Goal: Information Seeking & Learning: Learn about a topic

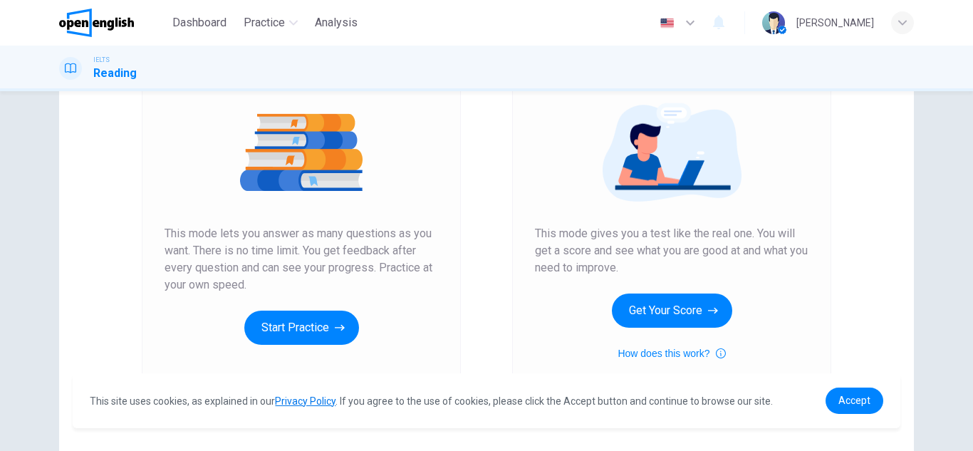
scroll to position [158, 0]
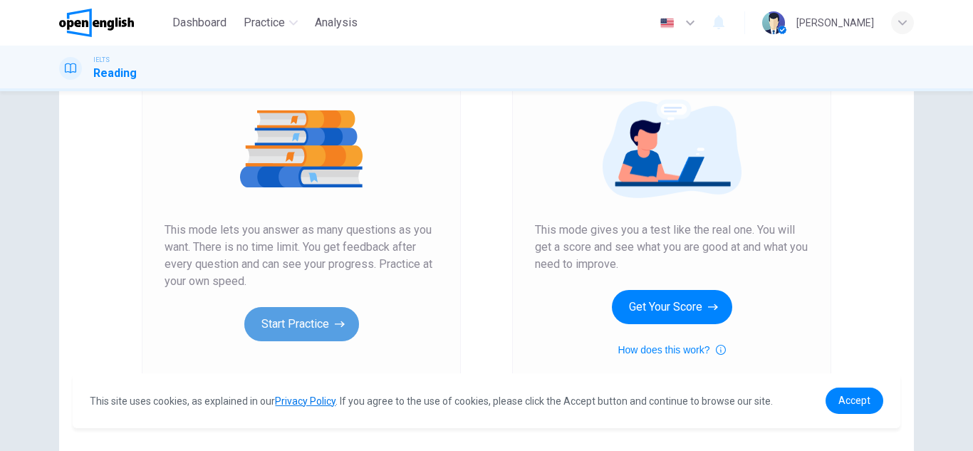
click at [311, 318] on button "Start Practice" at bounding box center [301, 324] width 115 height 34
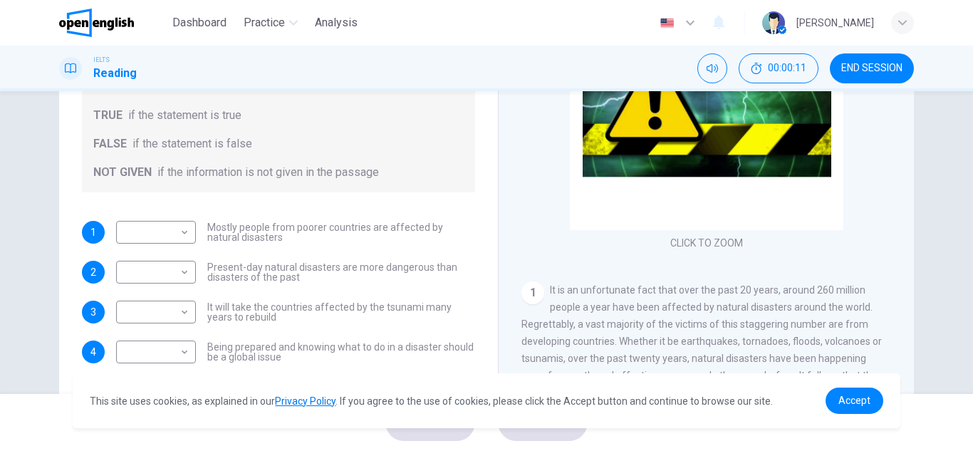
scroll to position [249, 0]
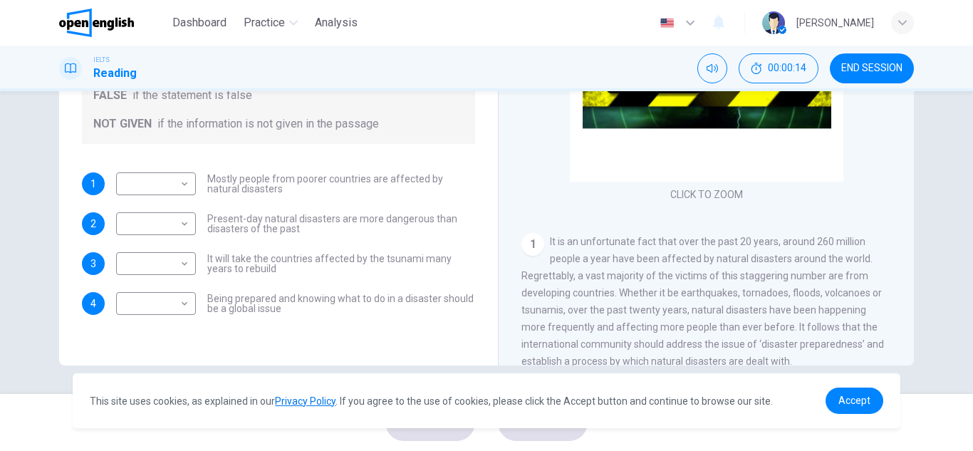
click at [900, 367] on div "Questions 1 - 4 Do the following statements agree with the information given in…" at bounding box center [486, 242] width 973 height 303
click at [770, 272] on span "It is an unfortunate fact that over the past 20 years, around 260 million peopl…" at bounding box center [703, 301] width 363 height 131
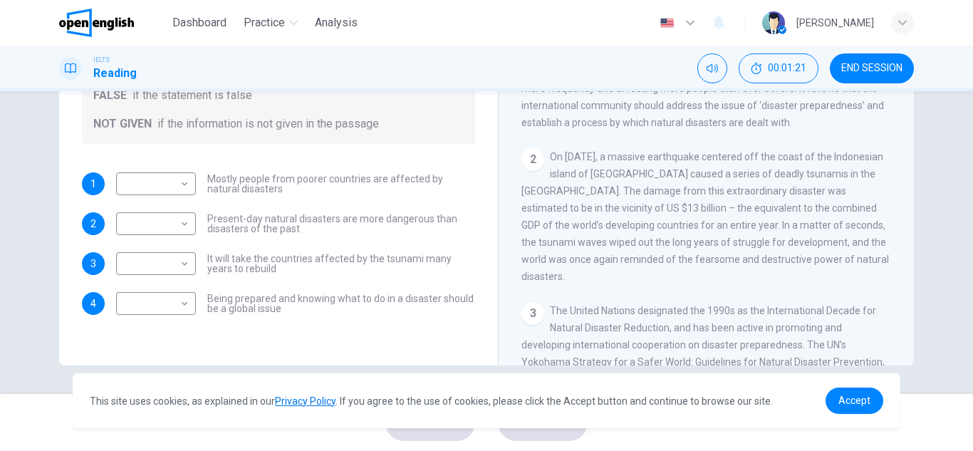
scroll to position [257, 0]
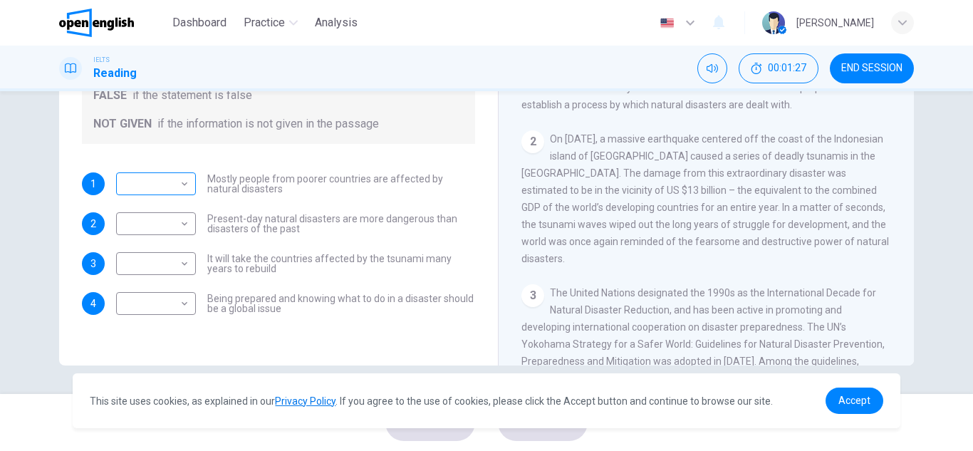
click at [179, 181] on body "This site uses cookies, as explained in our Privacy Policy . If you agree to th…" at bounding box center [486, 225] width 973 height 451
click at [160, 203] on li "TRUE" at bounding box center [153, 206] width 80 height 23
type input "****"
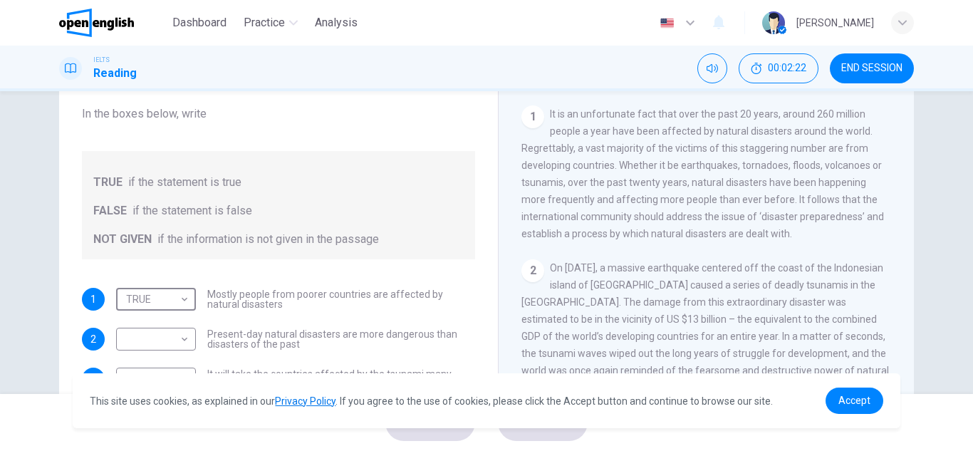
scroll to position [145, 0]
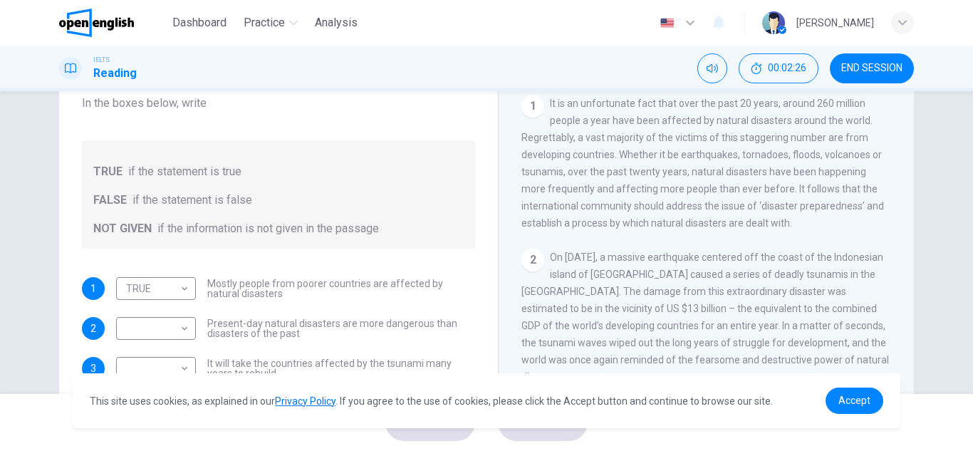
drag, startPoint x: 899, startPoint y: 181, endPoint x: 898, endPoint y: 198, distance: 17.2
click at [898, 198] on div "CLICK TO ZOOM Click to Zoom 1 It is an unfortunate fact that over the past 20 y…" at bounding box center [716, 254] width 389 height 433
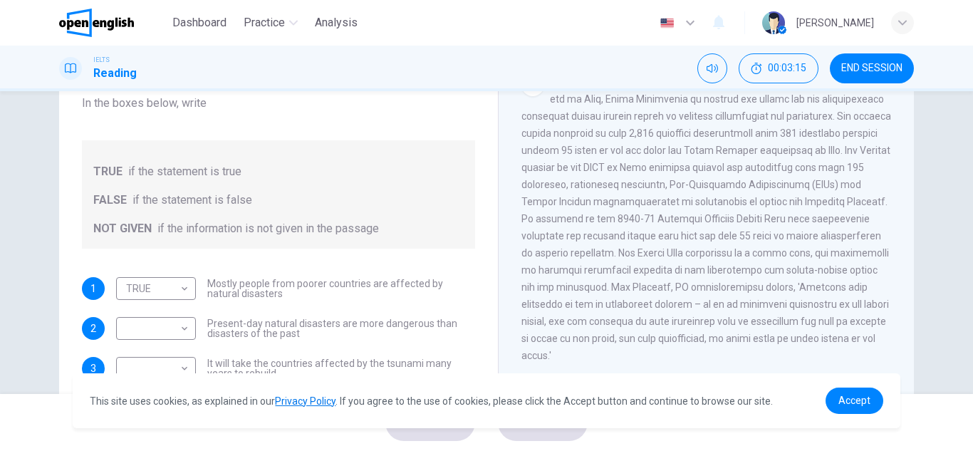
scroll to position [766, 0]
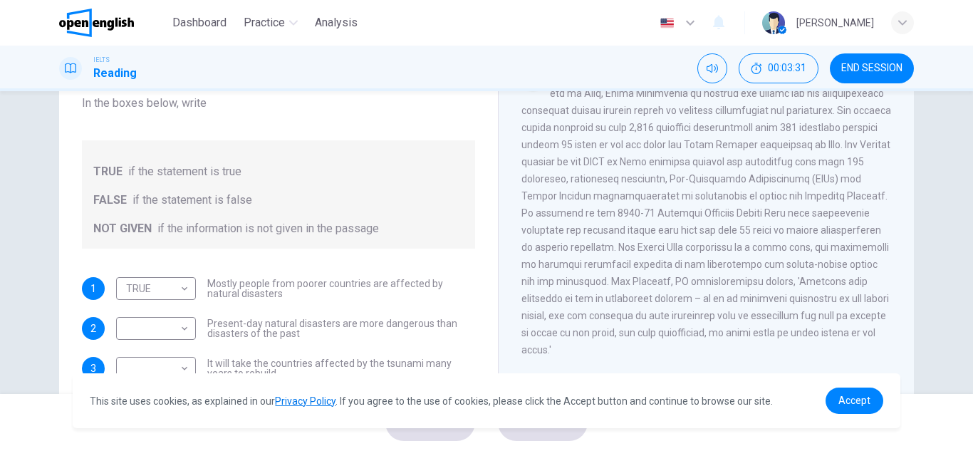
click at [615, 267] on div "4" at bounding box center [707, 213] width 371 height 291
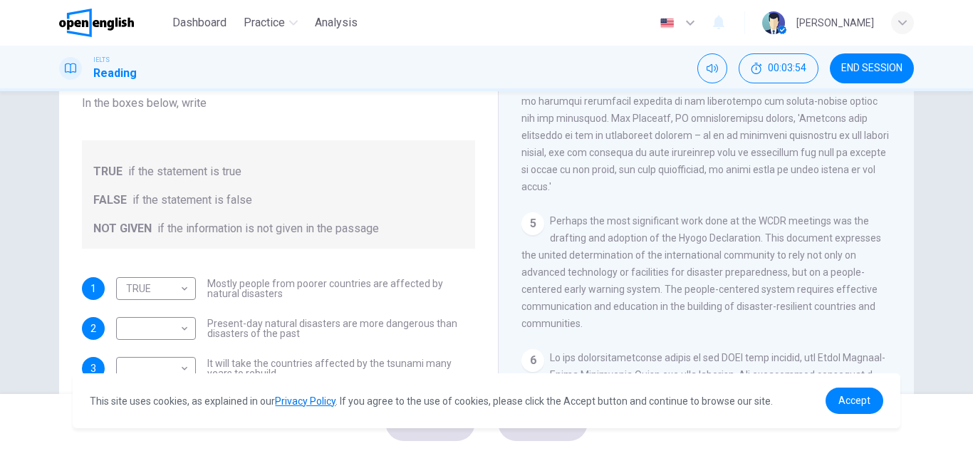
scroll to position [935, 0]
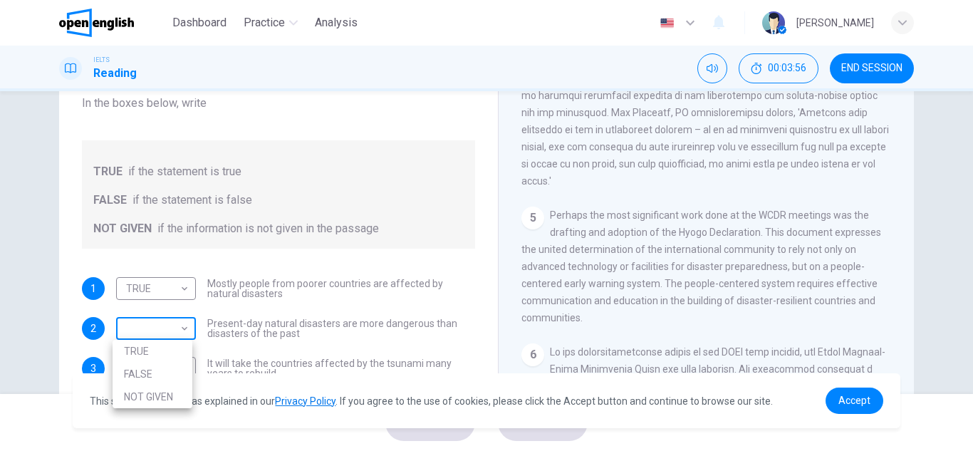
click at [171, 326] on body "This site uses cookies, as explained in our Privacy Policy . If you agree to th…" at bounding box center [486, 225] width 973 height 451
click at [158, 372] on li "FALSE" at bounding box center [153, 374] width 80 height 23
type input "*****"
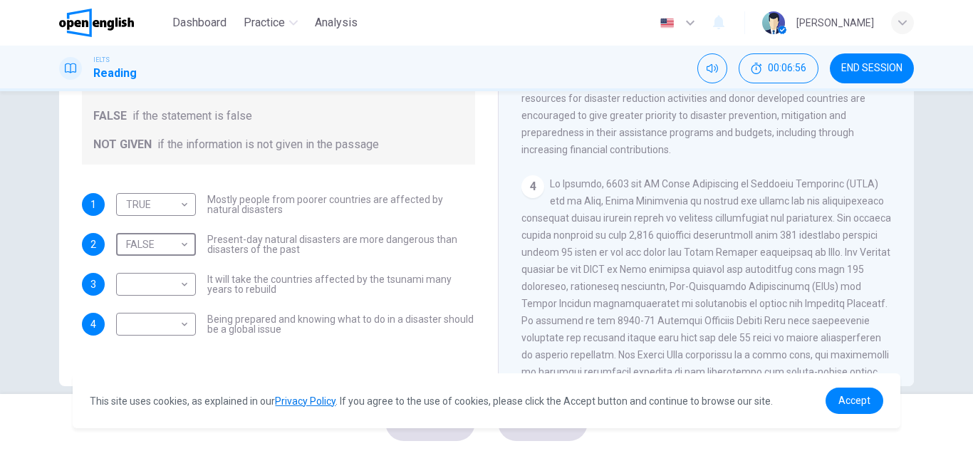
scroll to position [577, 0]
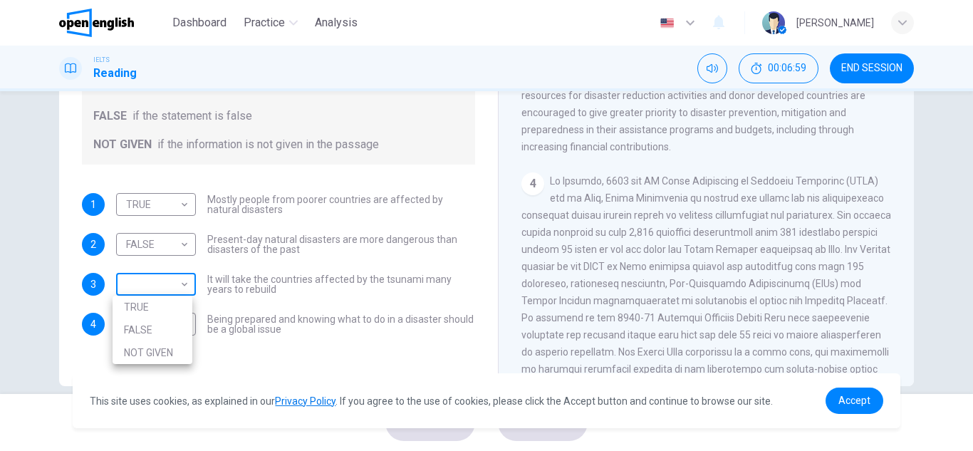
click at [177, 288] on body "This site uses cookies, as explained in our Privacy Policy . If you agree to th…" at bounding box center [486, 225] width 973 height 451
click at [167, 299] on li "TRUE" at bounding box center [153, 307] width 80 height 23
type input "****"
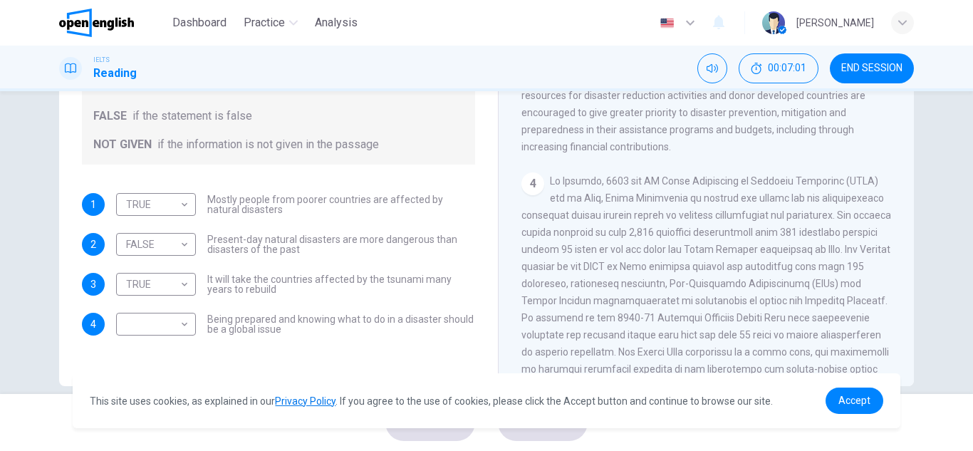
click at [167, 299] on li "TRUE" at bounding box center [153, 302] width 60 height 13
click at [182, 324] on body "This site uses cookies, as explained in our Privacy Policy . If you agree to th…" at bounding box center [486, 225] width 973 height 451
click at [150, 346] on li "TRUE" at bounding box center [153, 347] width 80 height 23
type input "****"
click at [874, 69] on span "END SESSION" at bounding box center [872, 68] width 61 height 11
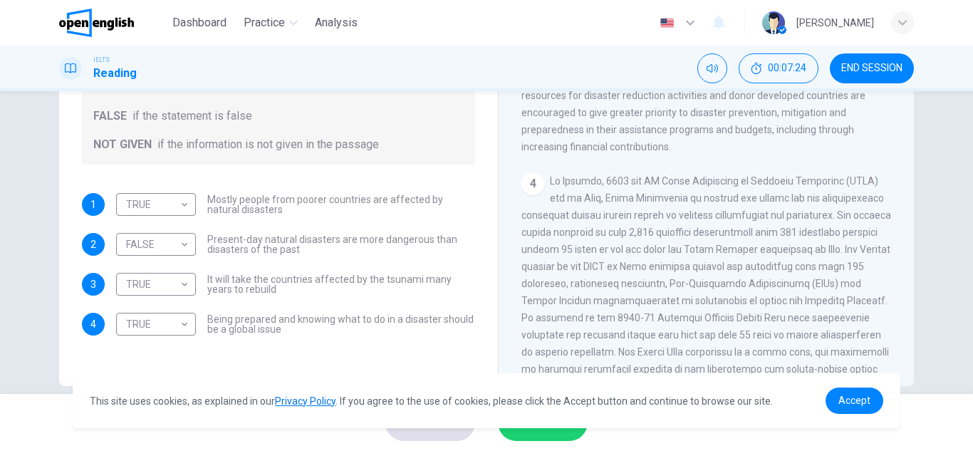
scroll to position [249, 0]
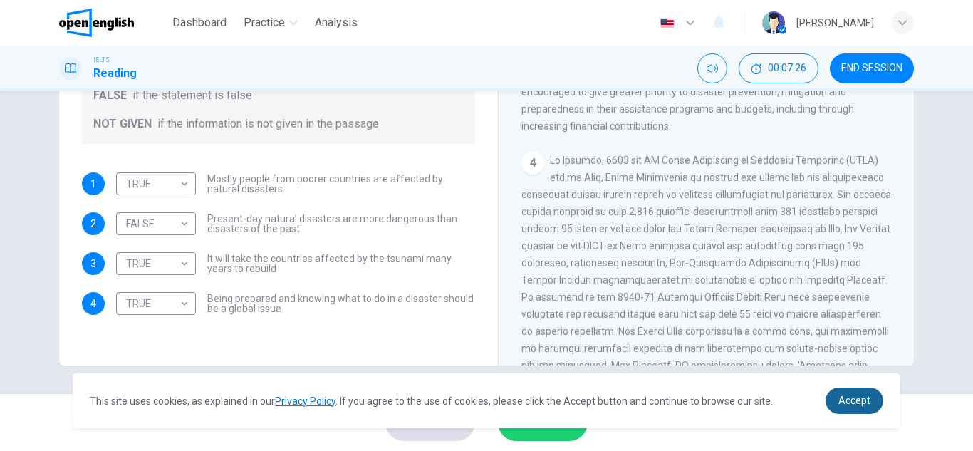
click at [876, 393] on link "Accept" at bounding box center [855, 401] width 58 height 26
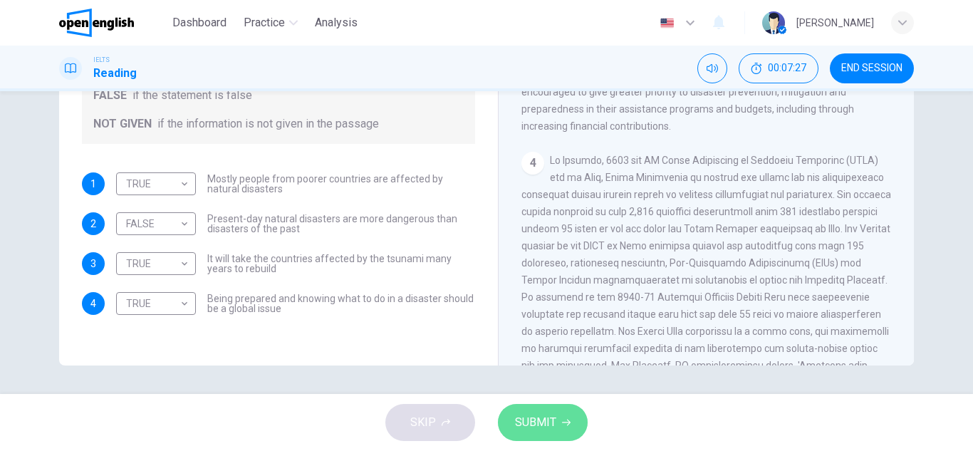
click at [545, 417] on span "SUBMIT" at bounding box center [535, 423] width 41 height 20
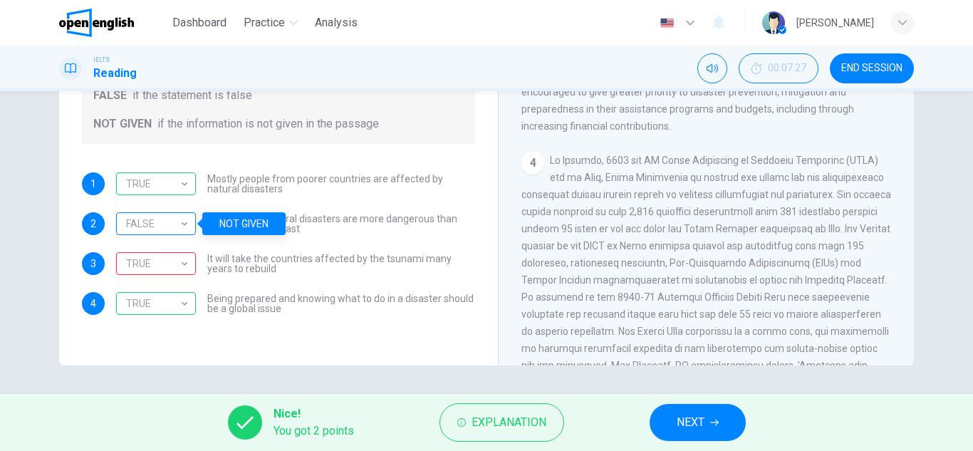
click at [179, 234] on div "FALSE" at bounding box center [153, 224] width 75 height 41
click at [182, 229] on div "FALSE" at bounding box center [153, 224] width 75 height 41
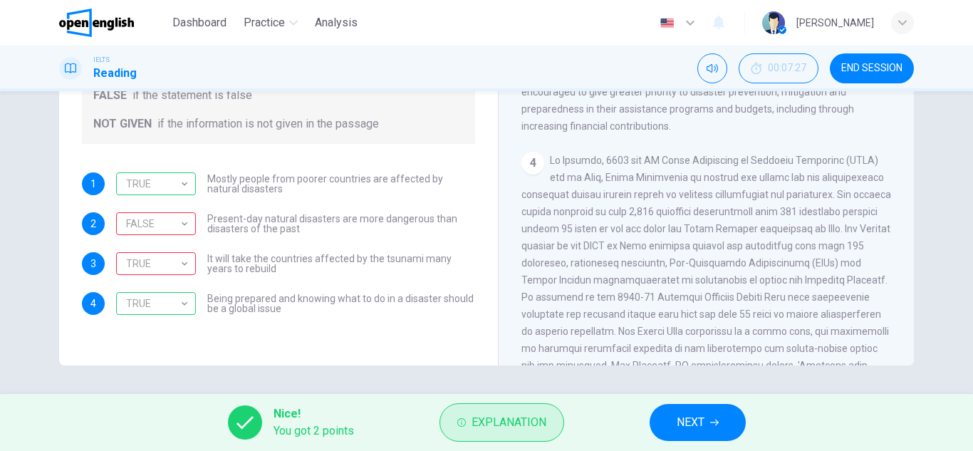
click at [550, 425] on button "Explanation" at bounding box center [502, 422] width 125 height 38
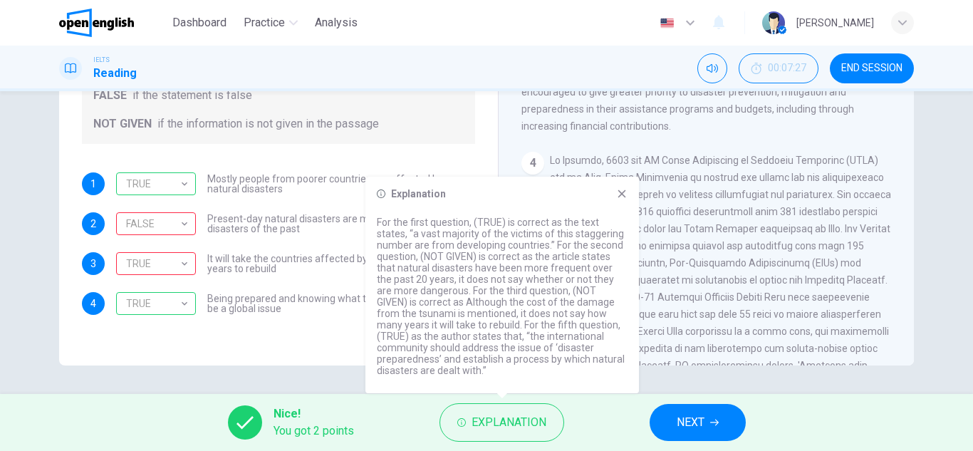
click at [626, 185] on div "Explanation For the first question, (TRUE) is correct as the text states, “a va…" at bounding box center [503, 285] width 274 height 217
click at [625, 190] on icon at bounding box center [621, 193] width 11 height 11
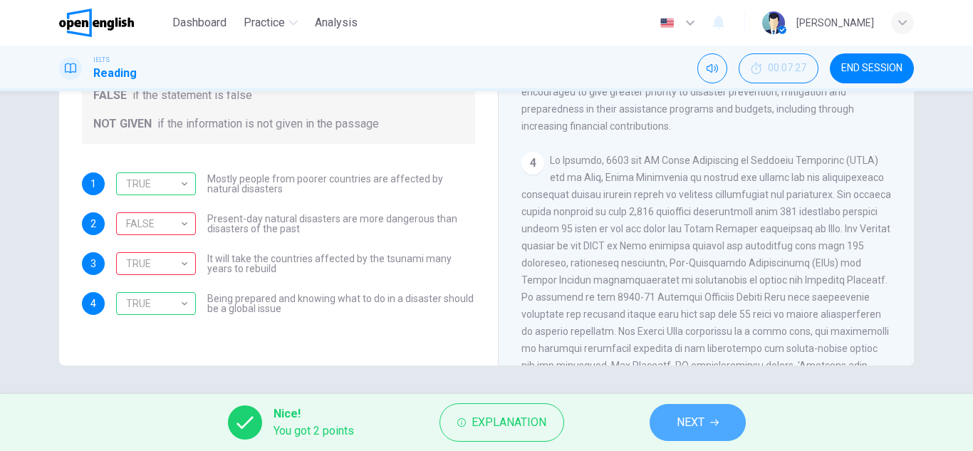
click at [688, 413] on span "NEXT" at bounding box center [691, 423] width 28 height 20
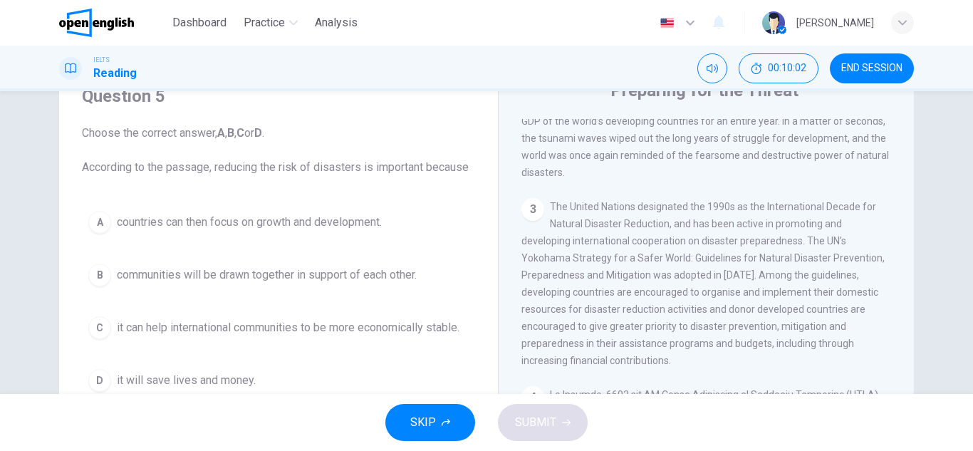
scroll to position [526, 0]
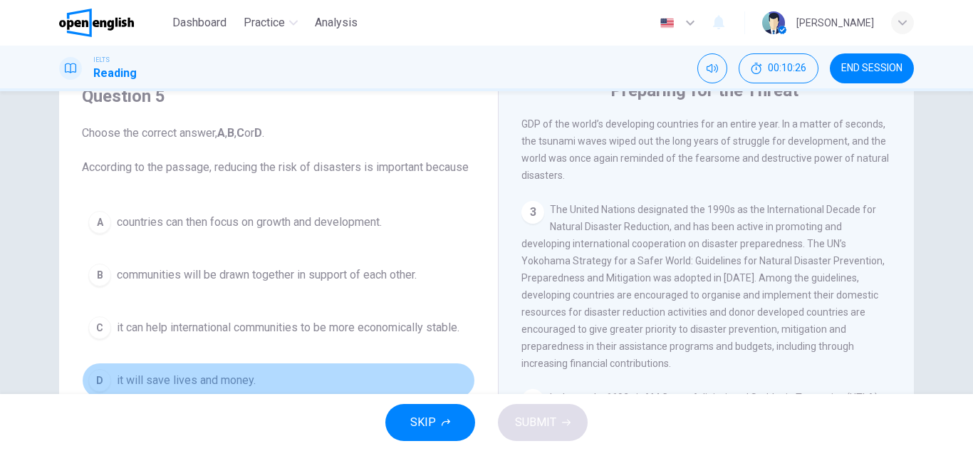
click at [170, 379] on span "it will save lives and money." at bounding box center [186, 380] width 139 height 17
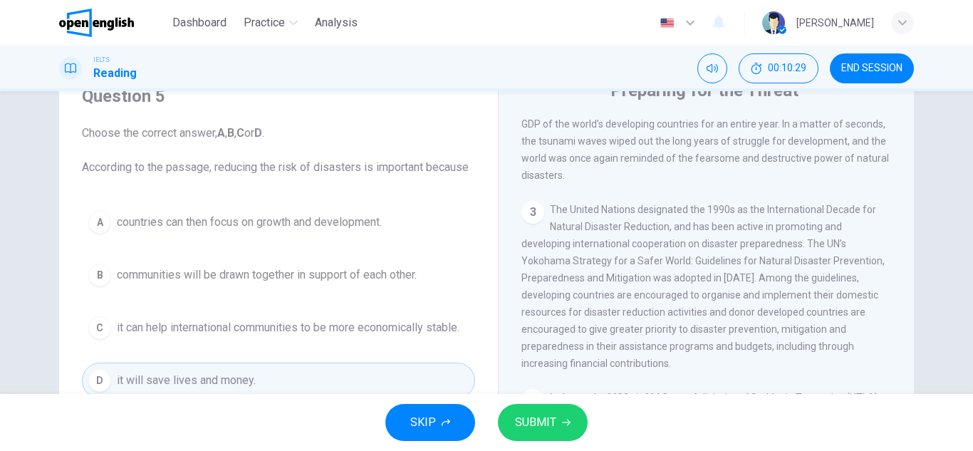
click at [543, 412] on button "SUBMIT" at bounding box center [543, 422] width 90 height 37
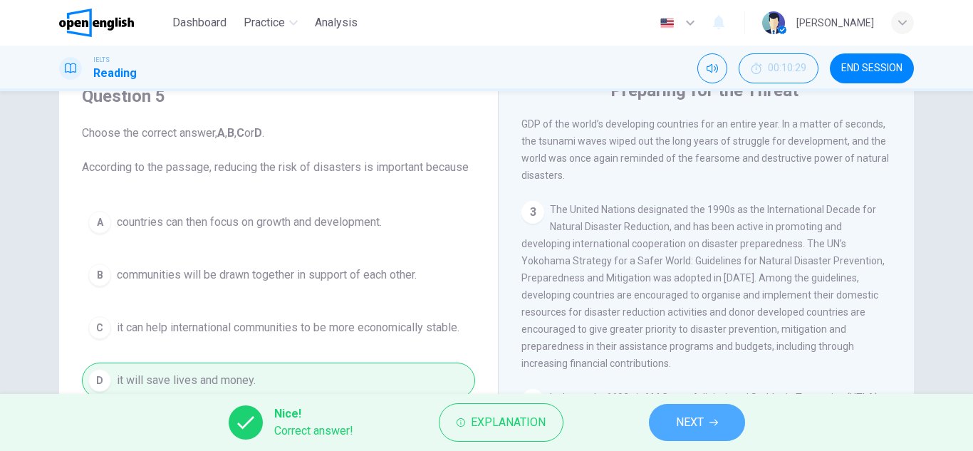
click at [693, 416] on span "NEXT" at bounding box center [690, 423] width 28 height 20
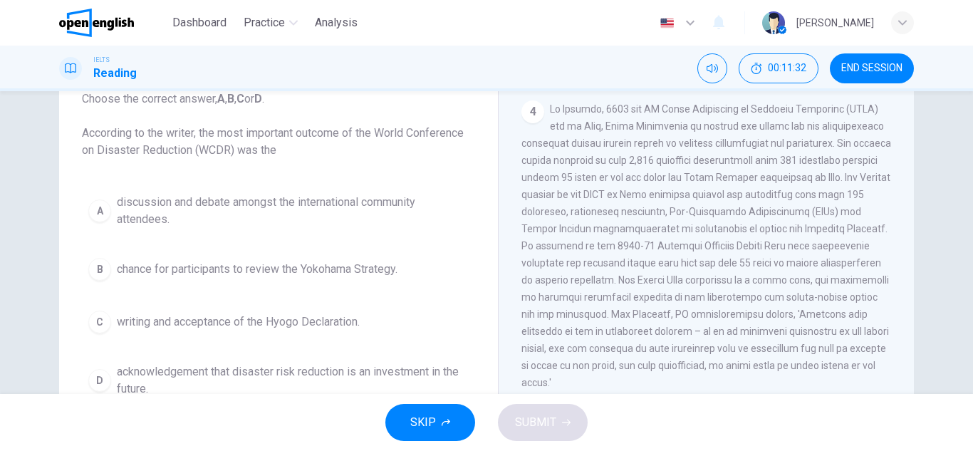
scroll to position [783, 0]
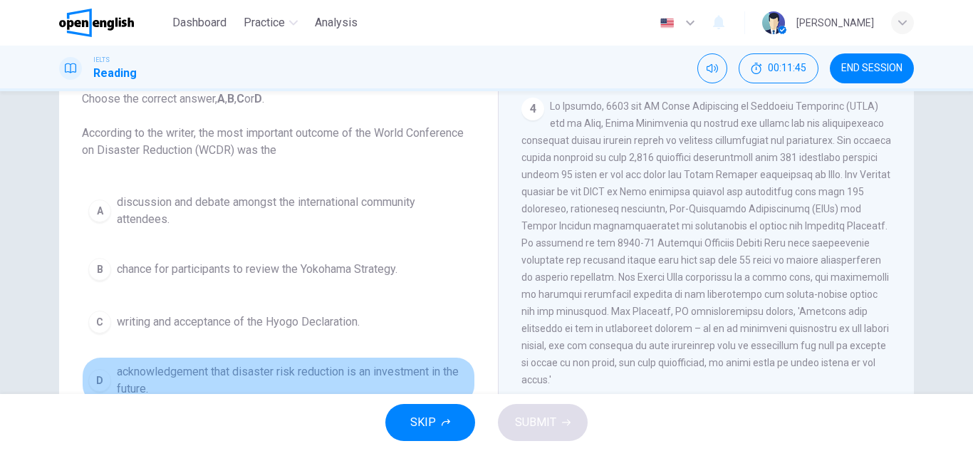
click at [147, 375] on span "acknowledgement that disaster risk reduction is an investment in the future." at bounding box center [293, 380] width 352 height 34
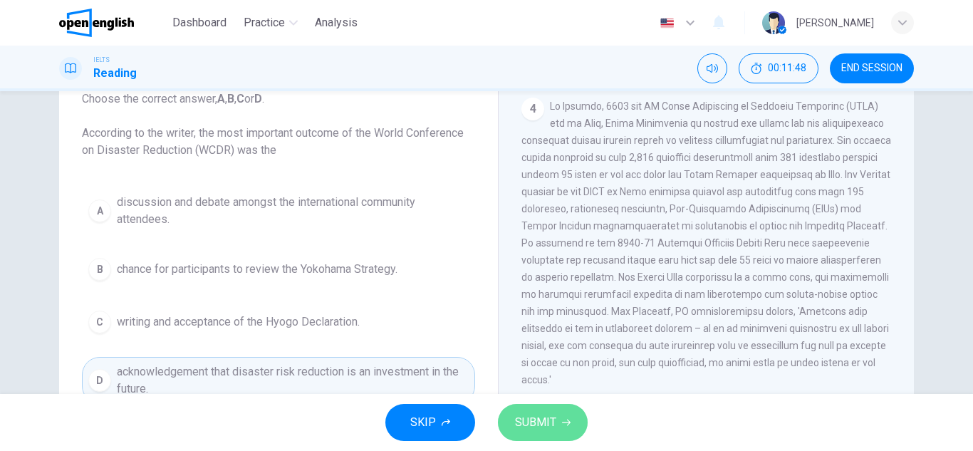
click at [526, 406] on button "SUBMIT" at bounding box center [543, 422] width 90 height 37
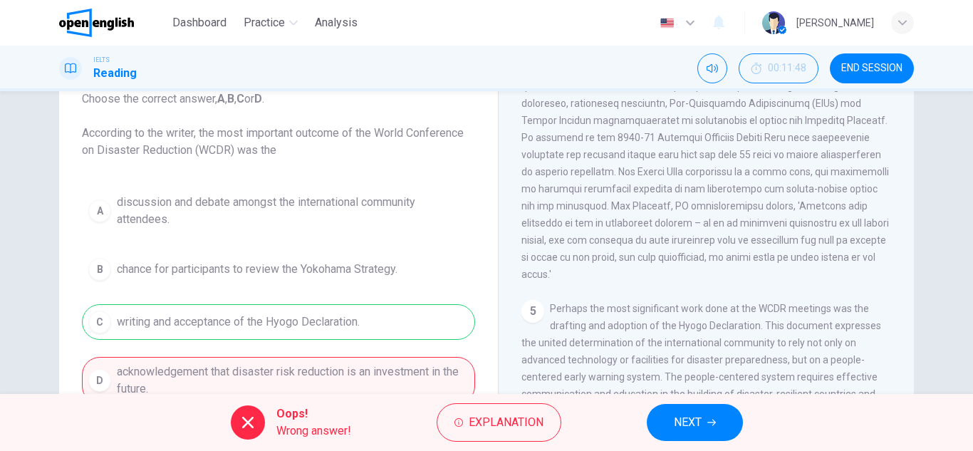
scroll to position [897, 0]
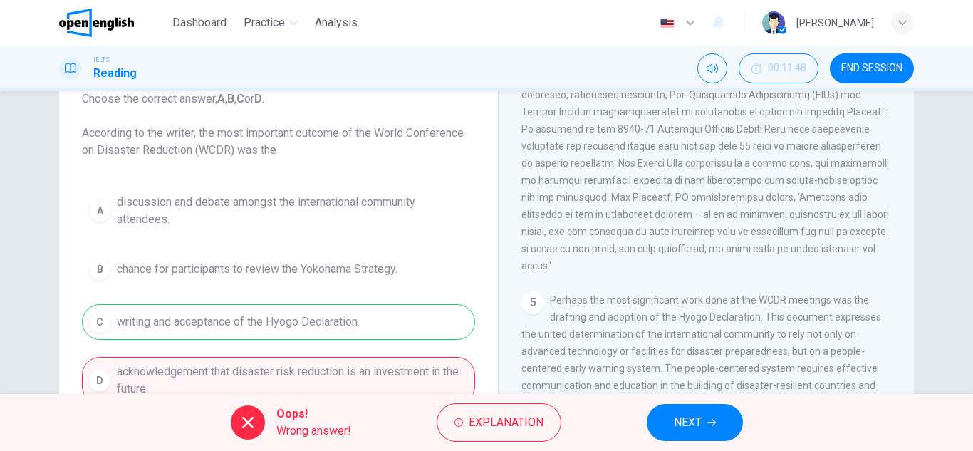
click at [324, 324] on div "A discussion and debate amongst the international community attendees. B chance…" at bounding box center [278, 295] width 393 height 217
click at [524, 428] on span "Explanation" at bounding box center [506, 423] width 75 height 20
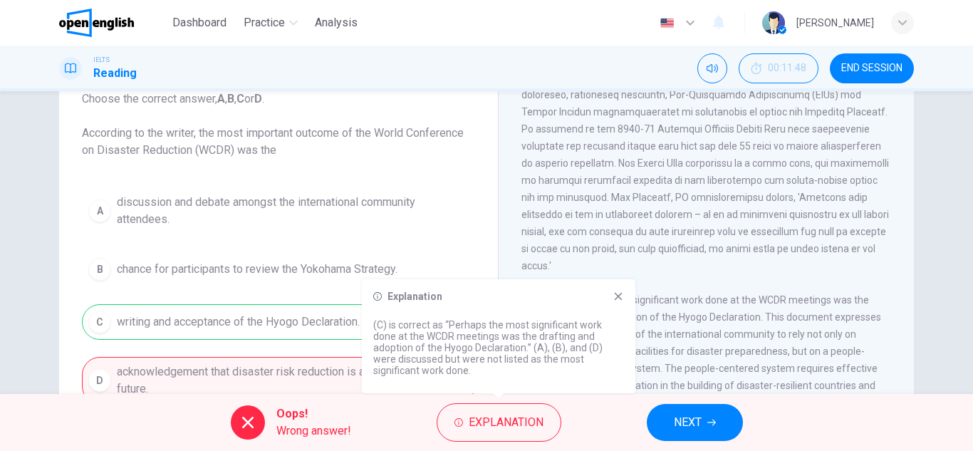
click at [616, 296] on icon at bounding box center [618, 296] width 11 height 11
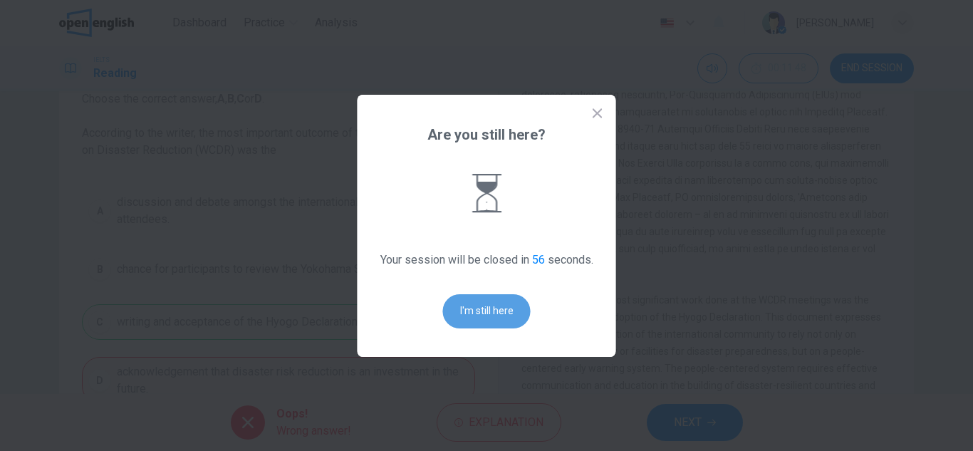
click at [507, 314] on button "I'm still here" at bounding box center [487, 311] width 88 height 34
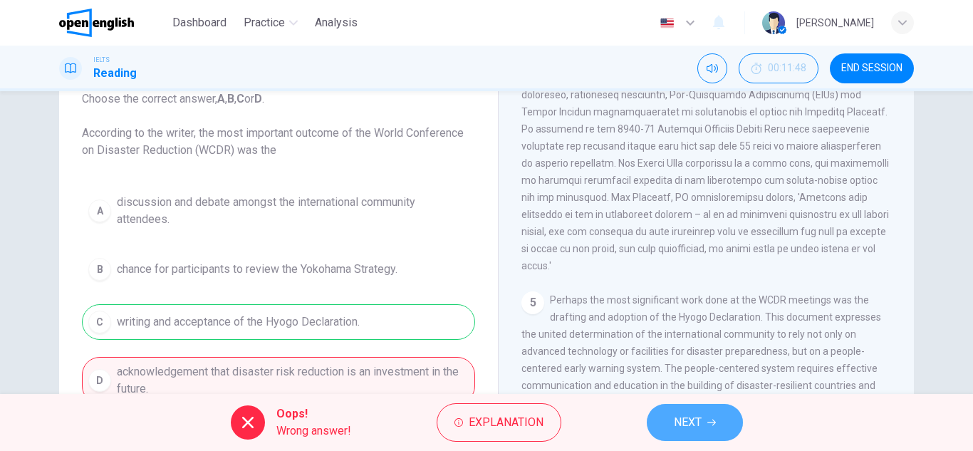
click at [695, 413] on span "NEXT" at bounding box center [688, 423] width 28 height 20
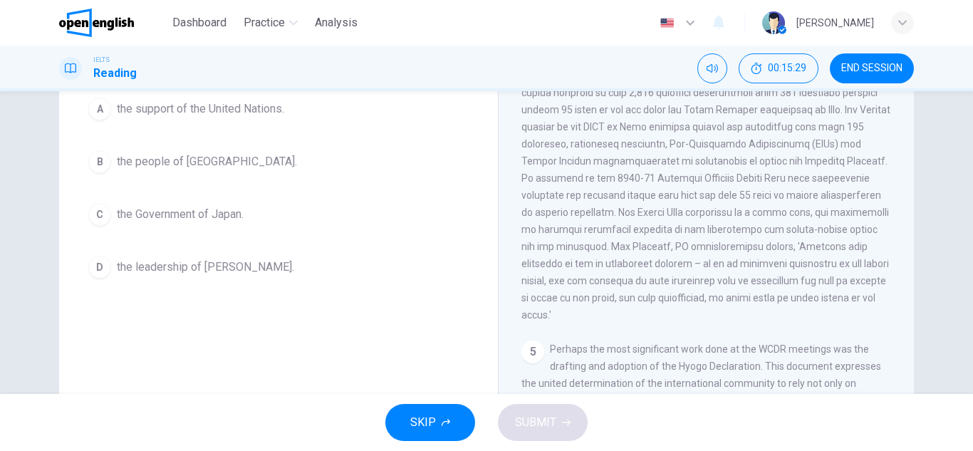
scroll to position [175, 0]
click at [257, 108] on span "the support of the United Nations." at bounding box center [200, 110] width 167 height 17
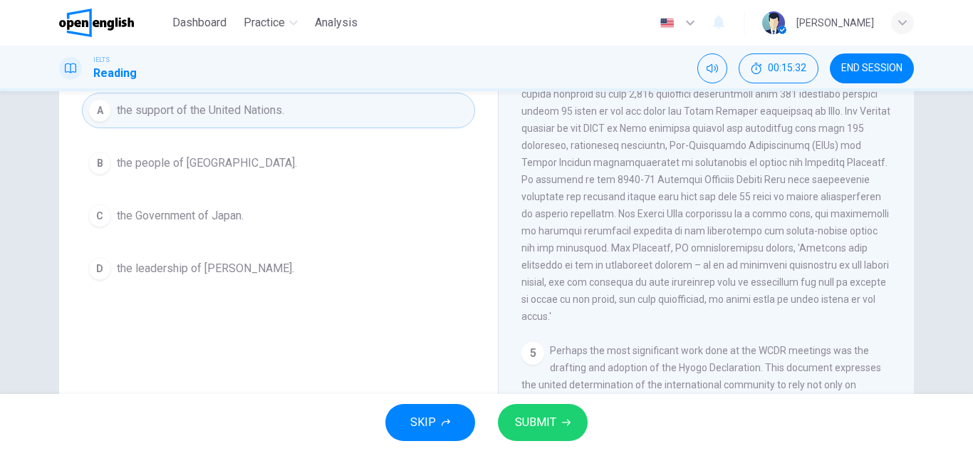
click at [534, 424] on span "SUBMIT" at bounding box center [535, 423] width 41 height 20
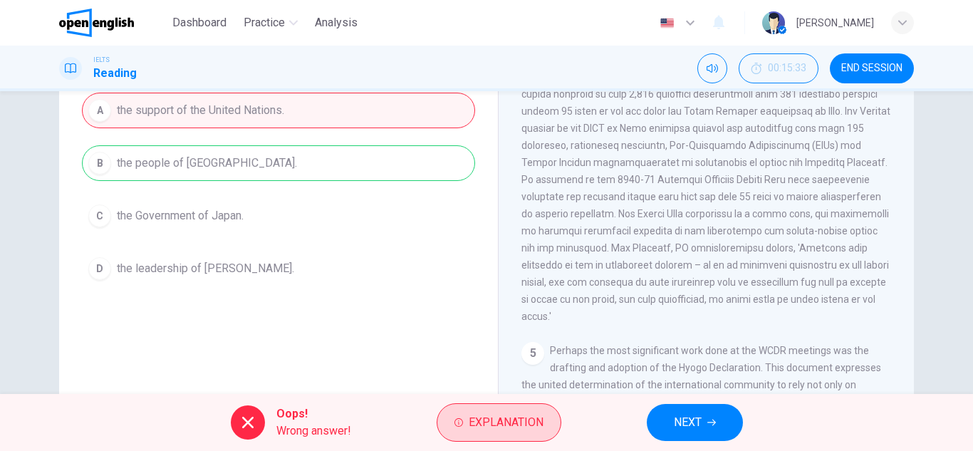
click at [517, 420] on span "Explanation" at bounding box center [506, 423] width 75 height 20
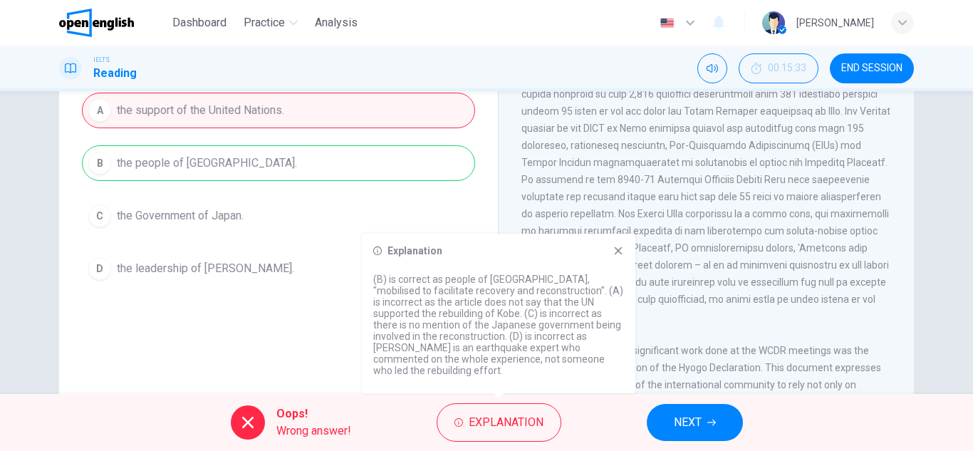
click at [617, 255] on icon at bounding box center [619, 251] width 8 height 8
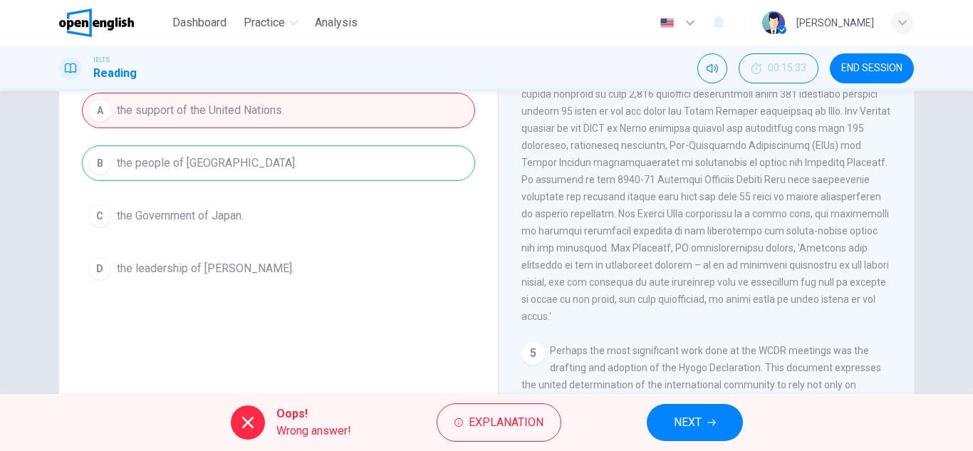
drag, startPoint x: 907, startPoint y: 278, endPoint x: 901, endPoint y: 236, distance: 42.5
click at [901, 236] on div "Preparing for the Threat CLICK TO ZOOM Click to Zoom 1 It is an unfortunate fac…" at bounding box center [706, 203] width 416 height 518
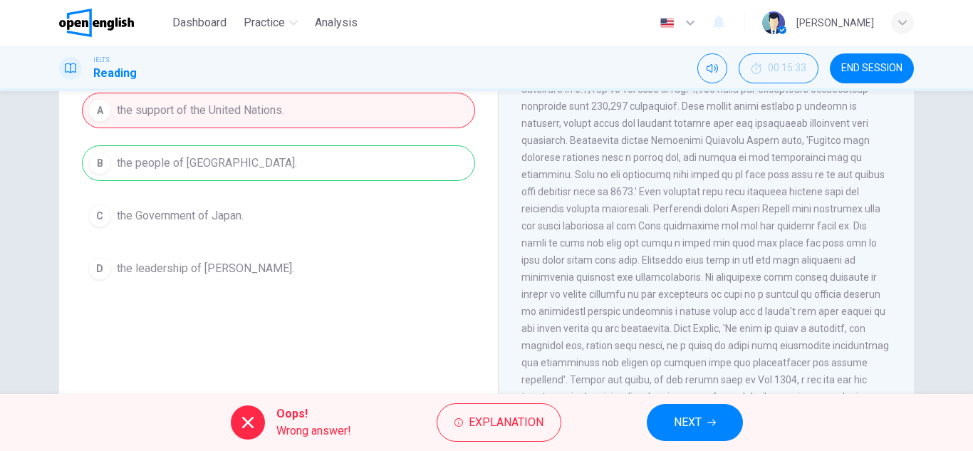
scroll to position [1235, 0]
click at [536, 406] on button "Explanation" at bounding box center [499, 422] width 125 height 38
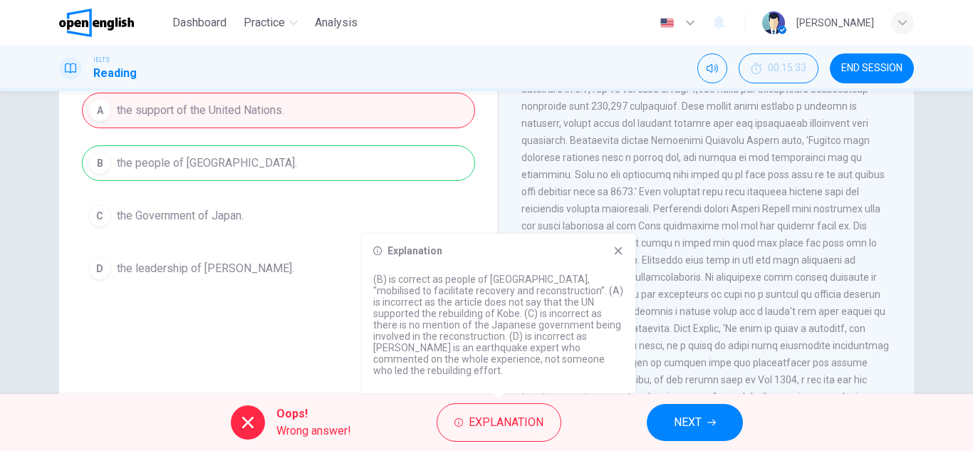
click at [614, 257] on icon at bounding box center [618, 250] width 11 height 11
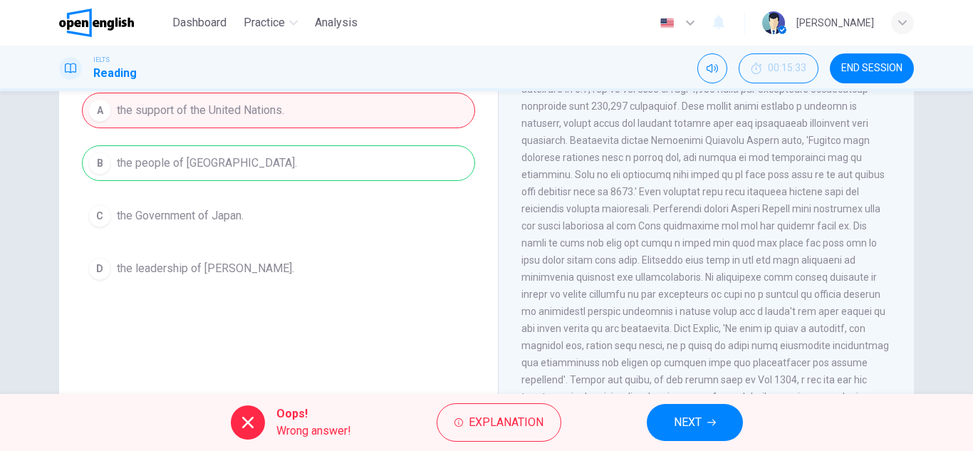
scroll to position [1226, 0]
click at [721, 419] on button "NEXT" at bounding box center [695, 422] width 96 height 37
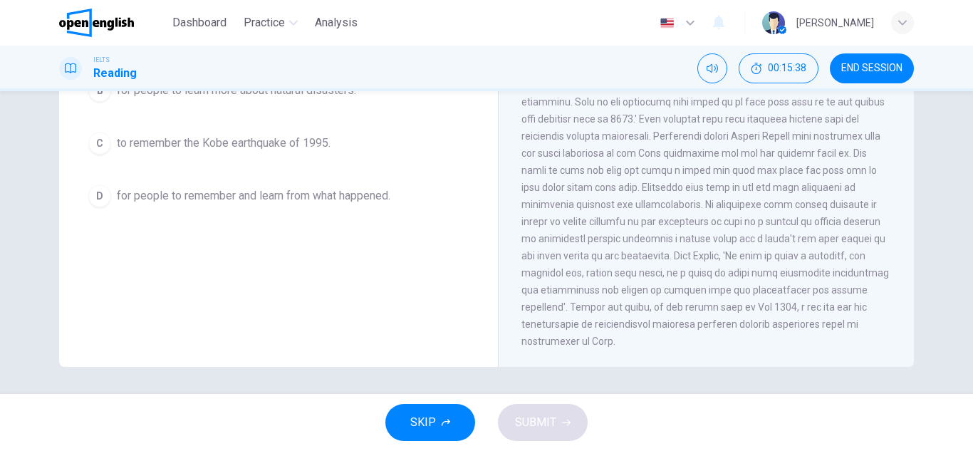
scroll to position [249, 0]
click at [437, 418] on button "SKIP" at bounding box center [431, 422] width 90 height 37
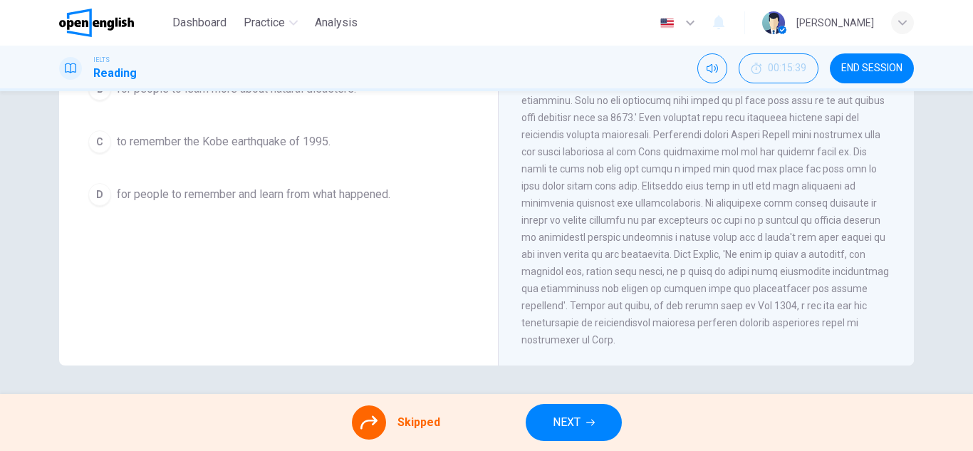
click at [566, 427] on span "NEXT" at bounding box center [567, 423] width 28 height 20
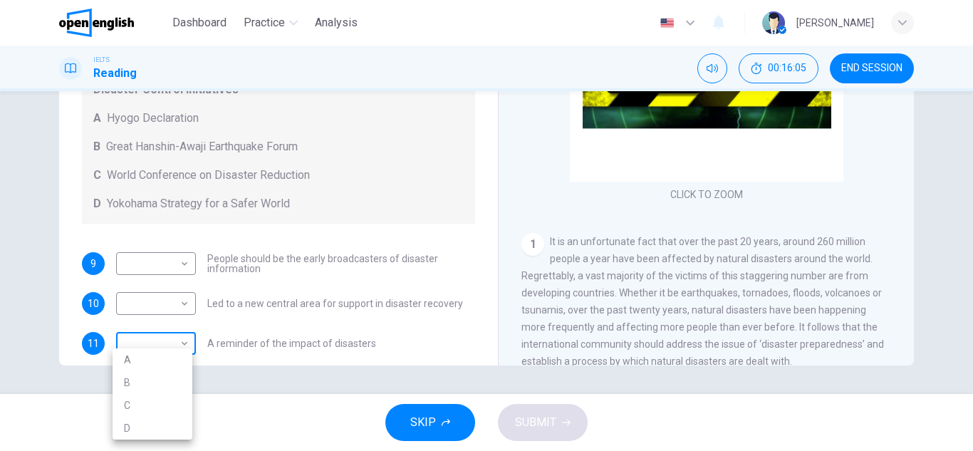
click at [186, 338] on body "This site uses cookies, as explained in our Privacy Policy . If you agree to th…" at bounding box center [486, 225] width 973 height 451
click at [317, 190] on div at bounding box center [486, 225] width 973 height 451
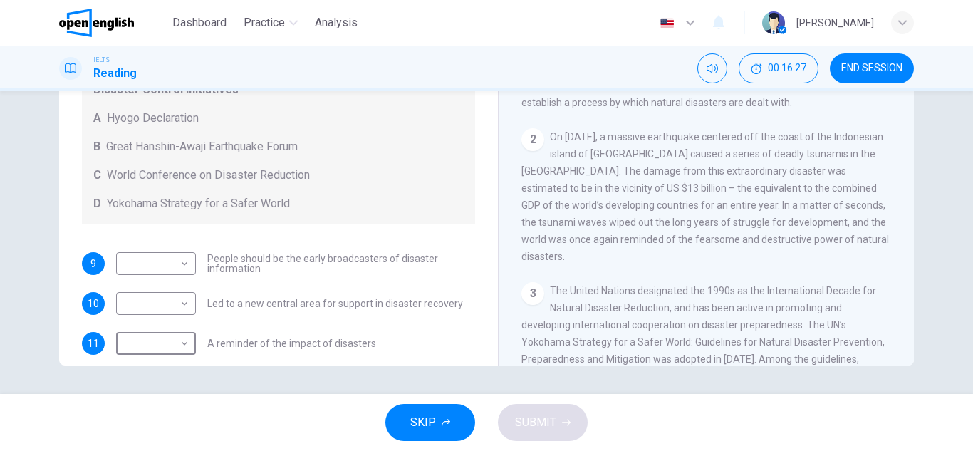
scroll to position [264, 0]
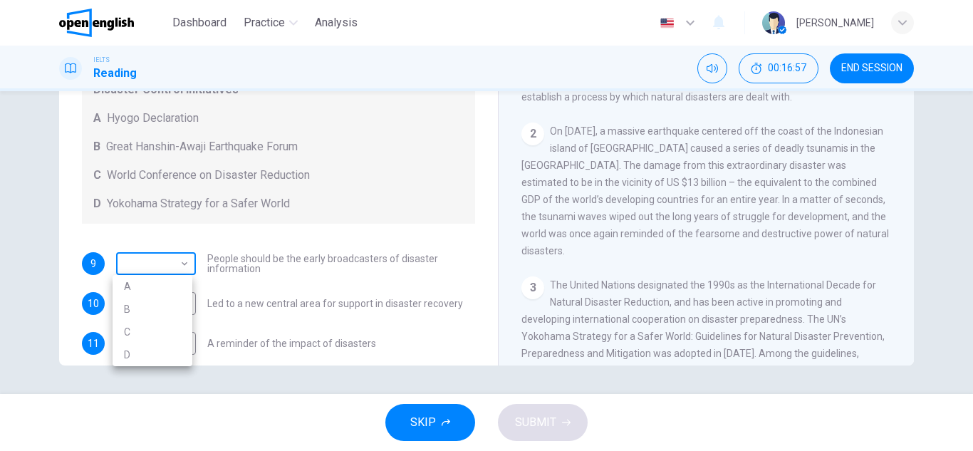
click at [178, 262] on body "This site uses cookies, as explained in our Privacy Policy . If you agree to th…" at bounding box center [486, 225] width 973 height 451
click at [165, 302] on li "B" at bounding box center [153, 309] width 80 height 23
type input "*"
click at [165, 302] on body "This site uses cookies, as explained in our Privacy Policy . If you agree to th…" at bounding box center [486, 225] width 973 height 451
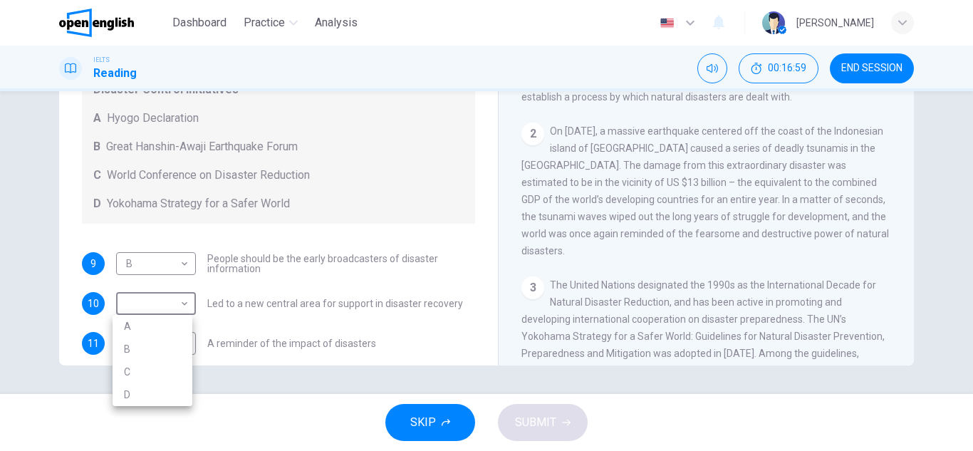
click at [165, 302] on div at bounding box center [486, 225] width 973 height 451
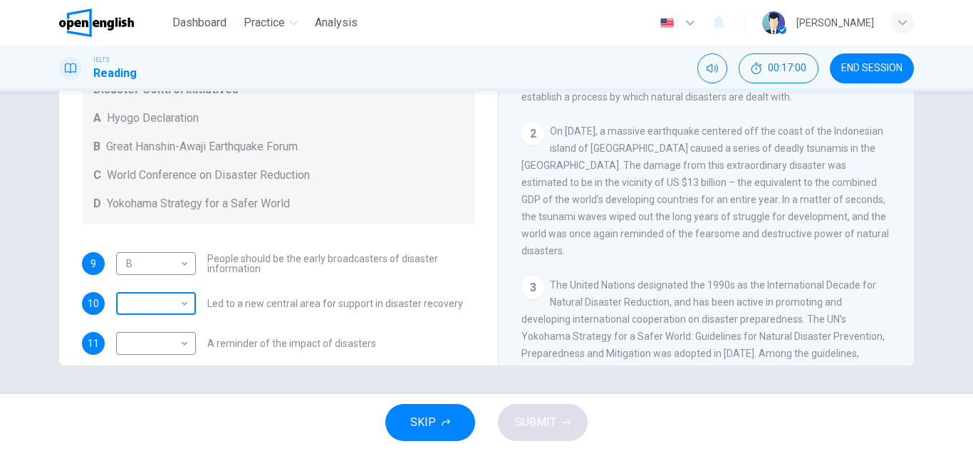
click at [165, 300] on body "This site uses cookies, as explained in our Privacy Policy . If you agree to th…" at bounding box center [486, 225] width 973 height 451
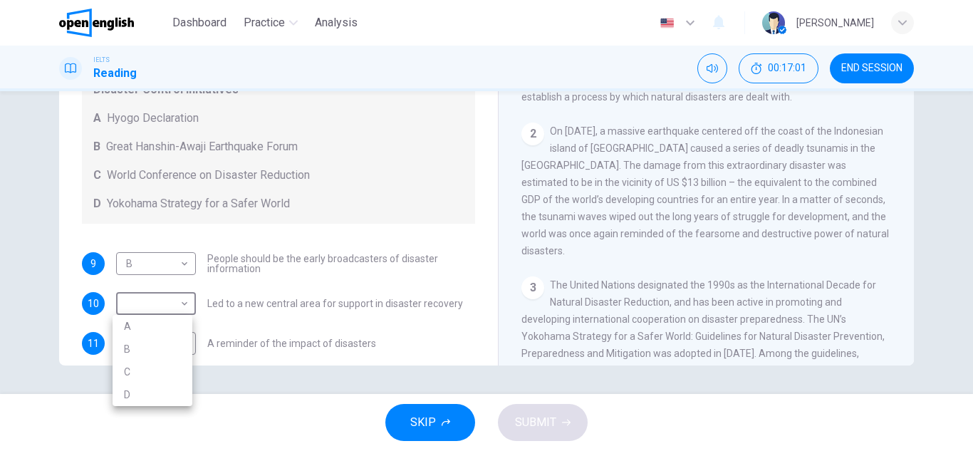
click at [158, 324] on li "A" at bounding box center [153, 326] width 80 height 23
type input "*"
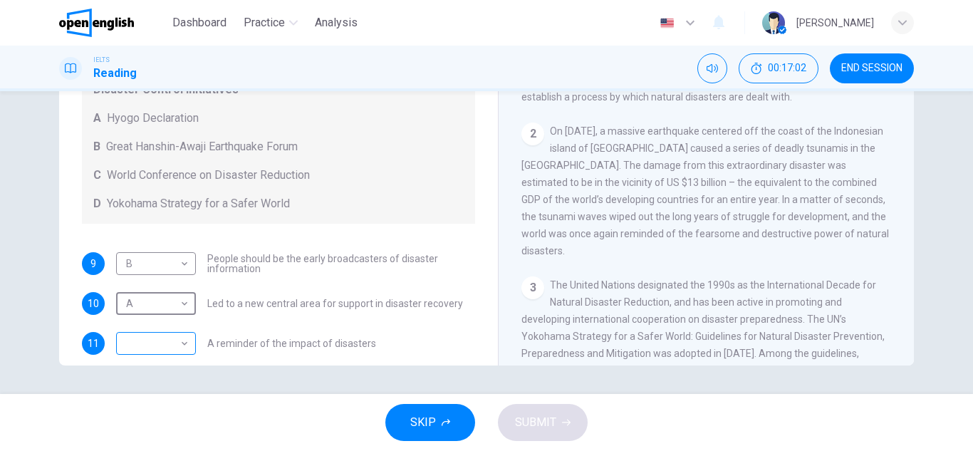
click at [157, 330] on body "This site uses cookies, as explained in our Privacy Policy . If you agree to th…" at bounding box center [486, 225] width 973 height 451
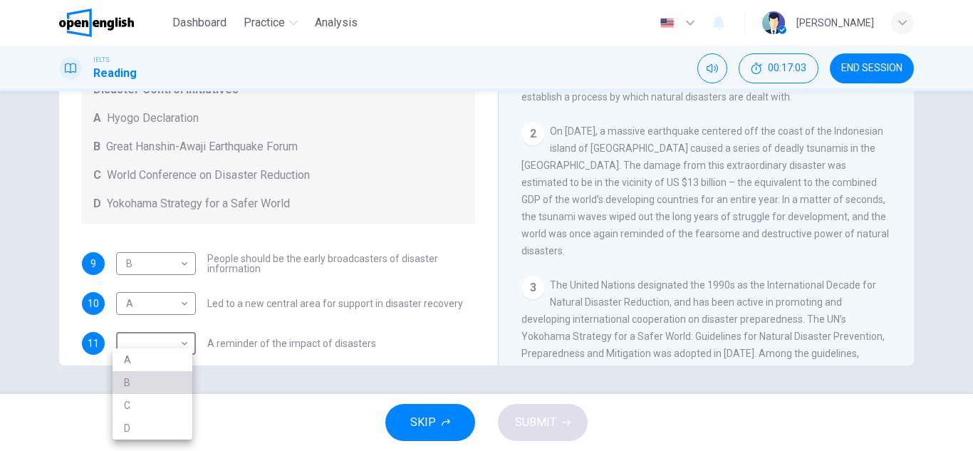
click at [159, 381] on li "B" at bounding box center [153, 382] width 80 height 23
type input "*"
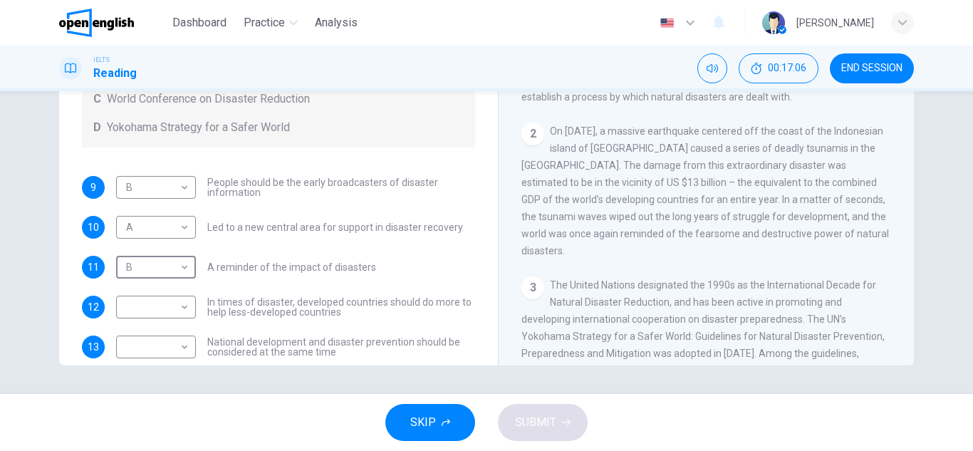
scroll to position [86, 0]
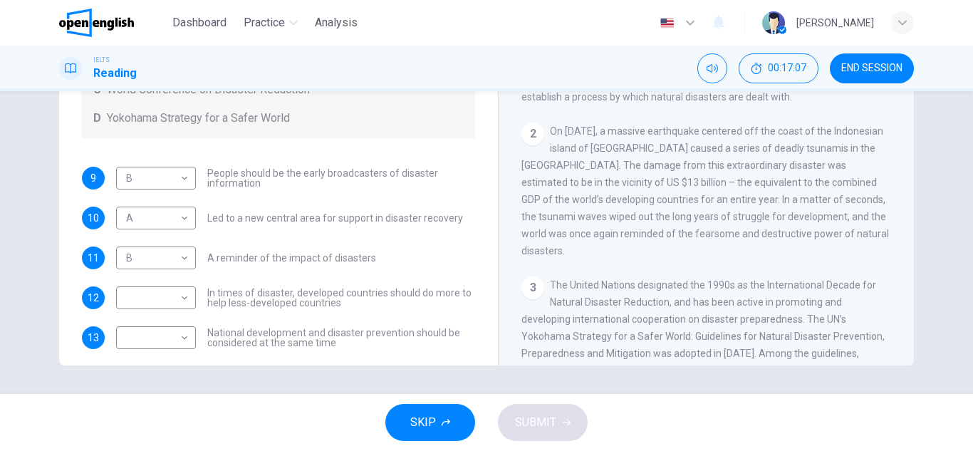
click at [373, 304] on span "In times of disaster, developed countries should do more to help less-developed…" at bounding box center [341, 298] width 268 height 20
click at [365, 293] on span "In times of disaster, developed countries should do more to help less-developed…" at bounding box center [341, 298] width 268 height 20
click at [170, 298] on body "This site uses cookies, as explained in our Privacy Policy . If you agree to th…" at bounding box center [486, 225] width 973 height 451
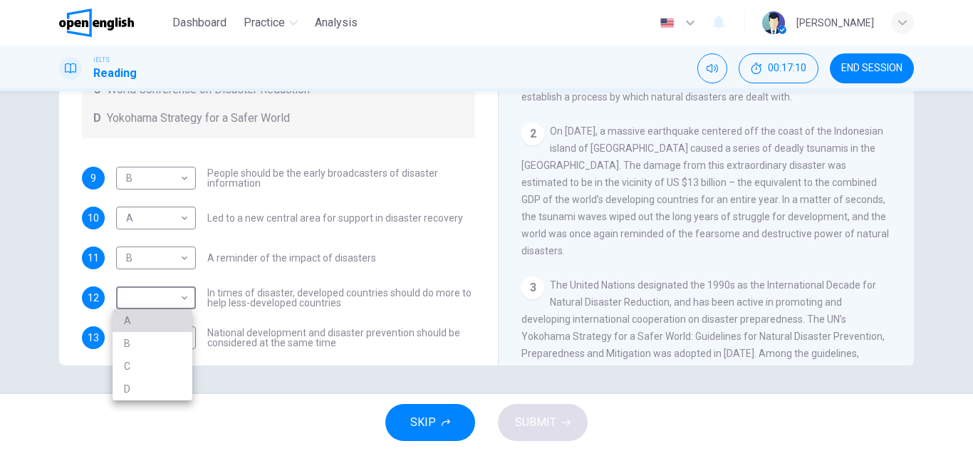
click at [171, 326] on li "A" at bounding box center [153, 320] width 80 height 23
type input "*"
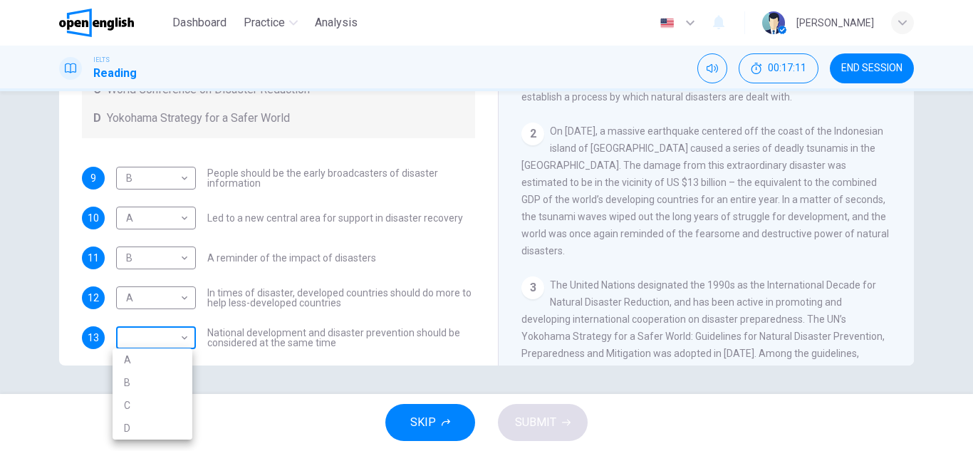
click at [172, 334] on body "This site uses cookies, as explained in our Privacy Policy . If you agree to th…" at bounding box center [486, 225] width 973 height 451
click at [178, 381] on li "B" at bounding box center [153, 382] width 80 height 23
type input "*"
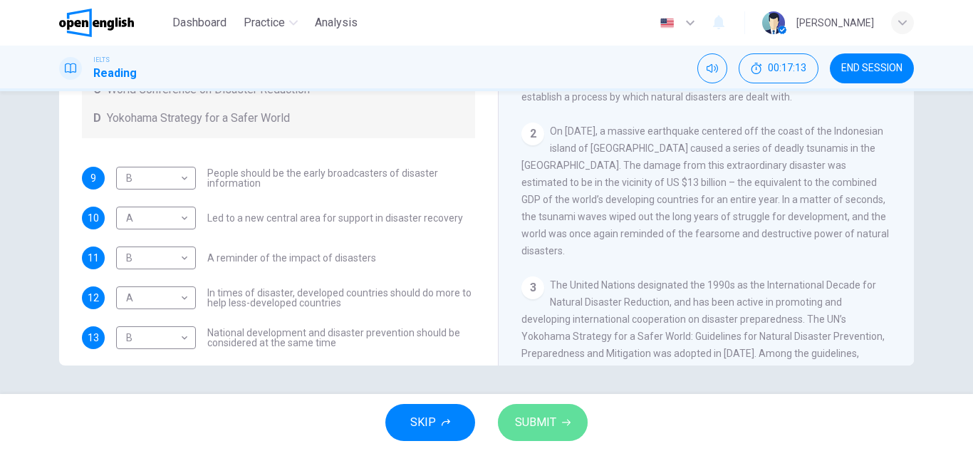
click at [539, 417] on span "SUBMIT" at bounding box center [535, 423] width 41 height 20
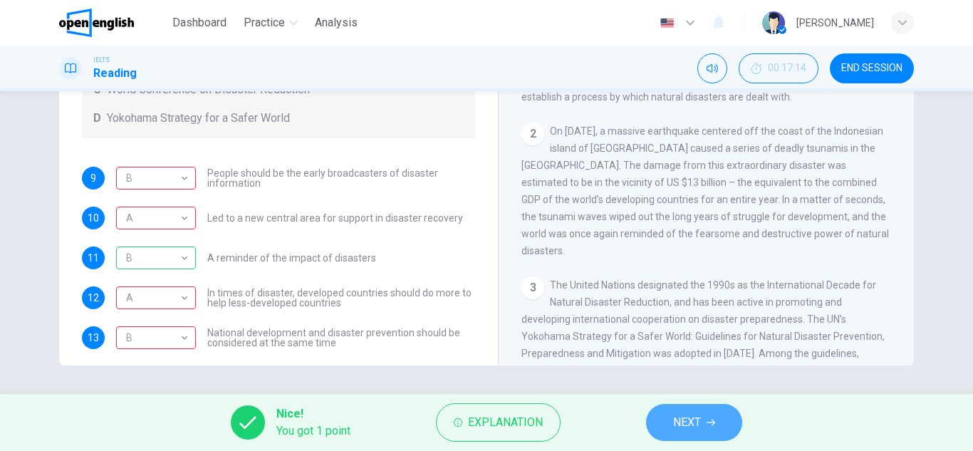
click at [707, 418] on button "NEXT" at bounding box center [694, 422] width 96 height 37
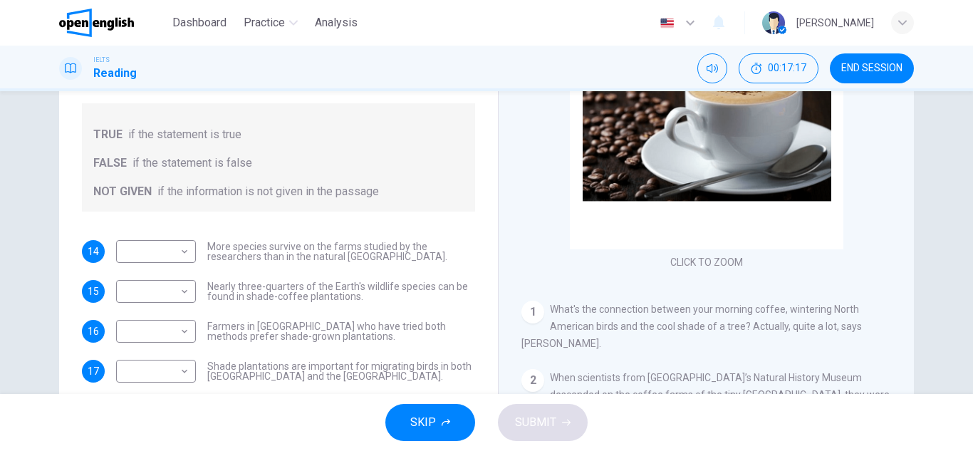
scroll to position [249, 0]
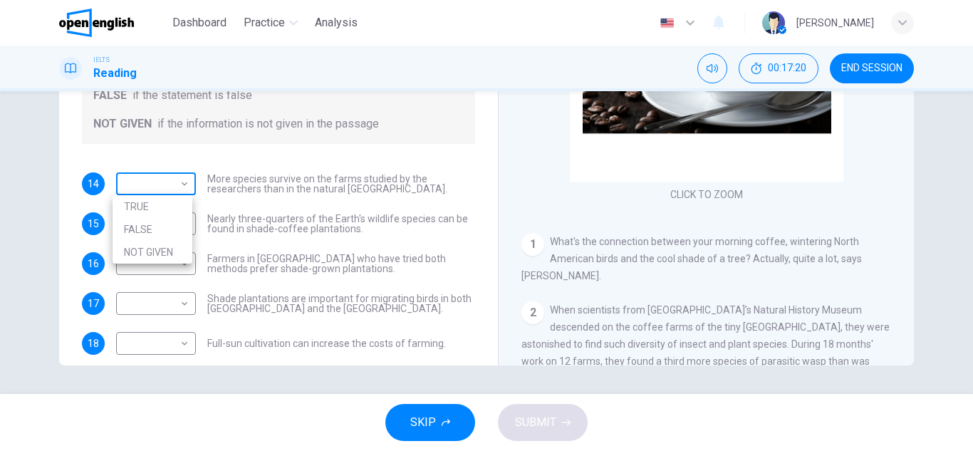
click at [180, 175] on body "This site uses cookies, as explained in our Privacy Policy . If you agree to th…" at bounding box center [486, 225] width 973 height 451
click at [172, 197] on li "TRUE" at bounding box center [153, 206] width 80 height 23
type input "****"
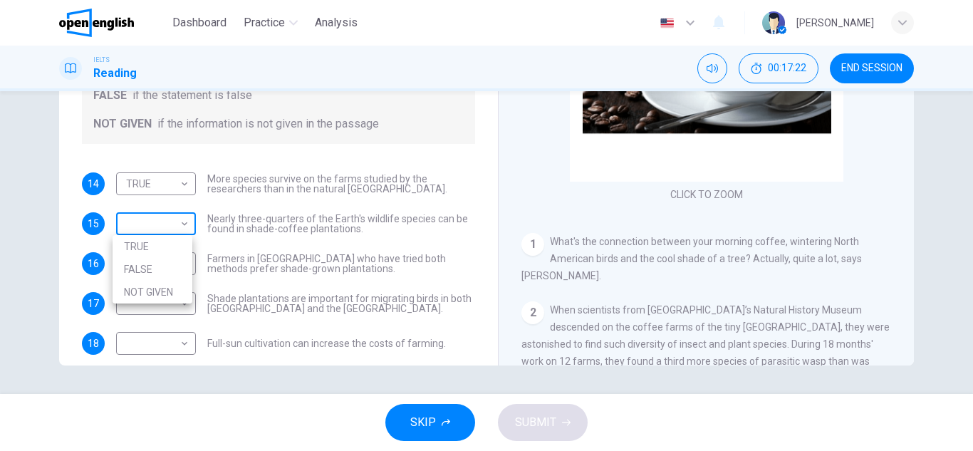
click at [167, 215] on body "This site uses cookies, as explained in our Privacy Policy . If you agree to th…" at bounding box center [486, 225] width 973 height 451
click at [169, 262] on li "FALSE" at bounding box center [153, 269] width 80 height 23
type input "*****"
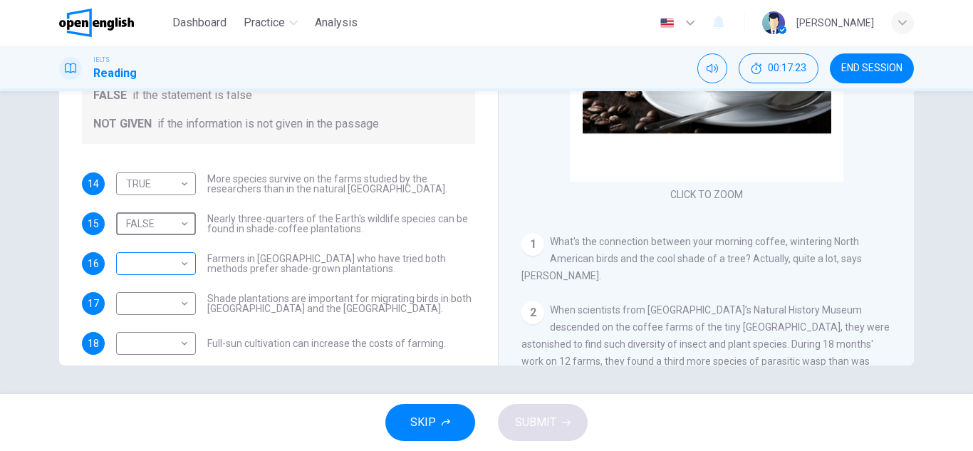
click at [167, 271] on body "This site uses cookies, as explained in our Privacy Policy . If you agree to th…" at bounding box center [486, 225] width 973 height 451
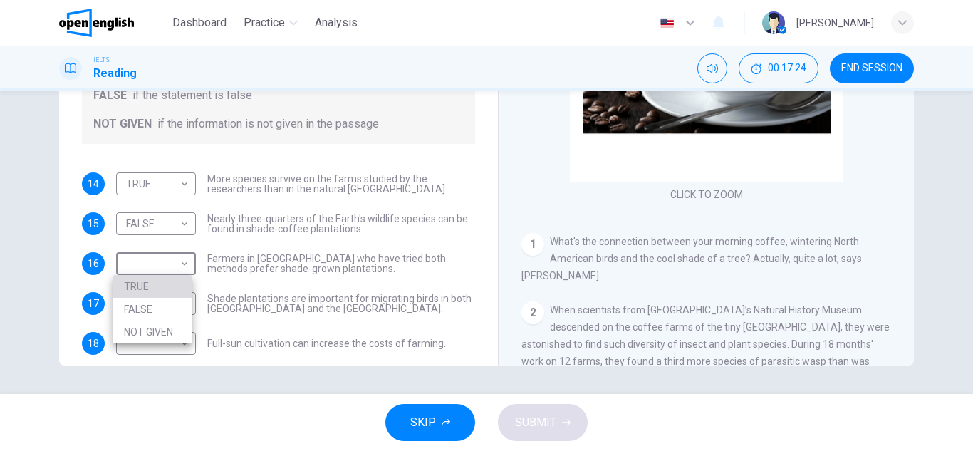
click at [165, 286] on li "TRUE" at bounding box center [153, 286] width 80 height 23
type input "****"
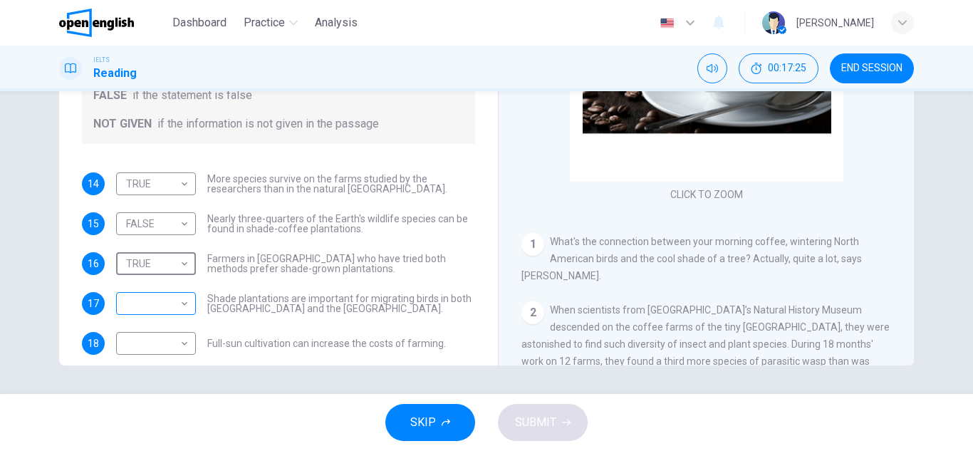
click at [166, 295] on body "This site uses cookies, as explained in our Privacy Policy . If you agree to th…" at bounding box center [486, 225] width 973 height 451
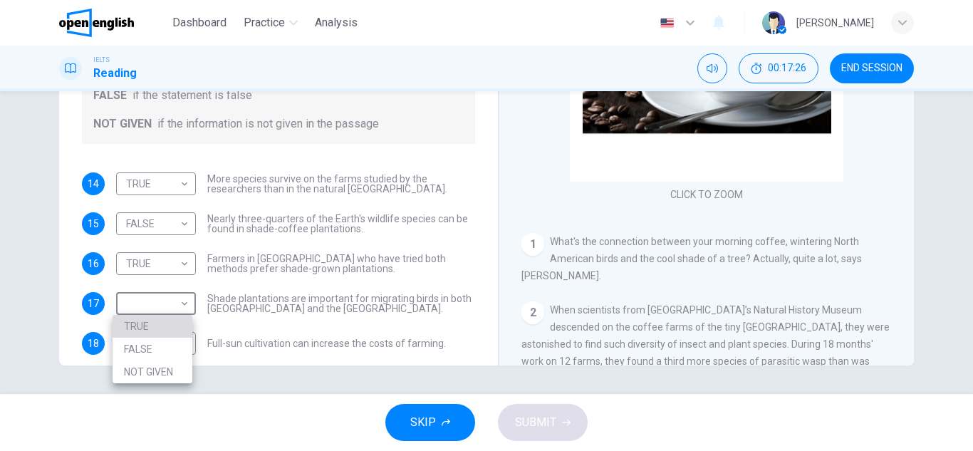
click at [161, 326] on li "TRUE" at bounding box center [153, 326] width 80 height 23
type input "****"
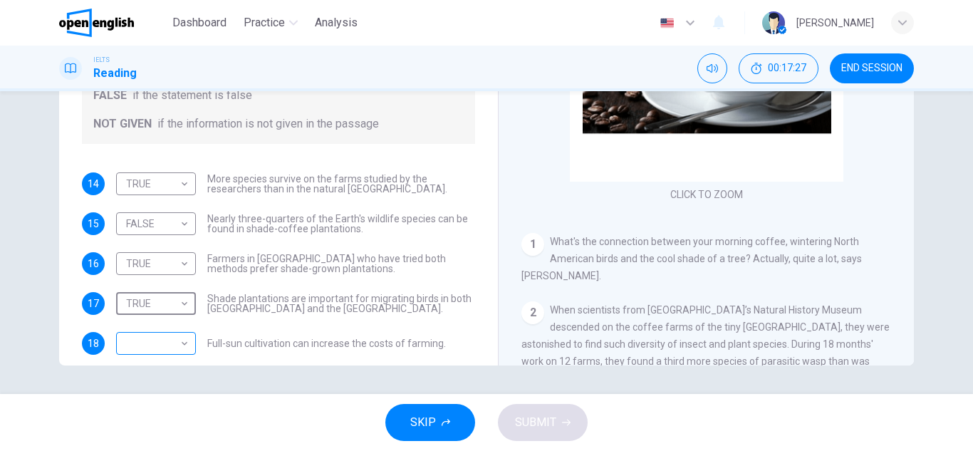
click at [167, 345] on body "This site uses cookies, as explained in our Privacy Policy . If you agree to th…" at bounding box center [486, 225] width 973 height 451
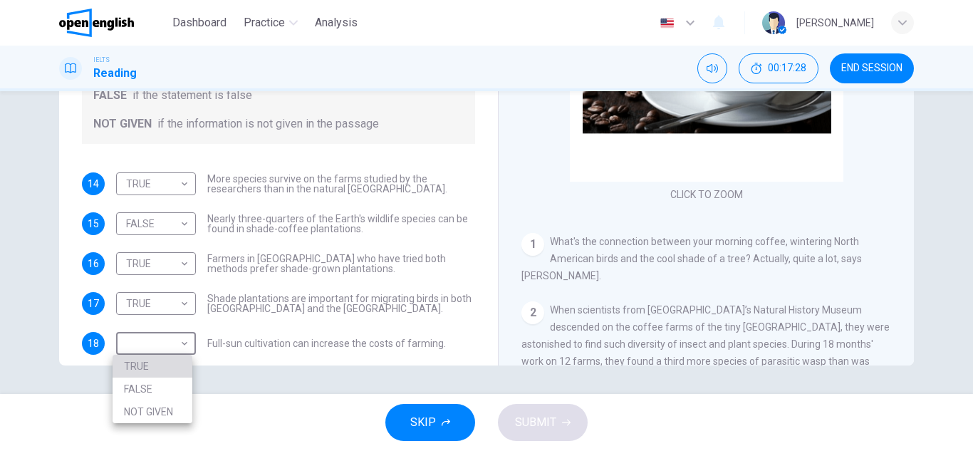
click at [170, 365] on li "TRUE" at bounding box center [153, 366] width 80 height 23
type input "****"
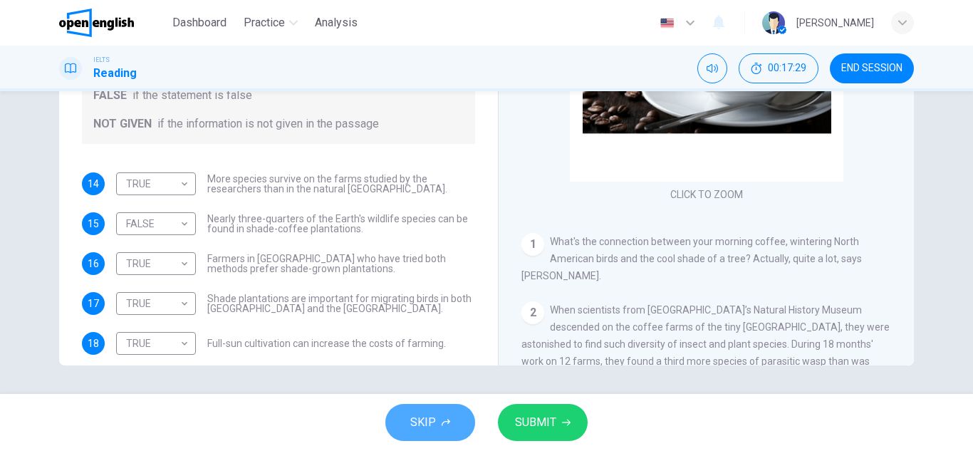
click at [443, 425] on icon "button" at bounding box center [446, 422] width 9 height 9
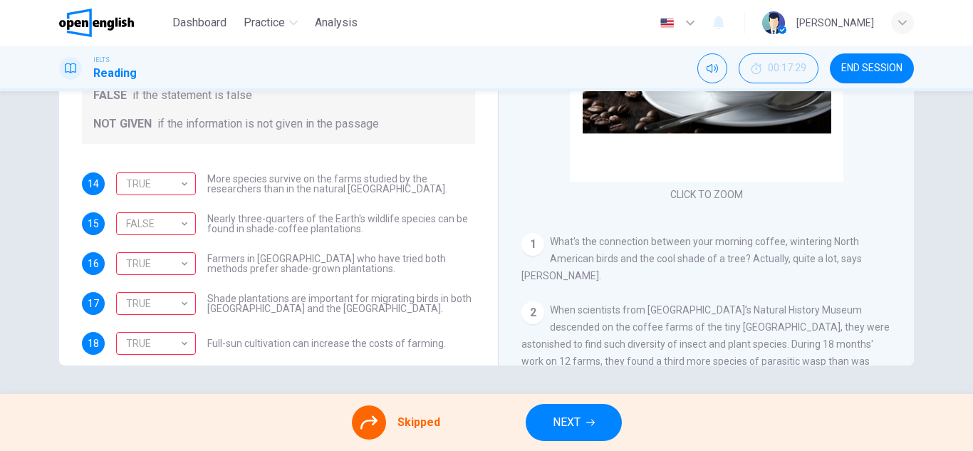
click at [541, 430] on button "NEXT" at bounding box center [574, 422] width 96 height 37
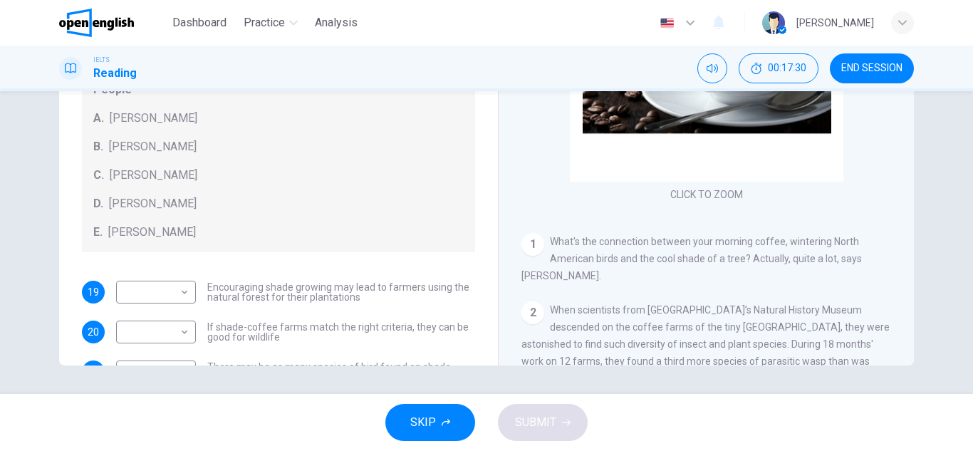
click at [427, 413] on span "SKIP" at bounding box center [423, 423] width 26 height 20
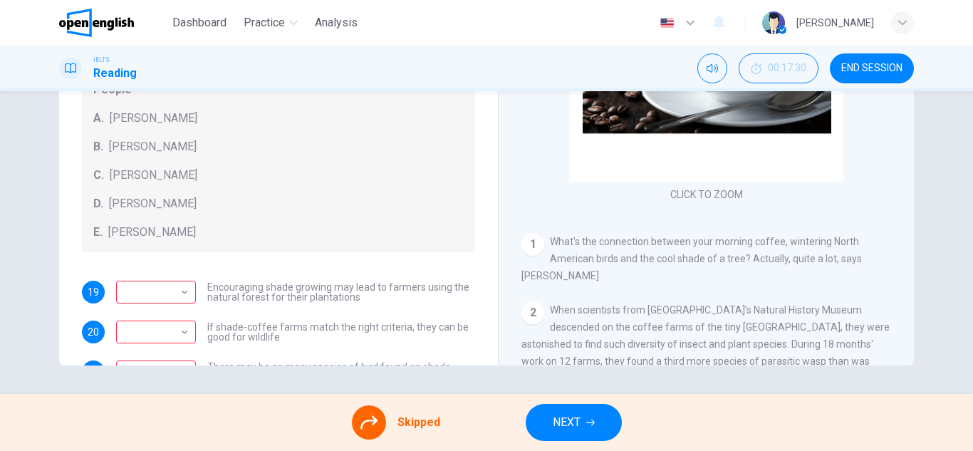
click at [559, 415] on span "NEXT" at bounding box center [567, 423] width 28 height 20
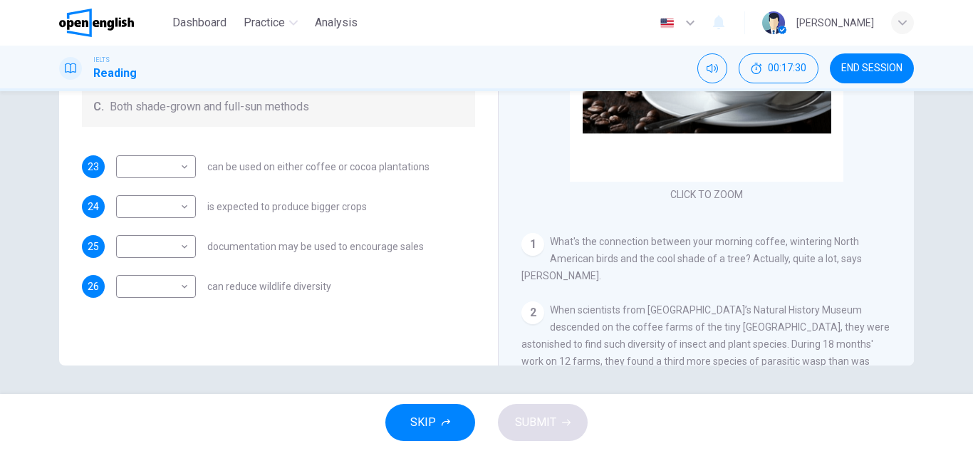
scroll to position [232, 0]
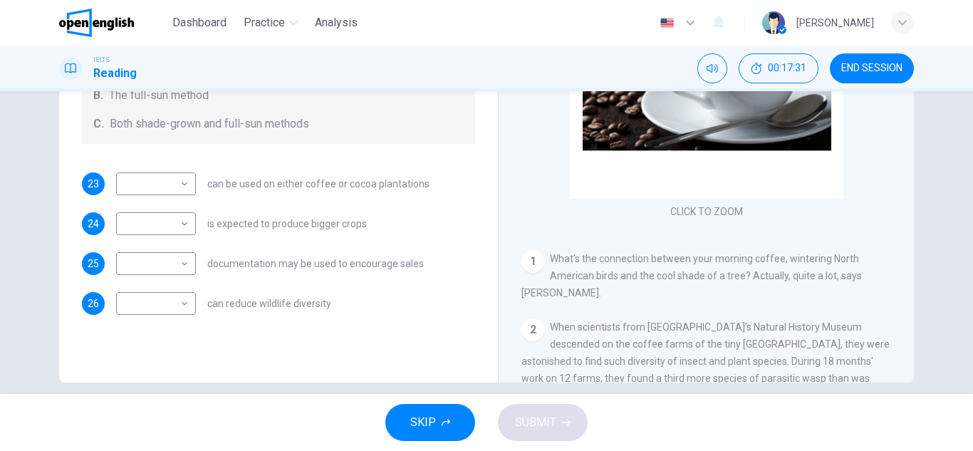
click at [425, 417] on span "SKIP" at bounding box center [423, 423] width 26 height 20
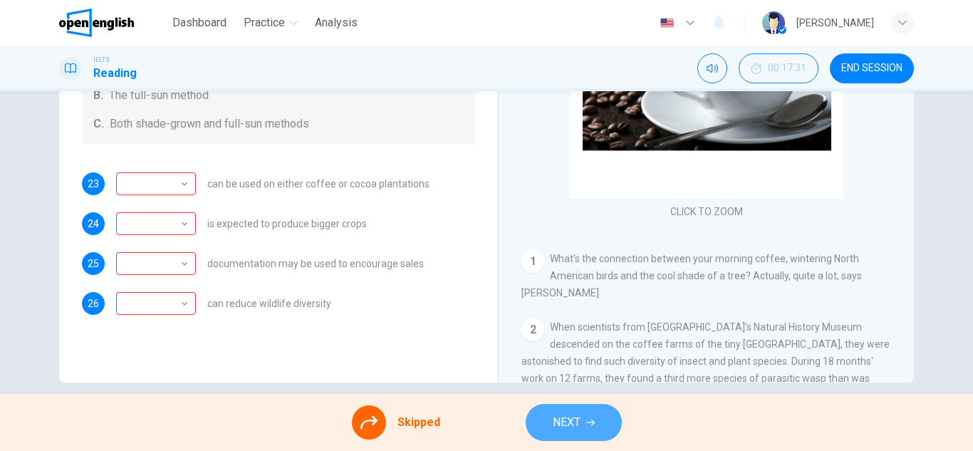
click at [597, 430] on button "NEXT" at bounding box center [574, 422] width 96 height 37
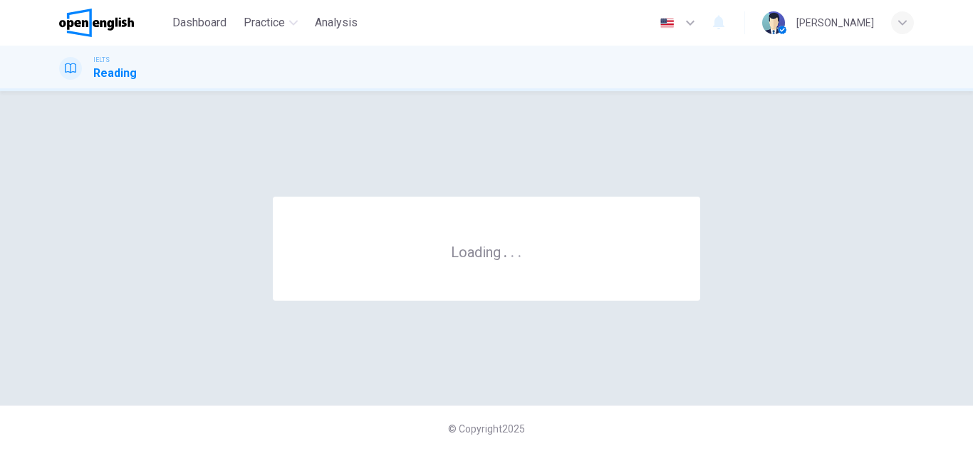
scroll to position [0, 0]
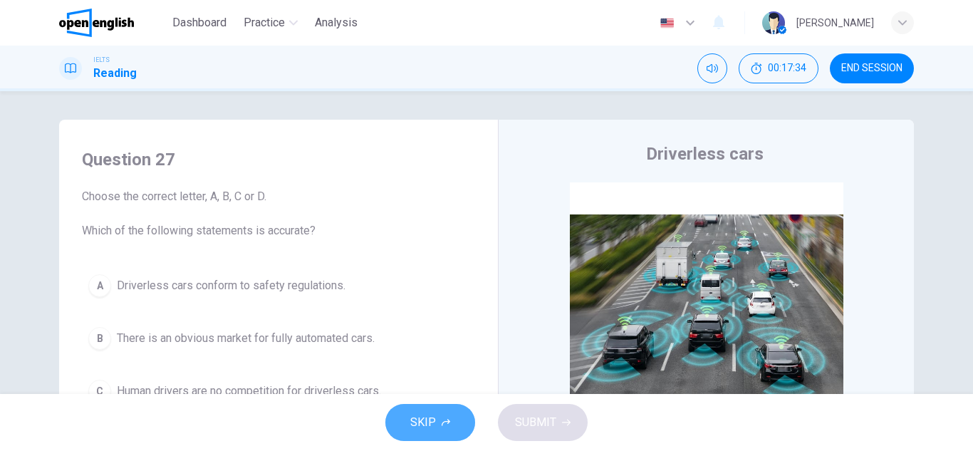
click at [442, 412] on button "SKIP" at bounding box center [431, 422] width 90 height 37
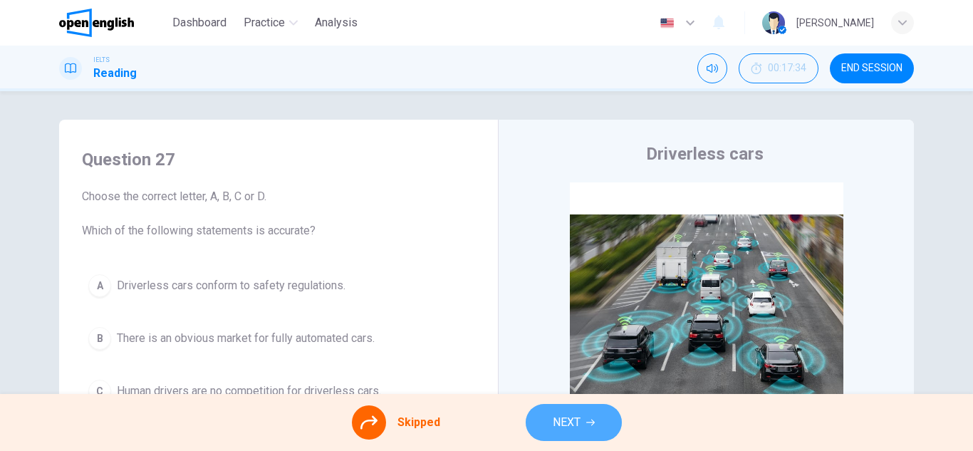
click at [571, 424] on span "NEXT" at bounding box center [567, 423] width 28 height 20
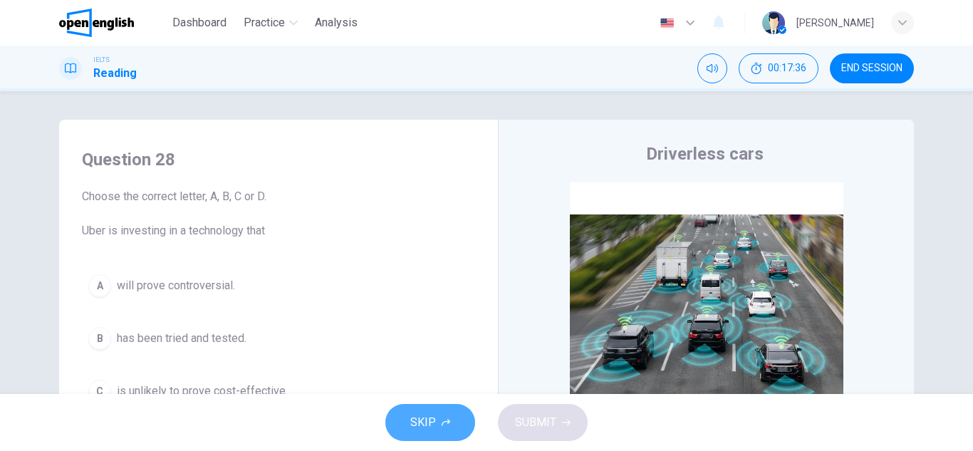
click at [433, 425] on span "SKIP" at bounding box center [423, 423] width 26 height 20
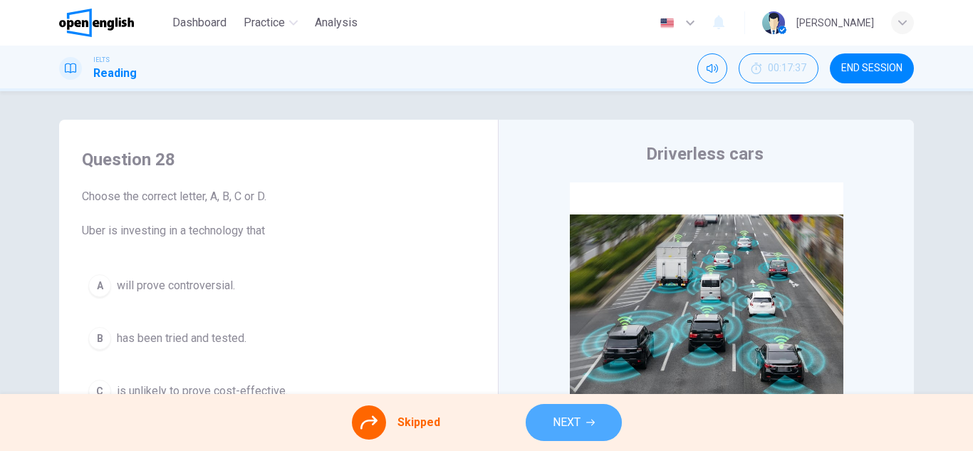
click at [574, 423] on span "NEXT" at bounding box center [567, 423] width 28 height 20
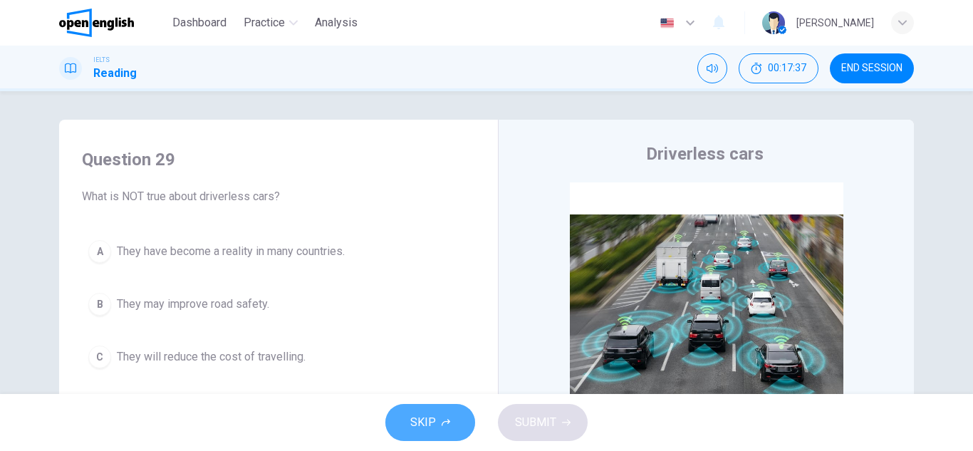
click at [444, 425] on icon "button" at bounding box center [446, 422] width 9 height 9
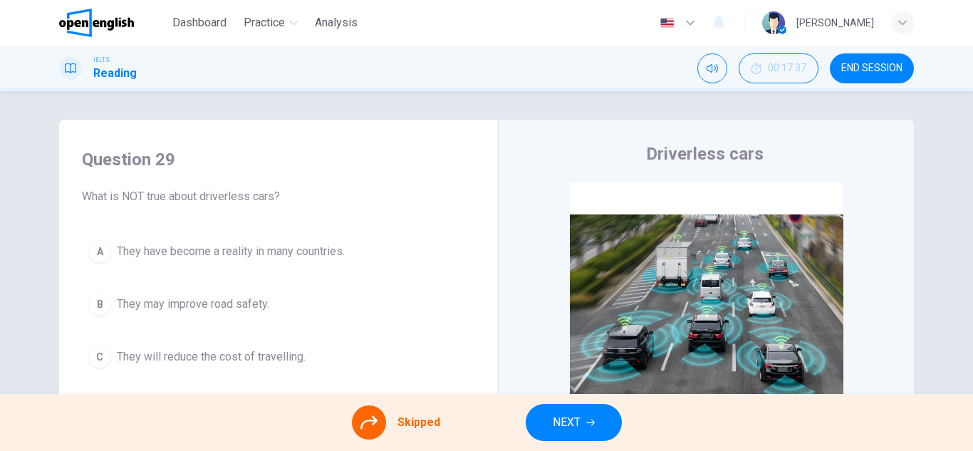
click at [571, 412] on button "NEXT" at bounding box center [574, 422] width 96 height 37
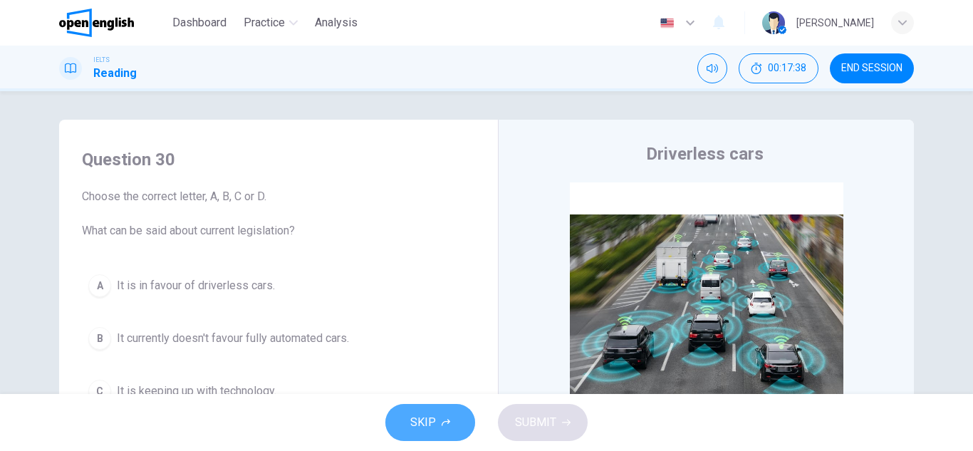
click at [427, 413] on span "SKIP" at bounding box center [423, 423] width 26 height 20
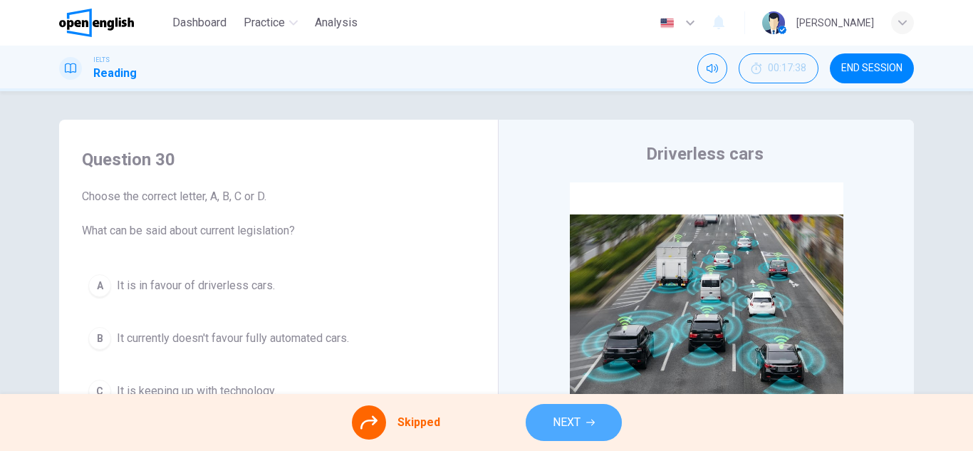
click at [572, 413] on span "NEXT" at bounding box center [567, 423] width 28 height 20
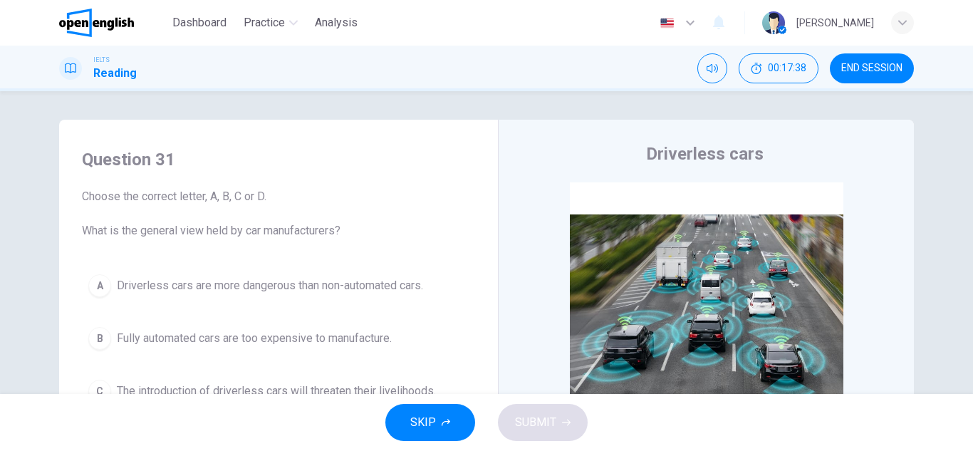
click at [421, 406] on button "SKIP" at bounding box center [431, 422] width 90 height 37
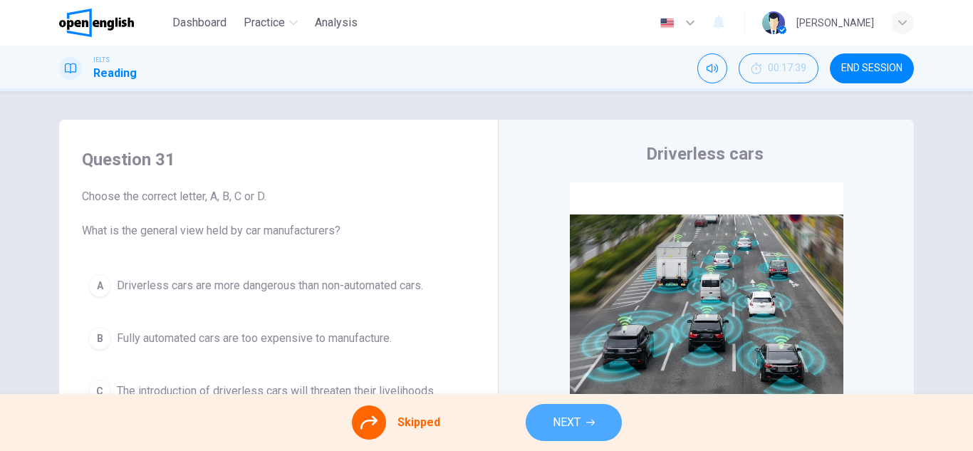
click at [591, 420] on icon "button" at bounding box center [590, 422] width 9 height 9
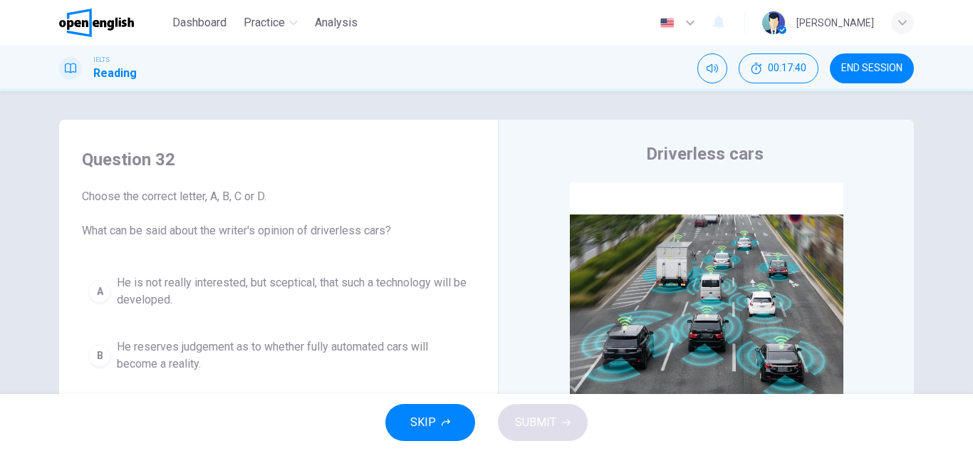
click at [442, 425] on icon "button" at bounding box center [446, 422] width 9 height 9
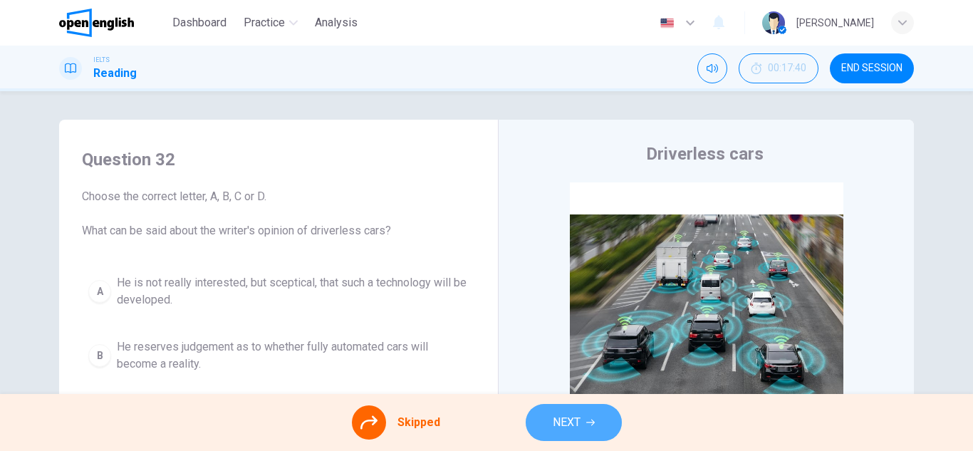
click at [575, 422] on span "NEXT" at bounding box center [567, 423] width 28 height 20
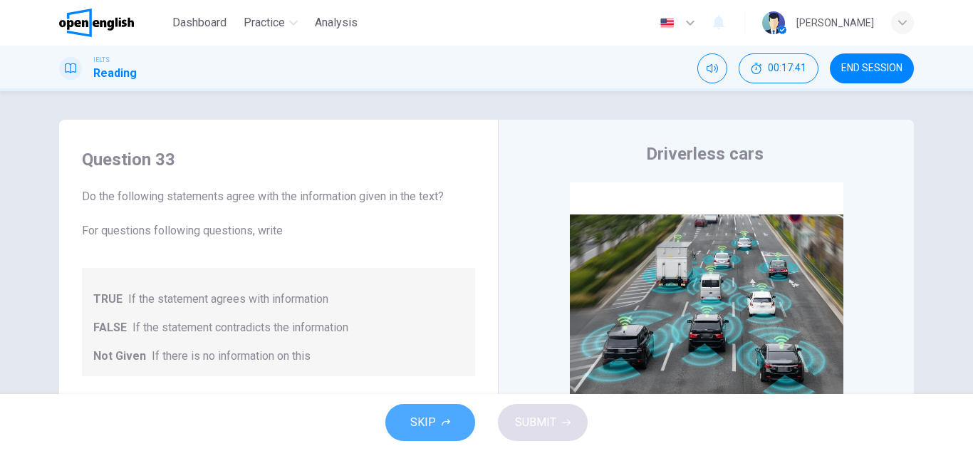
click at [433, 410] on button "SKIP" at bounding box center [431, 422] width 90 height 37
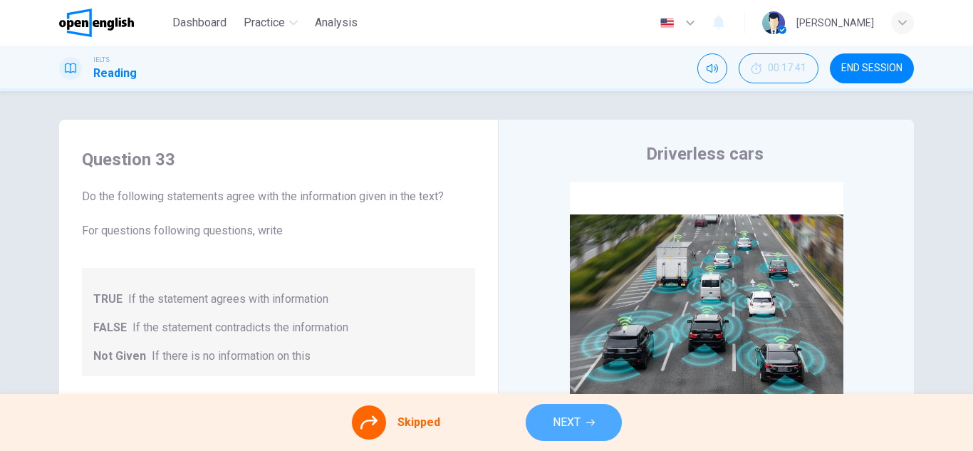
click at [564, 427] on span "NEXT" at bounding box center [567, 423] width 28 height 20
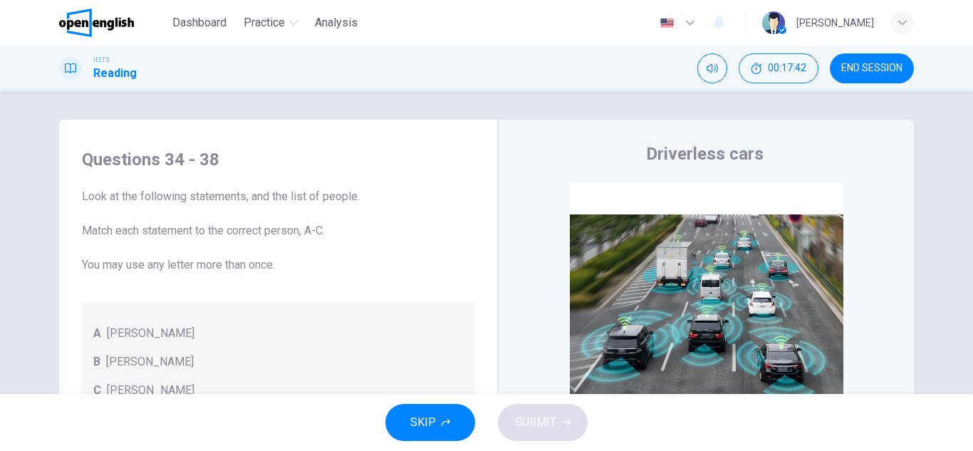
click at [408, 417] on button "SKIP" at bounding box center [431, 422] width 90 height 37
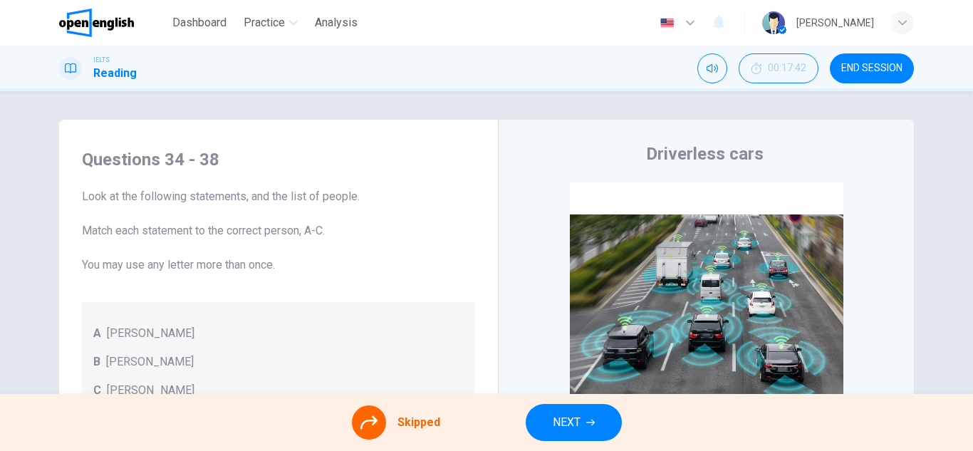
click at [571, 415] on span "NEXT" at bounding box center [567, 423] width 28 height 20
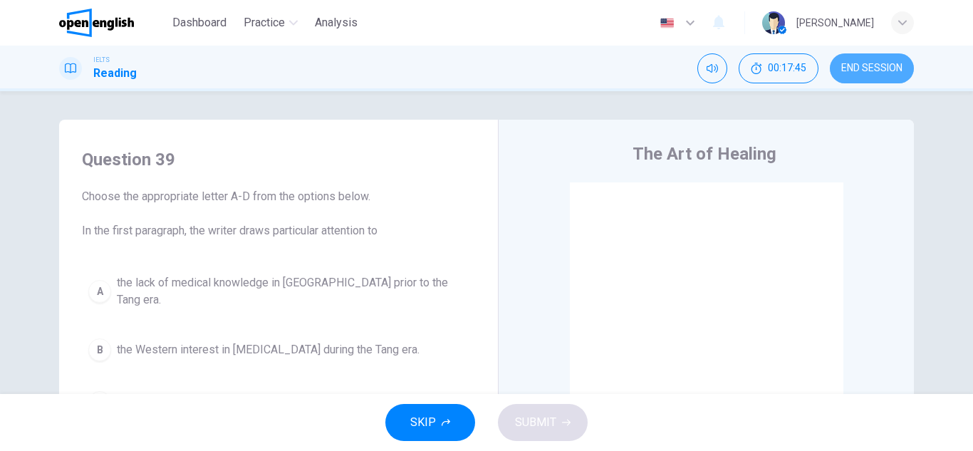
click at [872, 69] on span "END SESSION" at bounding box center [872, 68] width 61 height 11
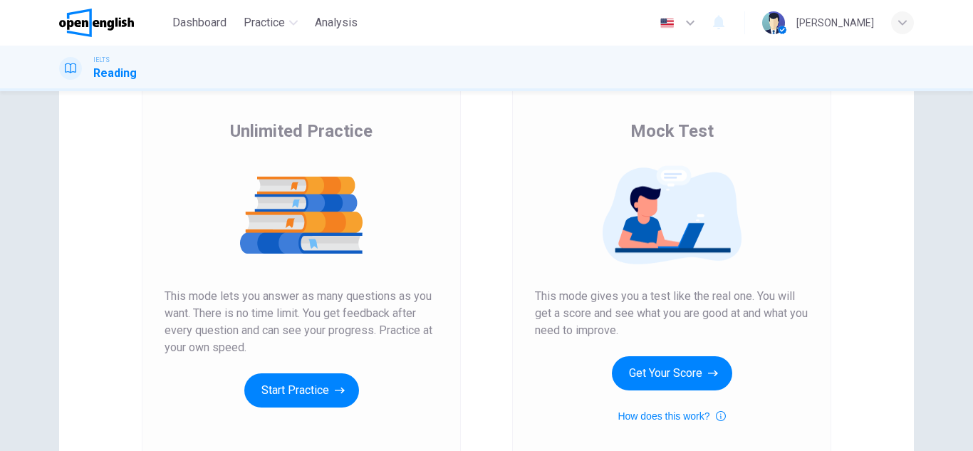
scroll to position [93, 0]
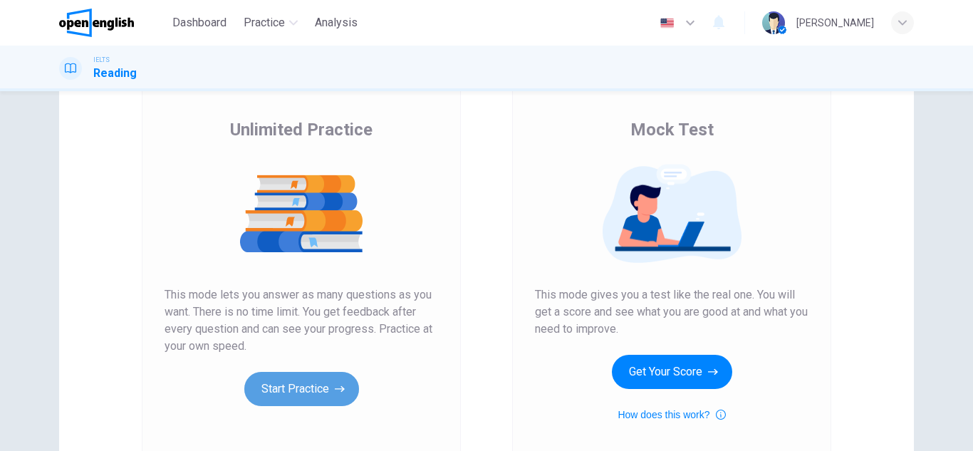
click at [282, 399] on button "Start Practice" at bounding box center [301, 389] width 115 height 34
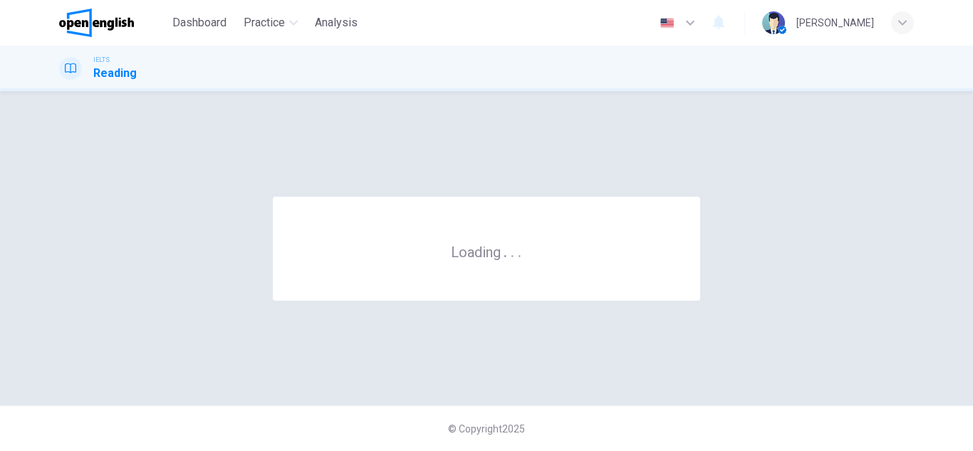
scroll to position [0, 0]
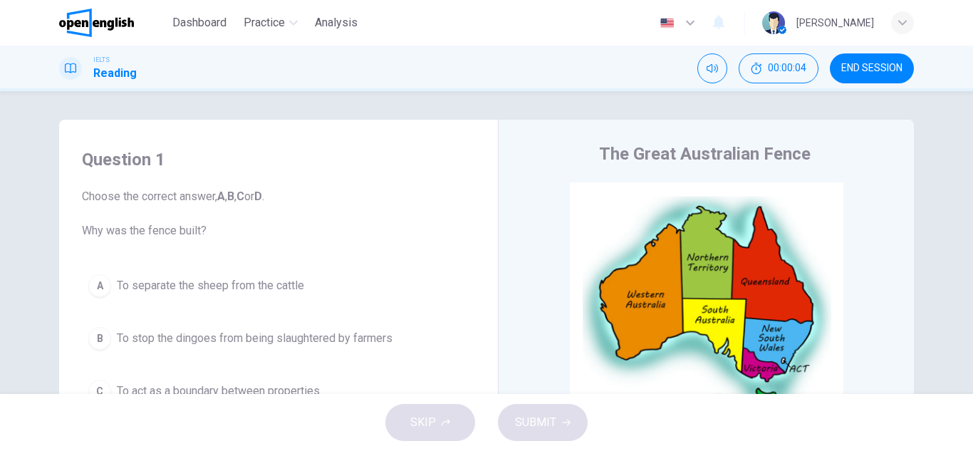
drag, startPoint x: 909, startPoint y: 224, endPoint x: 906, endPoint y: 247, distance: 23.7
click at [906, 247] on div "The Great Australian Fence CLICK TO ZOOM Click to Zoom 1 A war has been going o…" at bounding box center [706, 379] width 416 height 518
click at [875, 59] on button "END SESSION" at bounding box center [872, 68] width 84 height 30
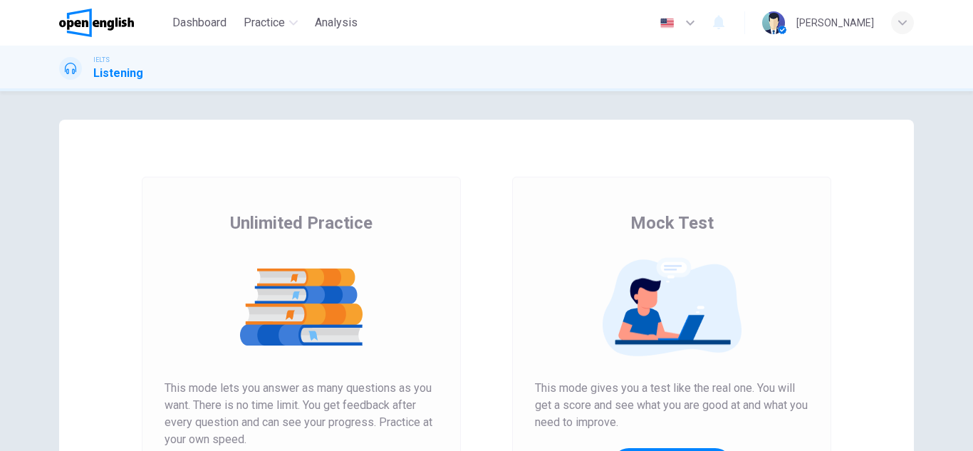
drag, startPoint x: 961, startPoint y: 206, endPoint x: 956, endPoint y: 291, distance: 85.0
click at [956, 291] on div "Unlimited Practice Mock Test Unlimited Practice This mode lets you answer as ma…" at bounding box center [486, 271] width 973 height 360
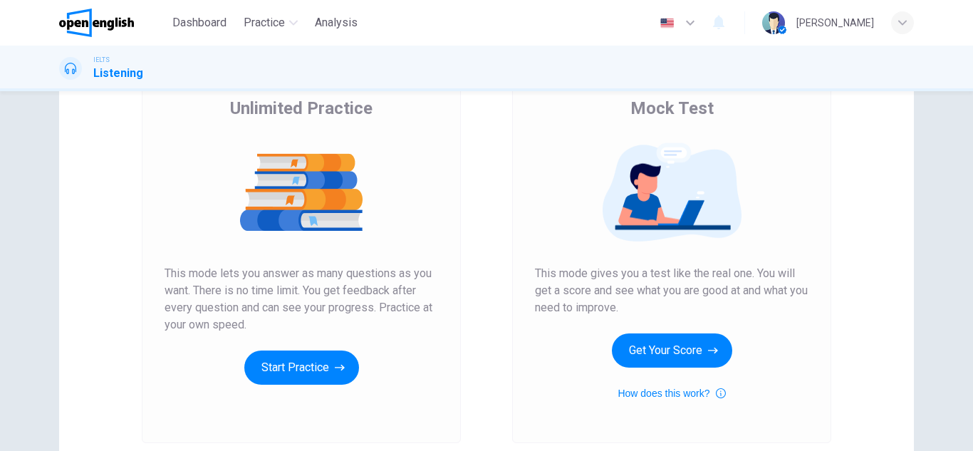
scroll to position [122, 0]
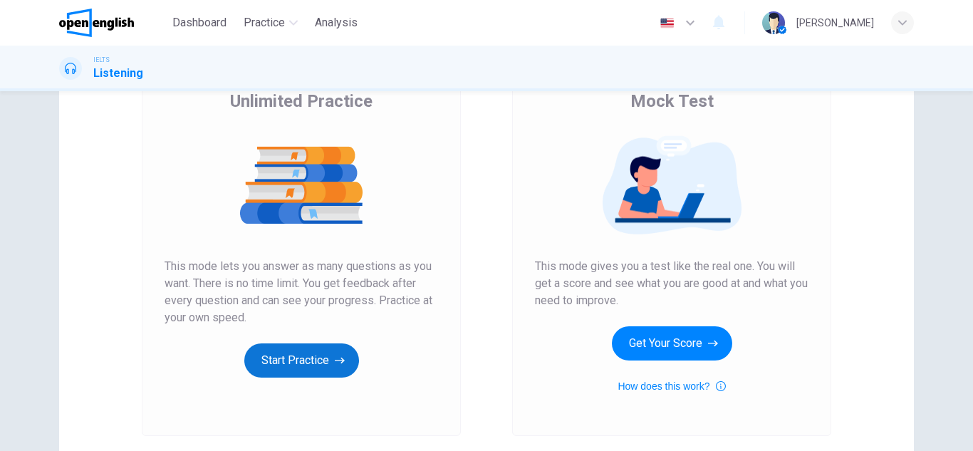
click at [315, 351] on button "Start Practice" at bounding box center [301, 360] width 115 height 34
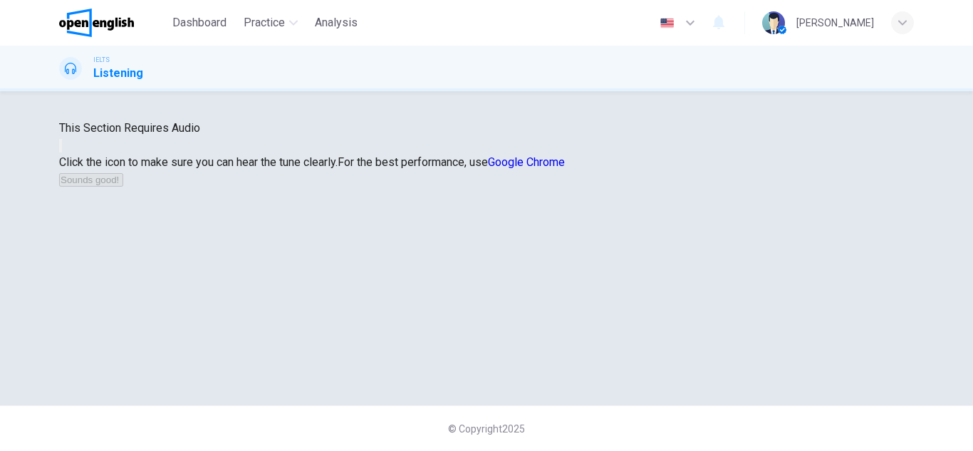
scroll to position [100, 0]
click at [62, 152] on button "button" at bounding box center [60, 146] width 3 height 14
click at [123, 187] on button "Sounds good!" at bounding box center [91, 180] width 64 height 14
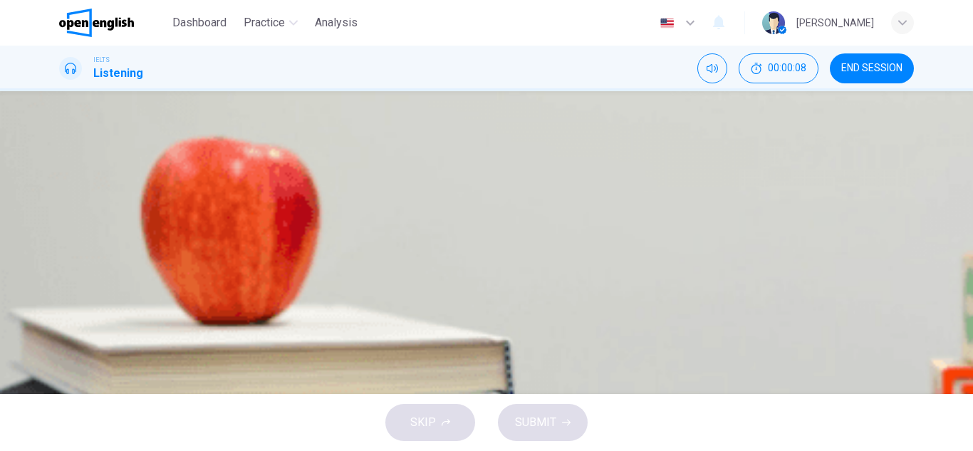
scroll to position [57, 0]
click at [61, 319] on icon "button" at bounding box center [61, 319] width 0 height 0
click at [152, 291] on span "Short Film Festival" at bounding box center [105, 298] width 93 height 14
click at [86, 306] on div "03m 07s" at bounding box center [486, 342] width 855 height 73
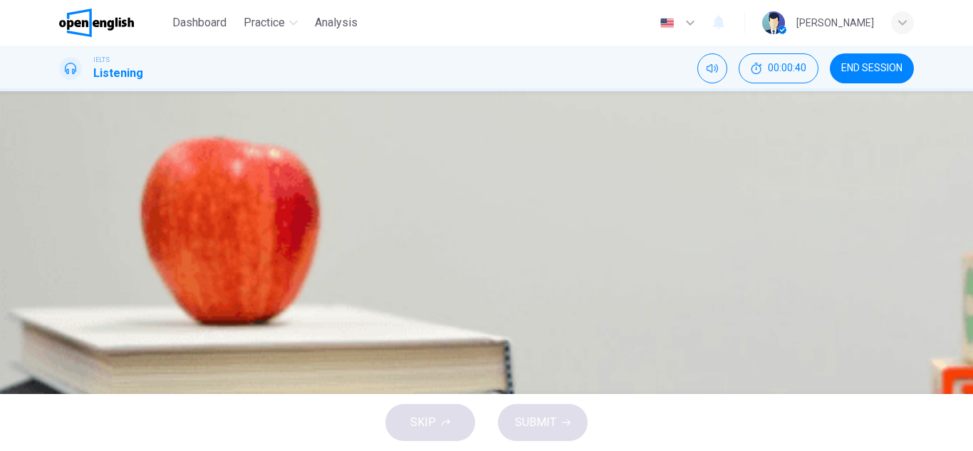
click at [62, 309] on button "button" at bounding box center [60, 316] width 3 height 14
click at [61, 311] on icon "button" at bounding box center [61, 311] width 0 height 0
click at [316, 273] on span "To use money released from another project." at bounding box center [205, 264] width 222 height 17
click at [522, 413] on span "SUBMIT" at bounding box center [535, 423] width 41 height 20
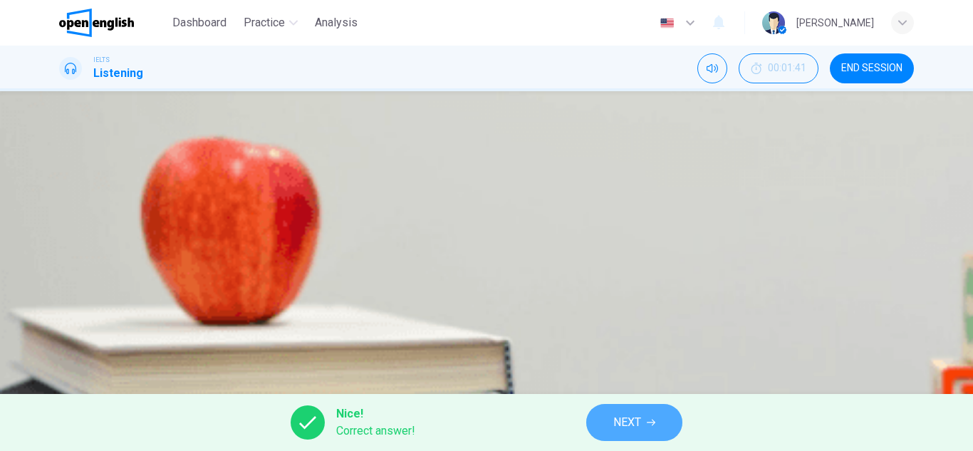
click at [607, 418] on button "NEXT" at bounding box center [634, 422] width 96 height 37
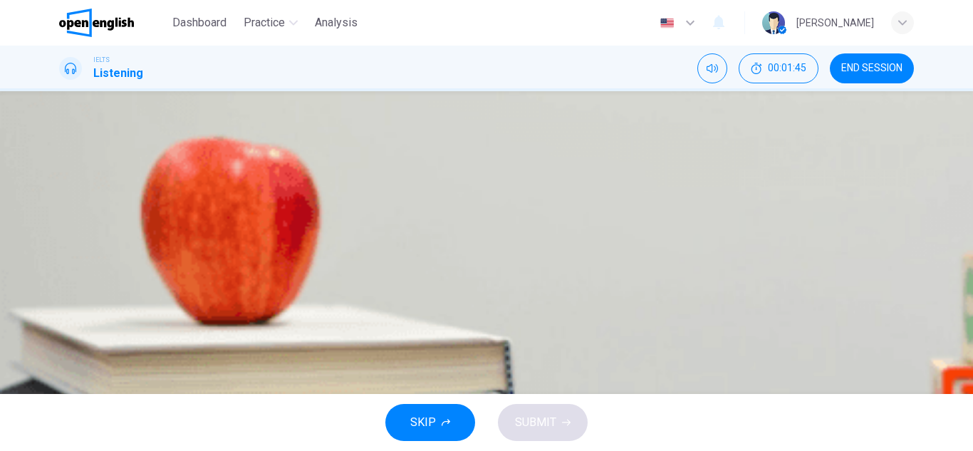
click at [86, 299] on div "02m 14s" at bounding box center [486, 335] width 855 height 73
click at [73, 311] on icon "button" at bounding box center [69, 319] width 15 height 17
click at [61, 311] on icon "button" at bounding box center [61, 311] width 0 height 0
click at [88, 205] on div "A" at bounding box center [77, 193] width 23 height 23
click at [534, 422] on span "SUBMIT" at bounding box center [535, 423] width 41 height 20
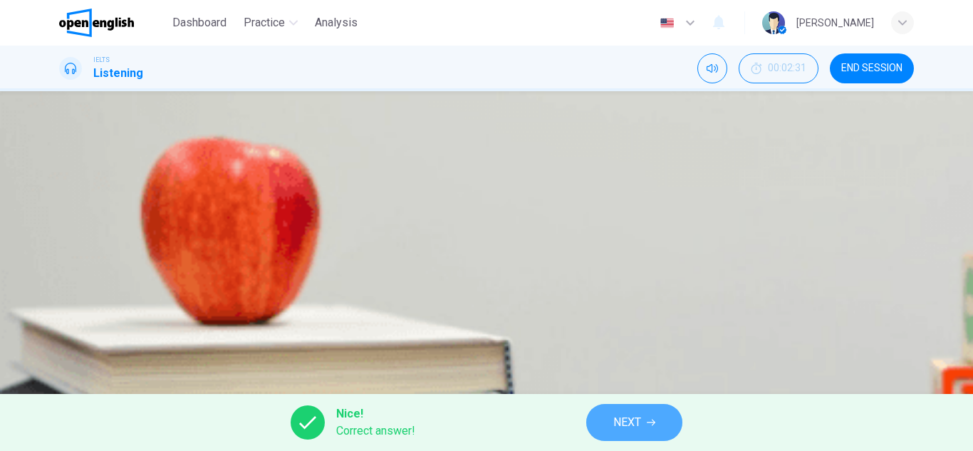
click at [630, 413] on span "NEXT" at bounding box center [628, 423] width 28 height 20
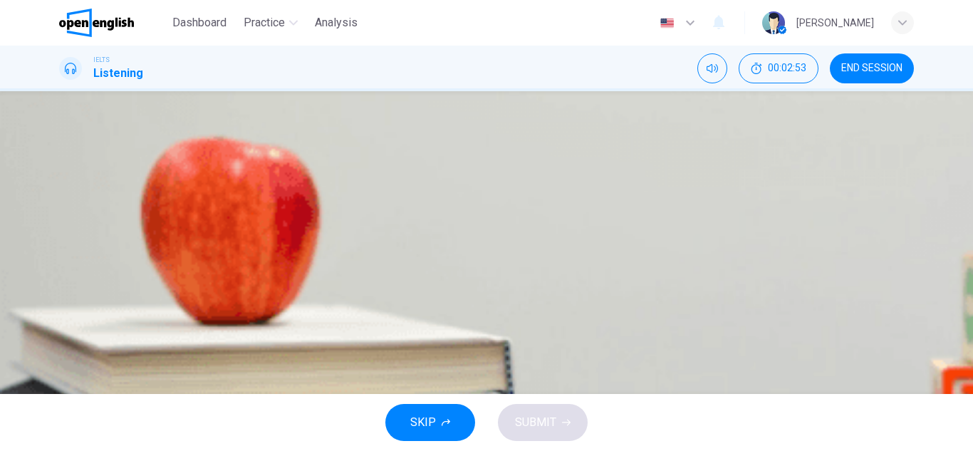
click at [52, 176] on div "Question 3 Choose the correct answer A, B or C. As well as online, tickets for …" at bounding box center [486, 214] width 901 height 316
click at [62, 301] on button "button" at bounding box center [60, 308] width 3 height 14
click at [61, 311] on icon "button" at bounding box center [61, 311] width 0 height 0
click at [59, 318] on span at bounding box center [59, 318] width 0 height 0
click at [61, 311] on icon "button" at bounding box center [61, 311] width 0 height 0
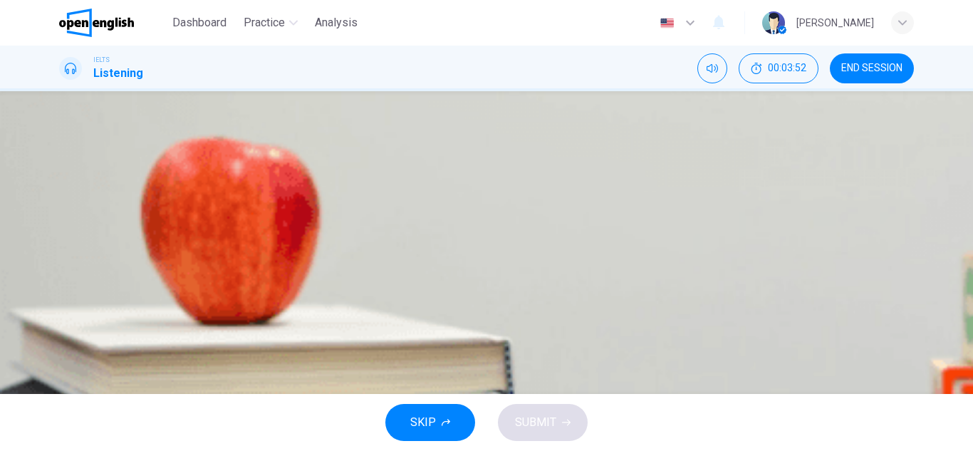
click at [61, 311] on icon "button" at bounding box center [61, 311] width 0 height 0
click at [59, 318] on span at bounding box center [59, 318] width 0 height 0
click at [61, 311] on icon "button" at bounding box center [61, 311] width 0 height 0
click at [62, 301] on button "button" at bounding box center [60, 308] width 3 height 14
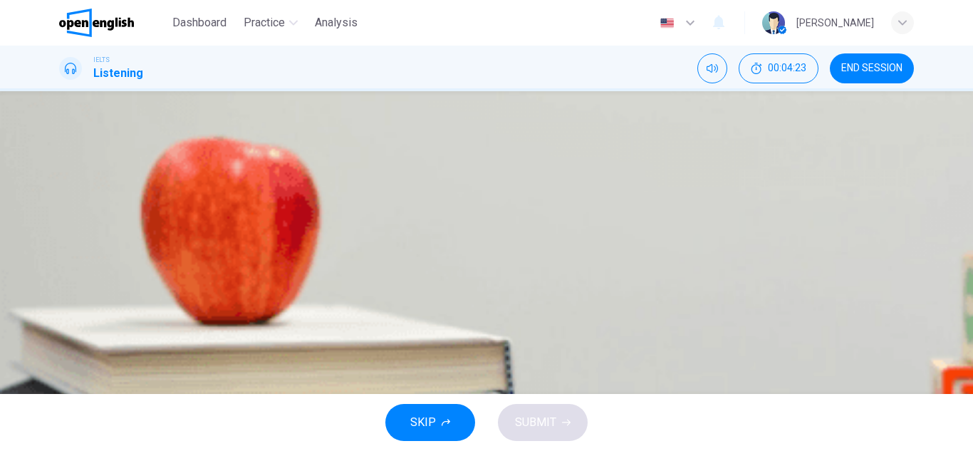
click at [59, 318] on span at bounding box center [59, 318] width 0 height 0
click at [61, 311] on icon "button" at bounding box center [61, 311] width 0 height 0
click at [197, 202] on span "from the local library." at bounding box center [145, 193] width 103 height 17
click at [240, 237] on span "from several different shops." at bounding box center [167, 228] width 146 height 17
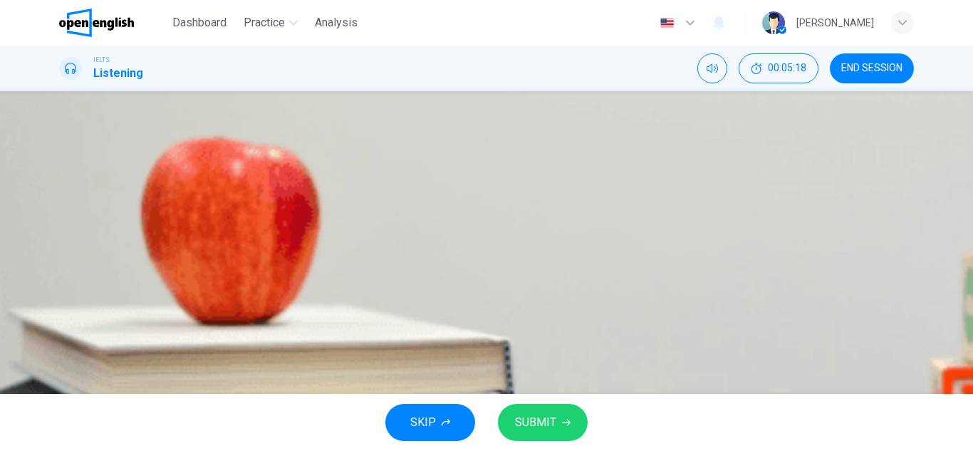
click at [59, 318] on span at bounding box center [59, 318] width 0 height 0
click at [62, 301] on button "button" at bounding box center [60, 308] width 3 height 14
click at [467, 282] on button "C from the two festival cinemas." at bounding box center [486, 265] width 855 height 36
click at [527, 411] on button "SUBMIT" at bounding box center [543, 422] width 90 height 37
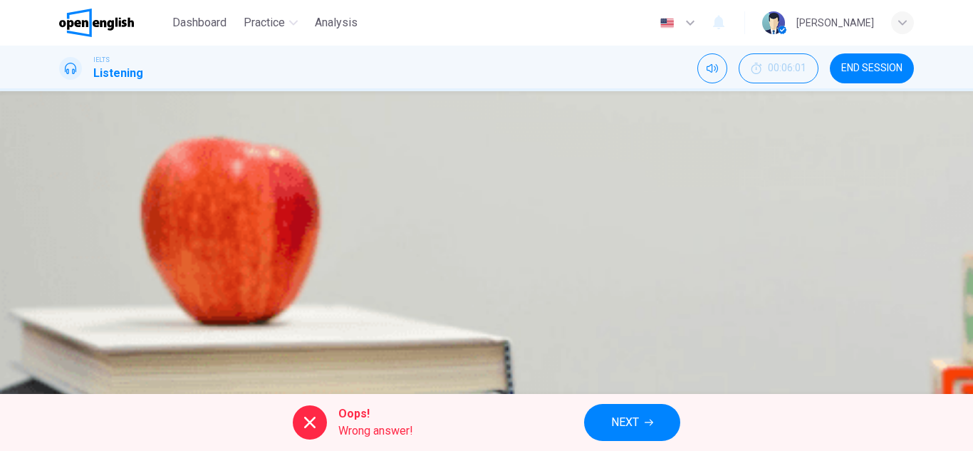
scroll to position [68, 0]
click at [509, 274] on div "A from the local library. B from several different shops. C from the two festiv…" at bounding box center [486, 225] width 855 height 107
click at [61, 345] on icon "Click to see the audio transcription" at bounding box center [61, 345] width 0 height 0
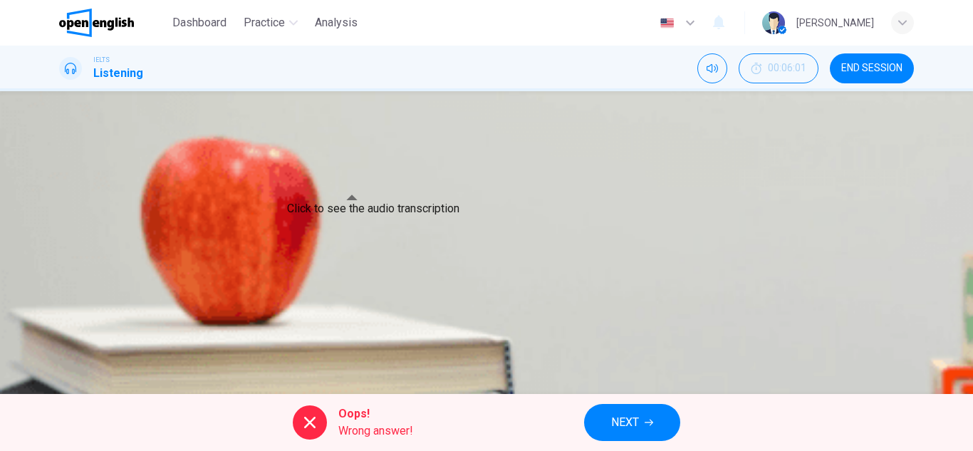
click at [61, 345] on icon "Click to see the audio transcription" at bounding box center [61, 345] width 0 height 0
click at [651, 413] on button "NEXT" at bounding box center [632, 422] width 96 height 37
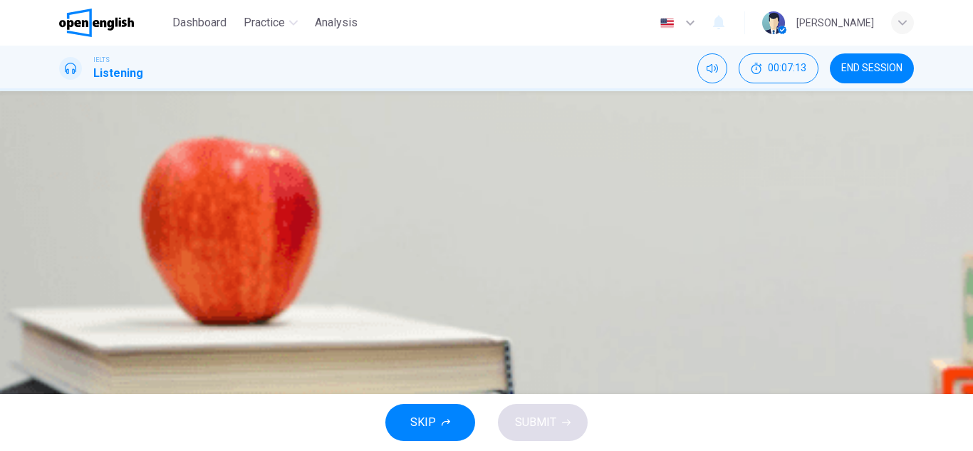
click at [61, 308] on icon "button" at bounding box center [61, 308] width 0 height 0
drag, startPoint x: 239, startPoint y: 182, endPoint x: 210, endPoint y: 185, distance: 29.4
click at [59, 314] on span at bounding box center [59, 314] width 0 height 0
click at [61, 308] on icon "button" at bounding box center [61, 308] width 0 height 0
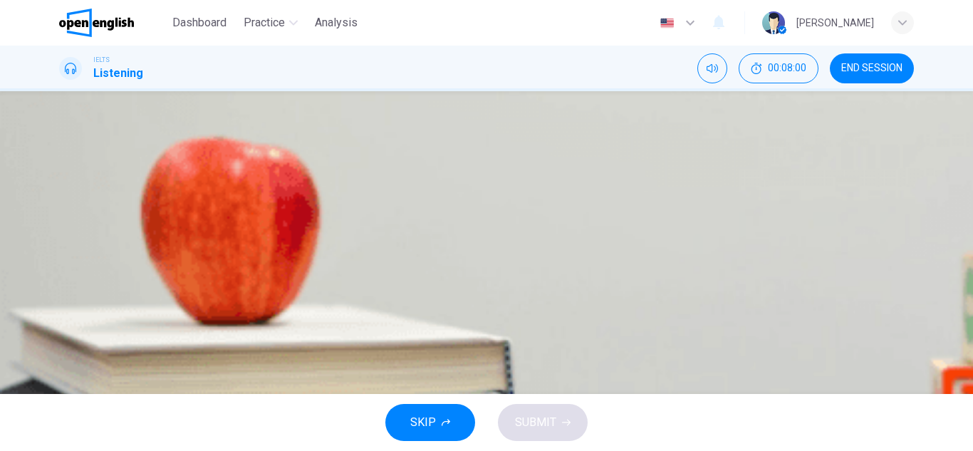
click at [59, 314] on span at bounding box center [59, 314] width 0 height 0
drag, startPoint x: 209, startPoint y: 182, endPoint x: 87, endPoint y: 202, distance: 124.3
click at [87, 279] on div "Short Film Festival 03m 03s" at bounding box center [486, 324] width 855 height 90
click at [61, 308] on icon "button" at bounding box center [61, 308] width 0 height 0
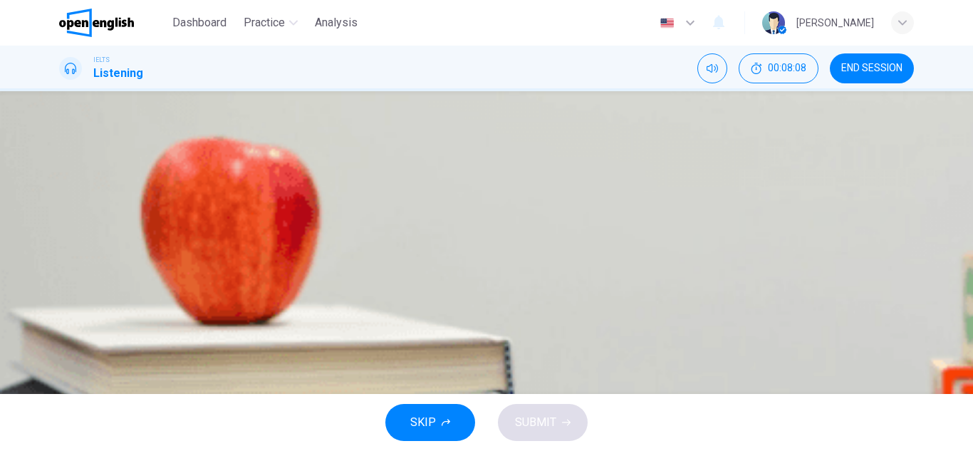
drag, startPoint x: 109, startPoint y: 182, endPoint x: 207, endPoint y: 182, distance: 98.3
click at [59, 314] on span at bounding box center [59, 314] width 0 height 0
click at [62, 298] on button "button" at bounding box center [60, 305] width 3 height 14
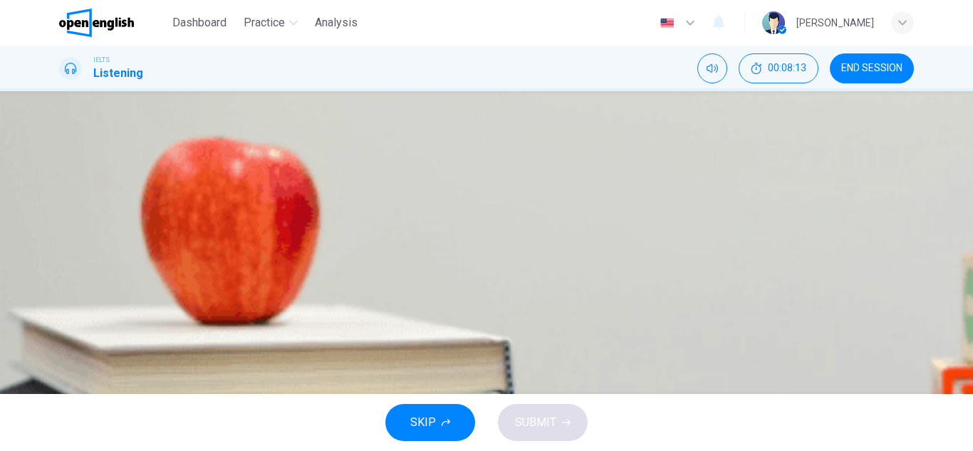
click at [62, 298] on button "button" at bounding box center [60, 305] width 3 height 14
drag, startPoint x: 204, startPoint y: 176, endPoint x: 193, endPoint y: 179, distance: 11.1
click at [59, 314] on span at bounding box center [59, 314] width 0 height 0
click at [61, 308] on icon "button" at bounding box center [61, 308] width 0 height 0
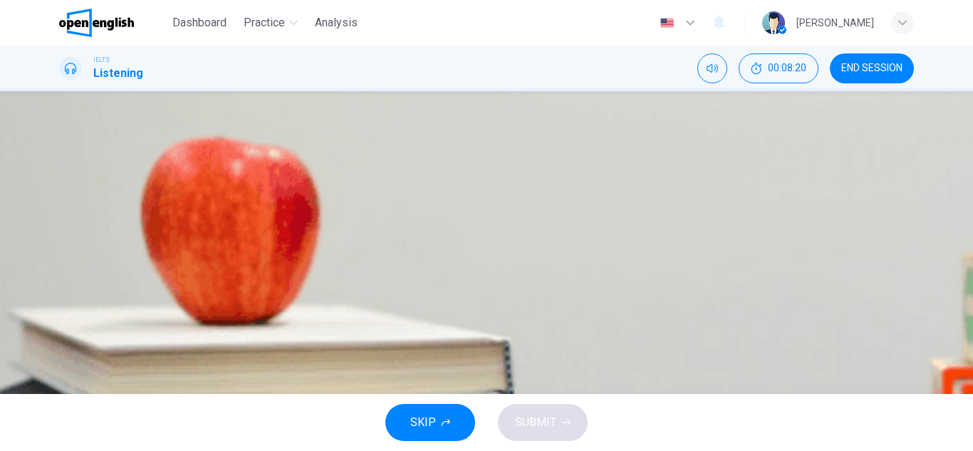
drag, startPoint x: 192, startPoint y: 182, endPoint x: 67, endPoint y: 195, distance: 125.3
click at [67, 296] on div "03m 14s" at bounding box center [486, 332] width 855 height 73
click at [61, 308] on icon "button" at bounding box center [61, 308] width 0 height 0
click at [61, 345] on icon "Click to see the audio transcription" at bounding box center [61, 345] width 0 height 0
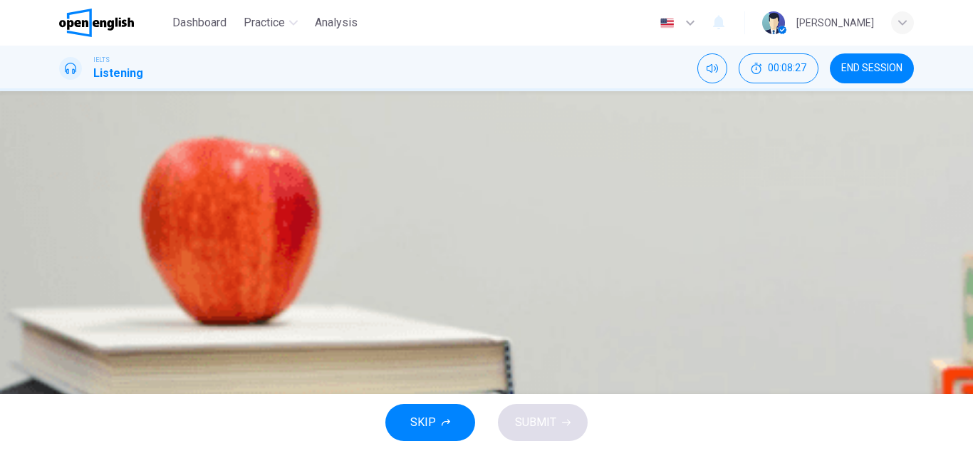
click at [59, 314] on span at bounding box center [59, 314] width 0 height 0
type input "*"
drag, startPoint x: 115, startPoint y: 181, endPoint x: 88, endPoint y: 182, distance: 27.8
click at [88, 296] on div "03m 14s" at bounding box center [486, 332] width 855 height 73
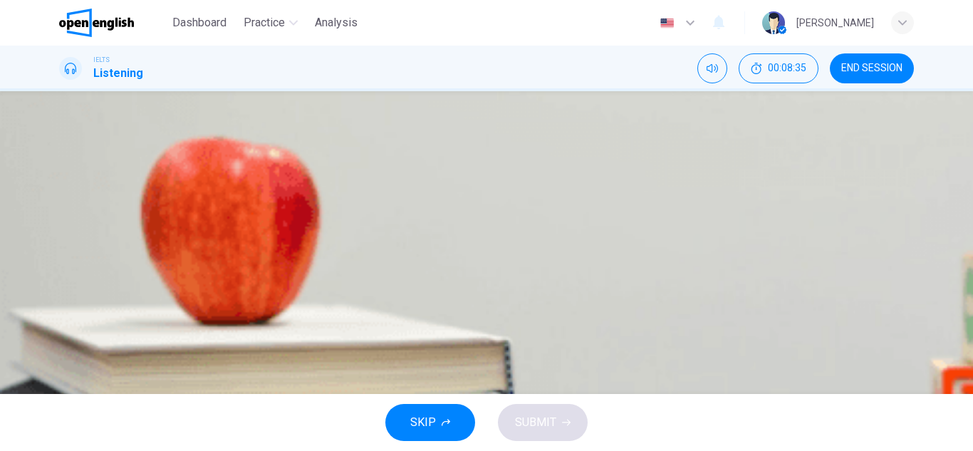
click at [61, 308] on icon "button" at bounding box center [61, 308] width 0 height 0
click at [62, 298] on button "button" at bounding box center [60, 305] width 3 height 14
click at [61, 308] on icon "button" at bounding box center [61, 308] width 0 height 0
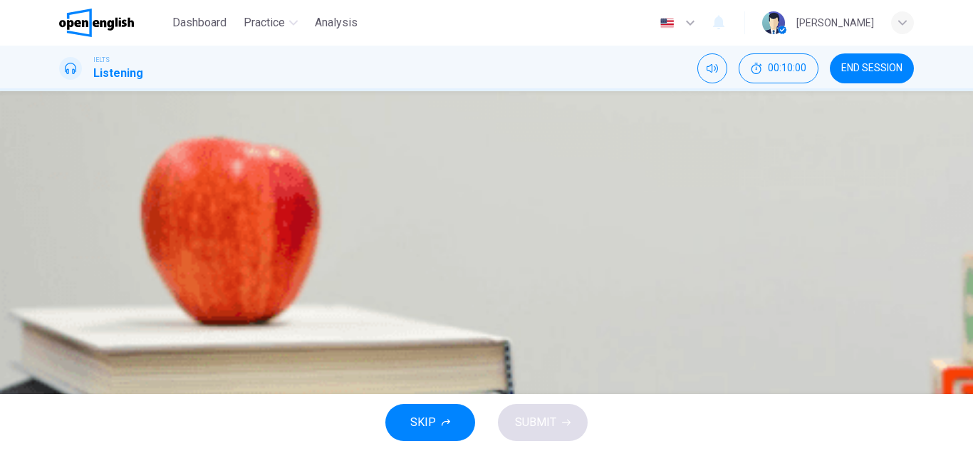
click at [61, 308] on icon "button" at bounding box center [61, 308] width 0 height 0
click at [61, 345] on icon "Click to see the audio transcription" at bounding box center [61, 345] width 0 height 0
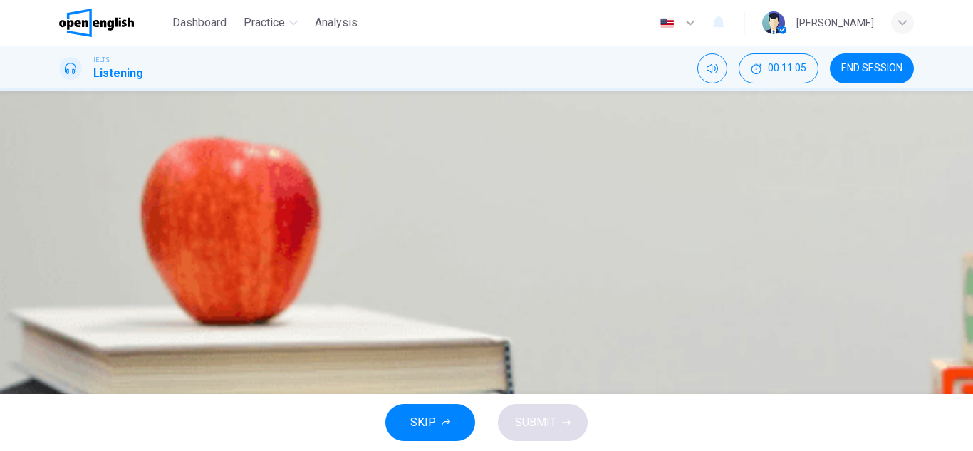
click at [413, 415] on span "SKIP" at bounding box center [423, 423] width 26 height 20
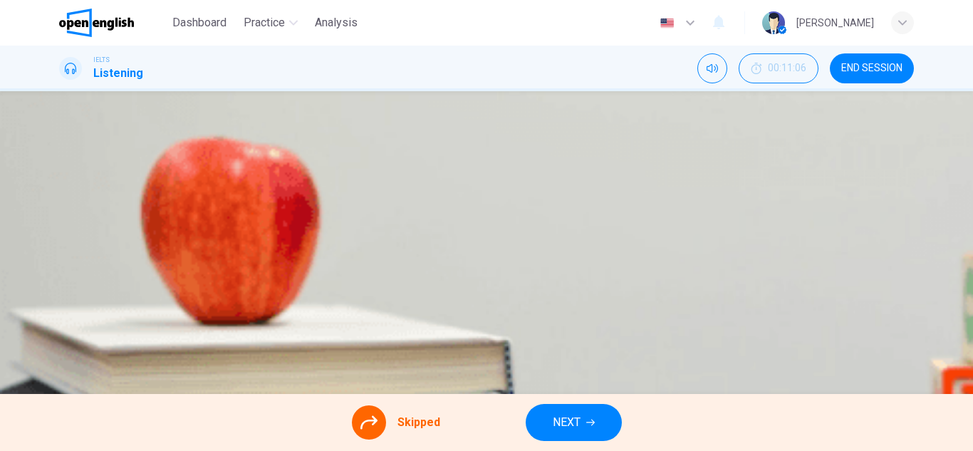
click at [563, 421] on span "NEXT" at bounding box center [567, 423] width 28 height 20
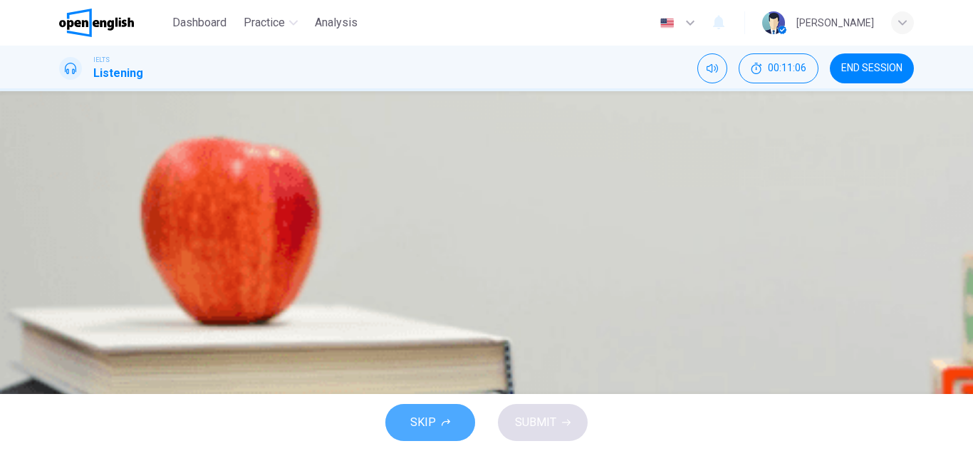
click at [437, 417] on button "SKIP" at bounding box center [431, 422] width 90 height 37
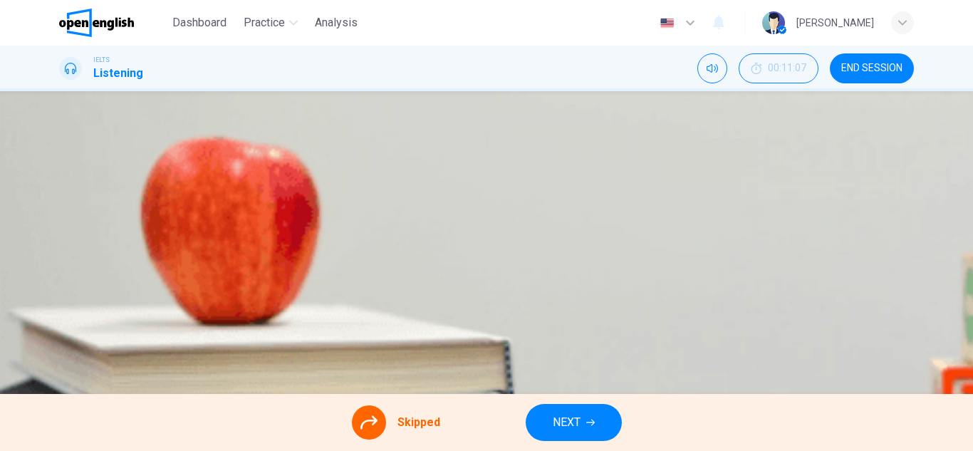
click at [547, 433] on button "NEXT" at bounding box center [574, 422] width 96 height 37
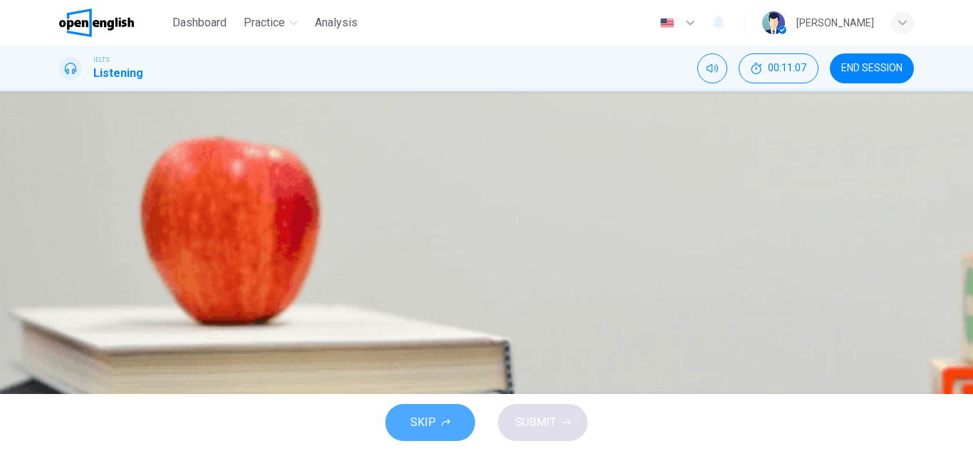
click at [425, 418] on span "SKIP" at bounding box center [423, 423] width 26 height 20
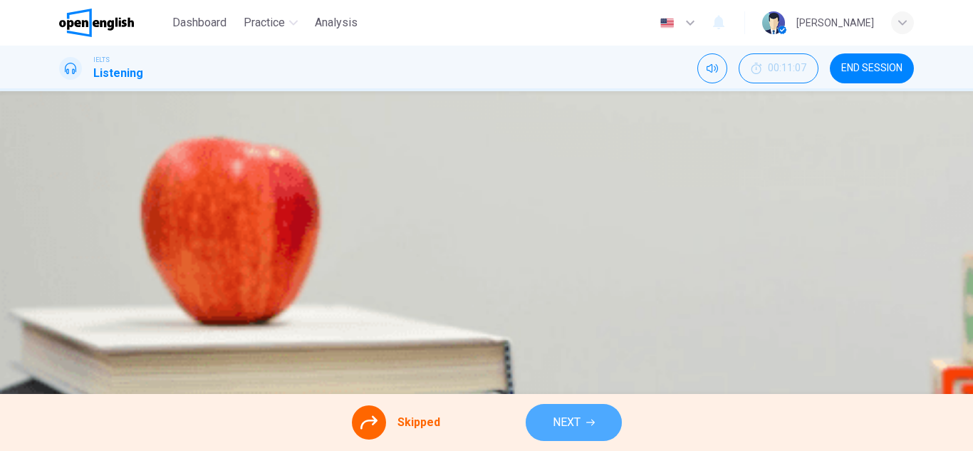
click at [563, 417] on span "NEXT" at bounding box center [567, 423] width 28 height 20
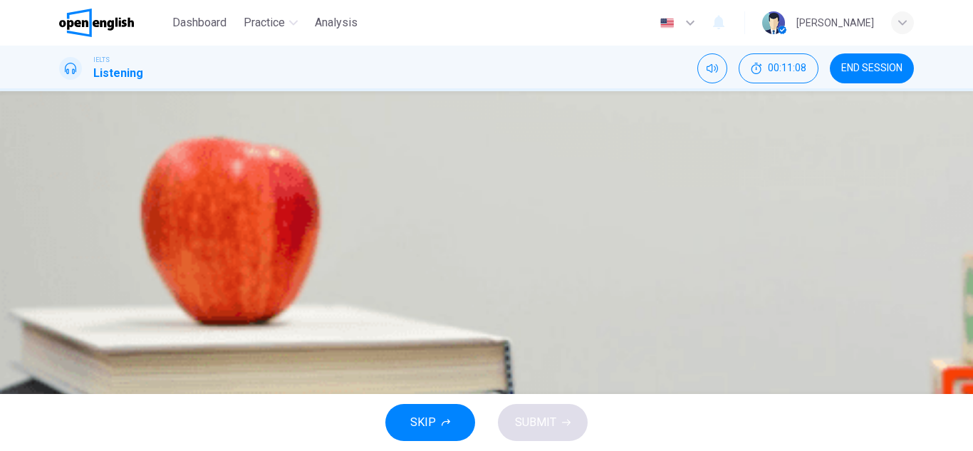
click at [455, 418] on button "SKIP" at bounding box center [431, 422] width 90 height 37
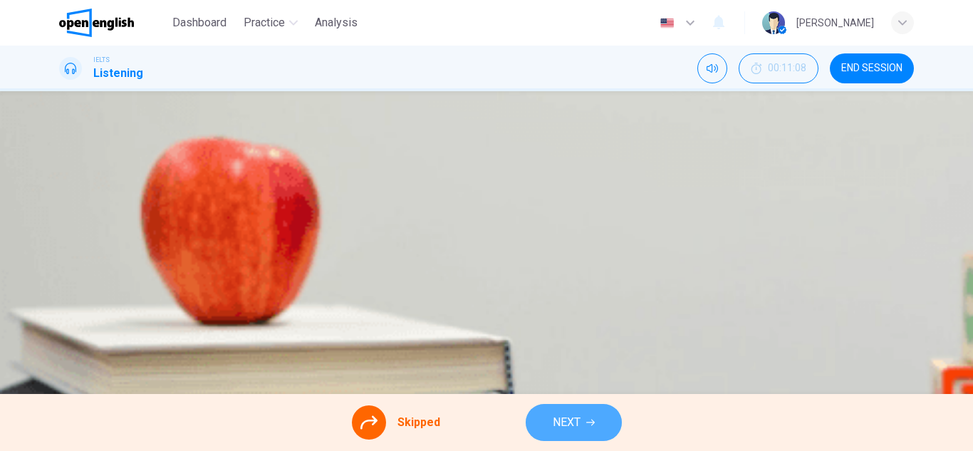
click at [573, 423] on span "NEXT" at bounding box center [567, 423] width 28 height 20
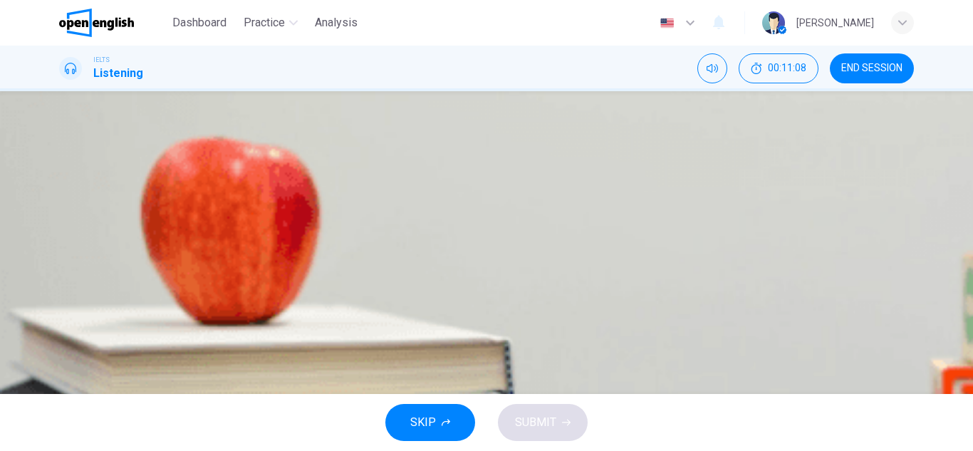
click at [432, 419] on span "SKIP" at bounding box center [423, 423] width 26 height 20
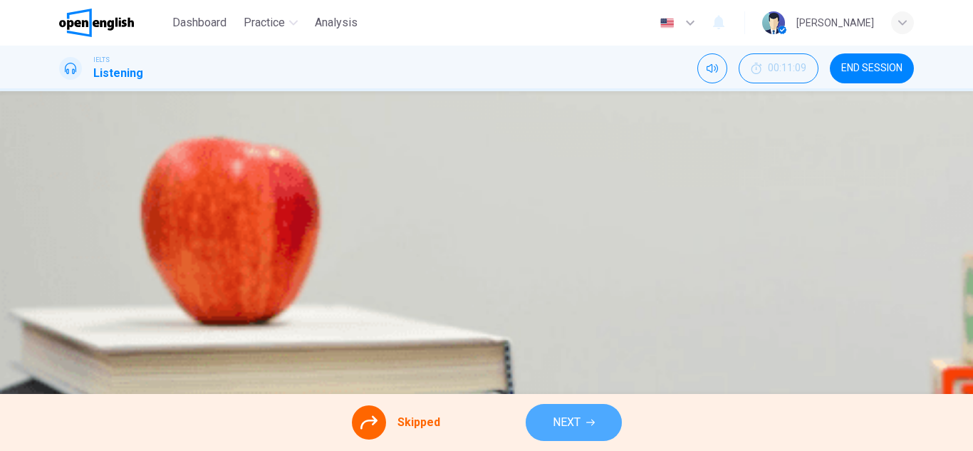
click at [591, 421] on icon "button" at bounding box center [590, 422] width 9 height 9
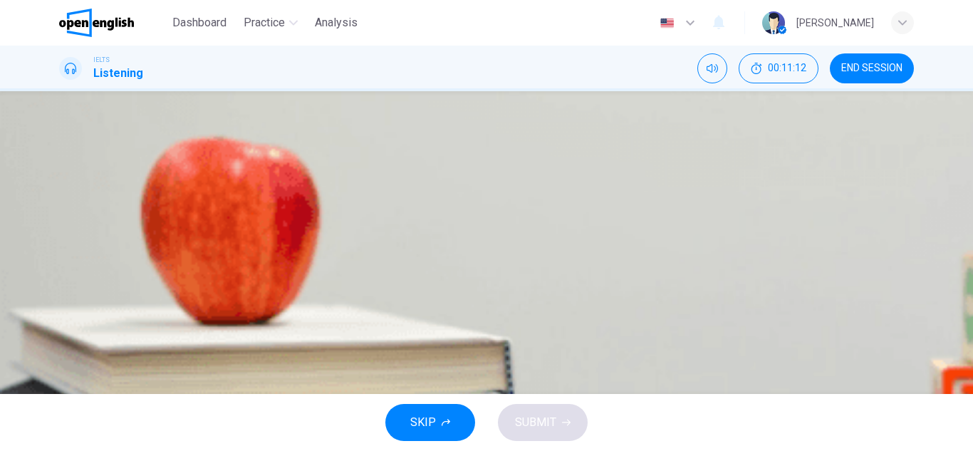
click at [62, 366] on button "button" at bounding box center [60, 373] width 3 height 14
click at [59, 382] on span at bounding box center [59, 382] width 0 height 0
drag, startPoint x: 220, startPoint y: 253, endPoint x: 83, endPoint y: 259, distance: 136.9
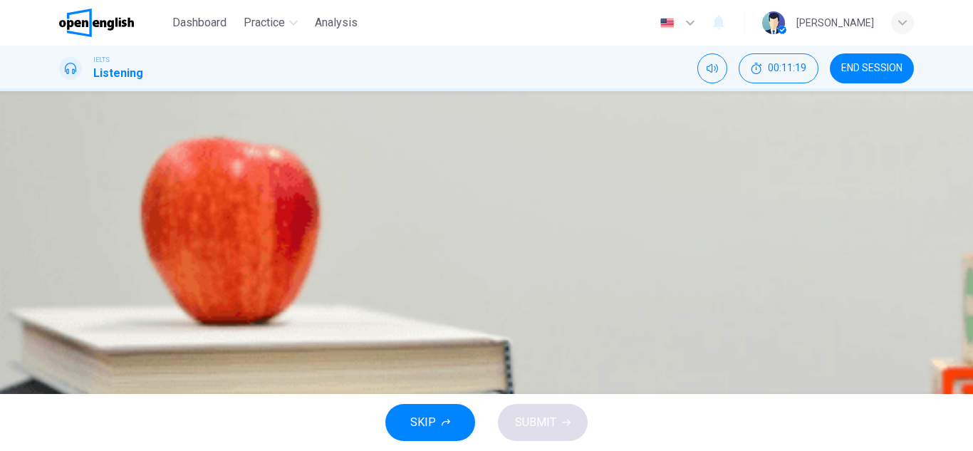
click at [83, 363] on div "05m 06s" at bounding box center [486, 399] width 855 height 73
click at [59, 382] on span at bounding box center [59, 382] width 0 height 0
drag, startPoint x: 137, startPoint y: 252, endPoint x: 80, endPoint y: 254, distance: 57.0
click at [80, 363] on div "05m 06s" at bounding box center [486, 399] width 855 height 73
click at [61, 376] on icon "button" at bounding box center [61, 376] width 0 height 0
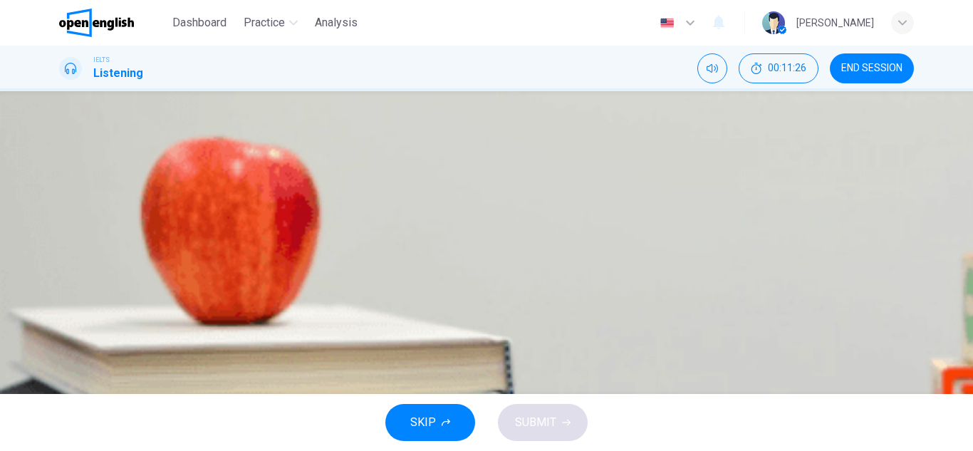
click at [61, 376] on icon "button" at bounding box center [61, 376] width 0 height 0
click at [59, 382] on span at bounding box center [59, 382] width 0 height 0
drag, startPoint x: 160, startPoint y: 250, endPoint x: 95, endPoint y: 254, distance: 65.7
click at [59, 382] on span at bounding box center [59, 382] width 0 height 0
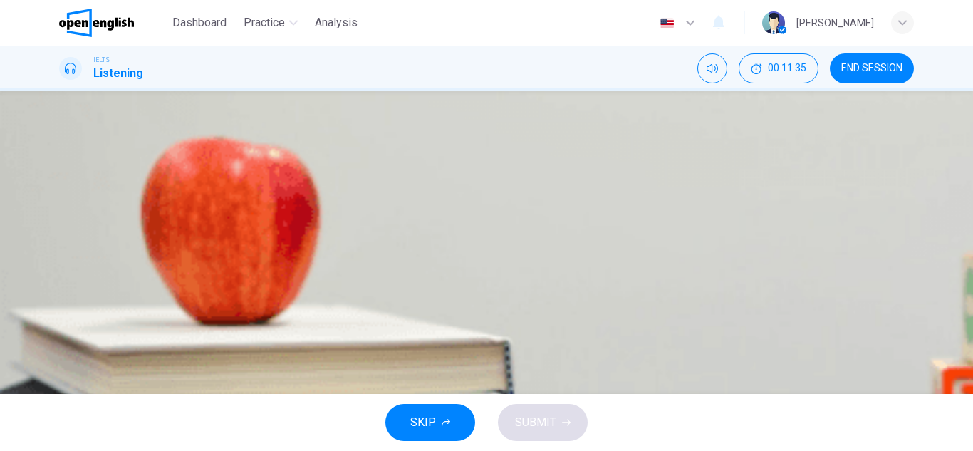
click at [62, 366] on button "button" at bounding box center [60, 373] width 3 height 14
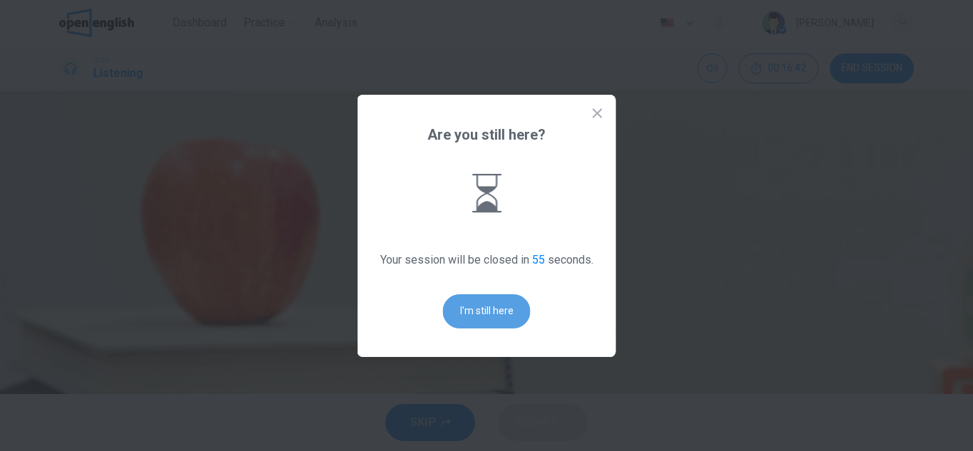
click at [478, 300] on button "I'm still here" at bounding box center [487, 311] width 88 height 34
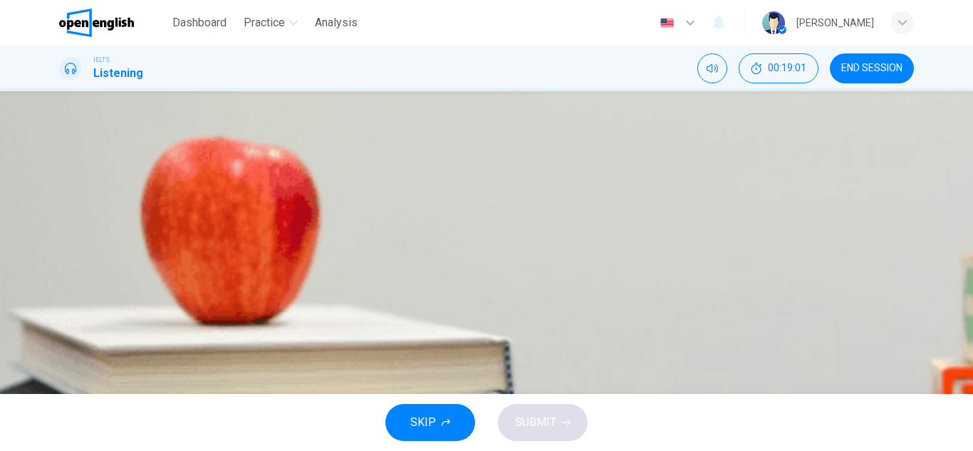
scroll to position [24, 0]
click at [61, 352] on icon "button" at bounding box center [61, 352] width 0 height 0
click at [71, 354] on icon "button" at bounding box center [69, 360] width 12 height 13
click at [71, 352] on icon "button" at bounding box center [69, 360] width 15 height 17
click at [61, 352] on icon "button" at bounding box center [61, 352] width 0 height 0
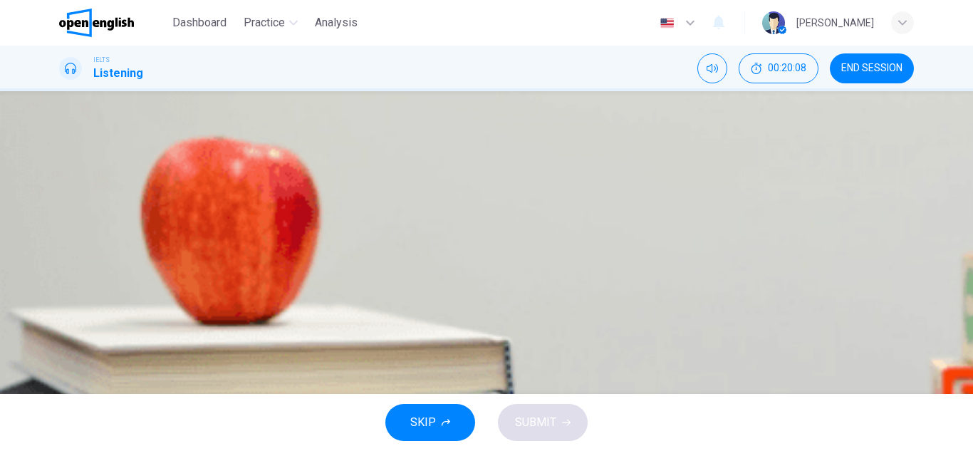
click at [487, 287] on button "B is similar to heliocentrism." at bounding box center [486, 270] width 855 height 36
click at [540, 418] on span "SUBMIT" at bounding box center [535, 423] width 41 height 20
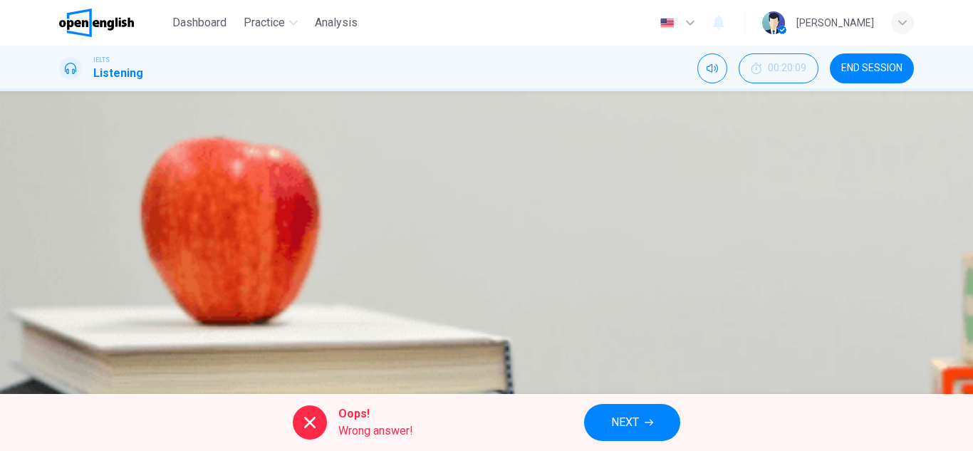
scroll to position [47, 0]
drag, startPoint x: 138, startPoint y: 202, endPoint x: 87, endPoint y: 194, distance: 51.2
click at [87, 316] on div "05m 06s" at bounding box center [486, 352] width 855 height 73
drag, startPoint x: 87, startPoint y: 194, endPoint x: 74, endPoint y: 205, distance: 17.2
click at [74, 316] on div "05m 06s" at bounding box center [486, 352] width 855 height 73
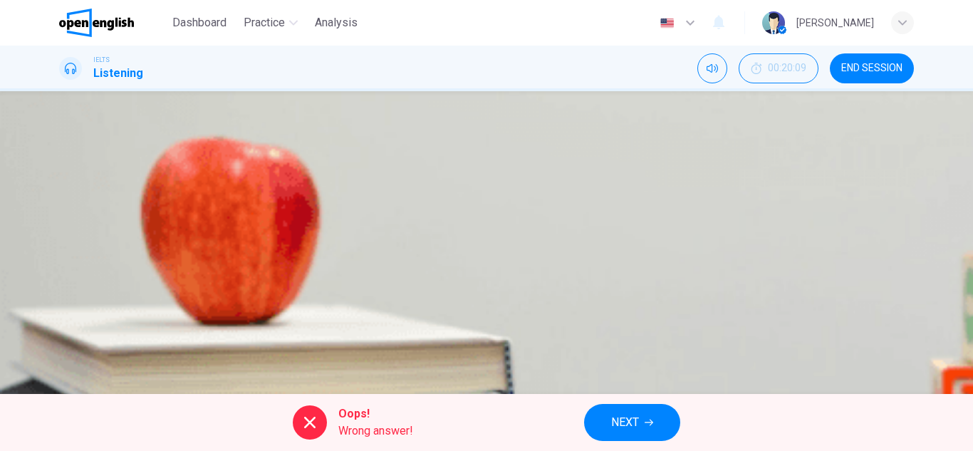
click at [61, 328] on icon "button" at bounding box center [61, 328] width 0 height 0
click at [59, 335] on span at bounding box center [59, 335] width 0 height 0
click at [69, 331] on icon "button" at bounding box center [69, 337] width 12 height 13
click at [61, 328] on icon "button" at bounding box center [61, 328] width 0 height 0
click at [69, 331] on icon "button" at bounding box center [69, 337] width 12 height 13
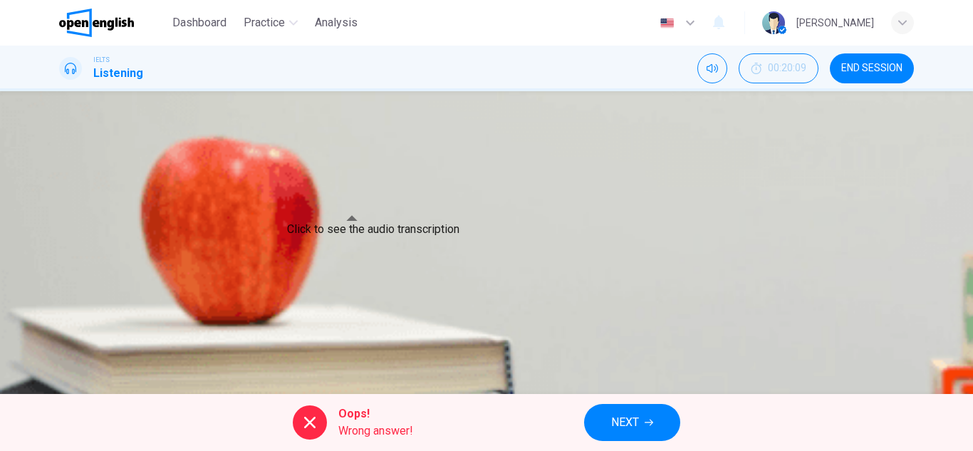
click at [61, 366] on icon "Click to see the audio transcription" at bounding box center [61, 366] width 0 height 0
click at [623, 419] on span "NEXT" at bounding box center [625, 423] width 28 height 20
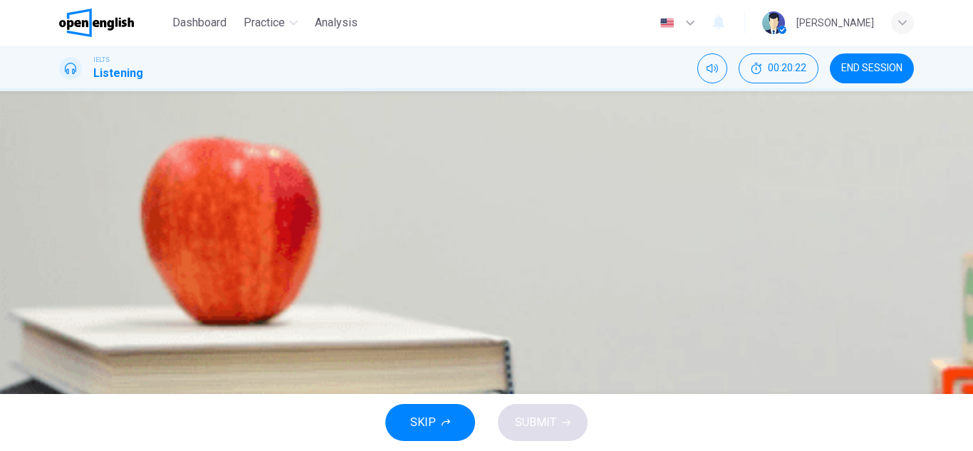
click at [59, 335] on span at bounding box center [59, 335] width 0 height 0
click at [62, 319] on button "button" at bounding box center [60, 326] width 3 height 14
click at [88, 257] on div "B" at bounding box center [77, 245] width 23 height 23
click at [542, 425] on span "SUBMIT" at bounding box center [535, 423] width 41 height 20
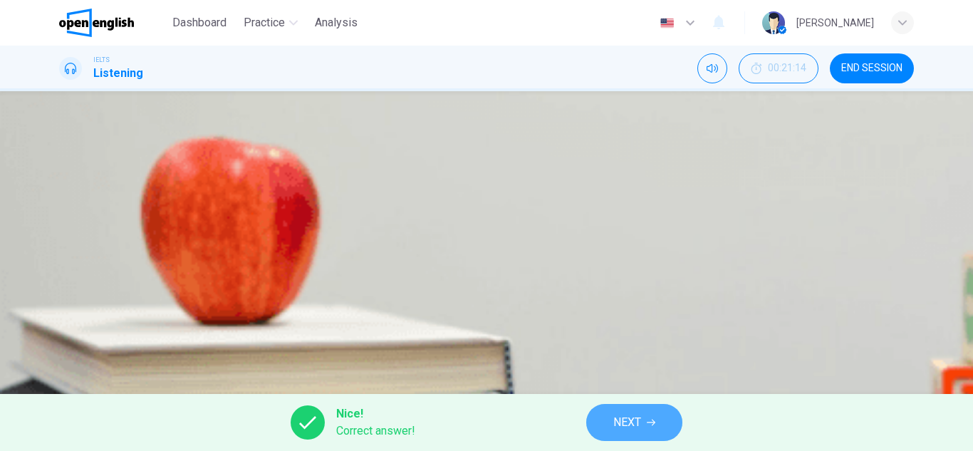
click at [604, 423] on button "NEXT" at bounding box center [634, 422] width 96 height 37
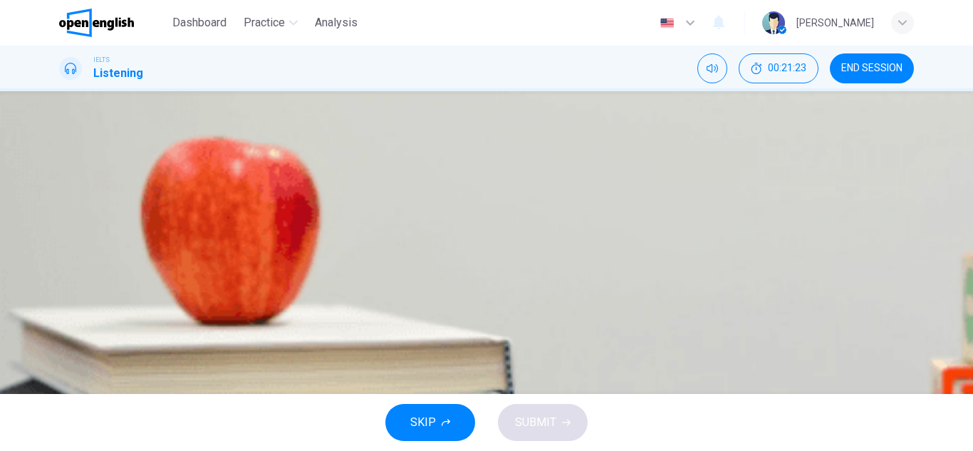
click at [62, 319] on button "button" at bounding box center [60, 326] width 3 height 14
click at [61, 328] on icon "button" at bounding box center [61, 328] width 0 height 0
click at [88, 293] on div "C" at bounding box center [77, 281] width 23 height 23
click at [547, 420] on span "SUBMIT" at bounding box center [535, 423] width 41 height 20
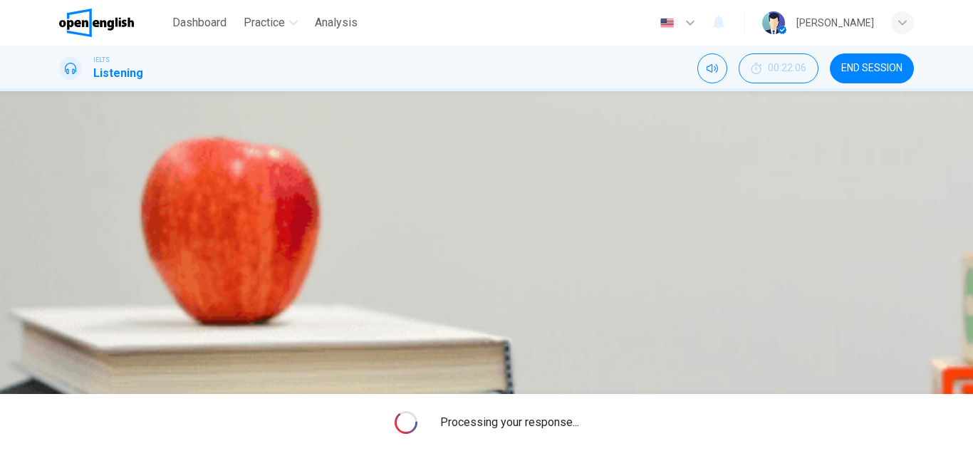
type input "**"
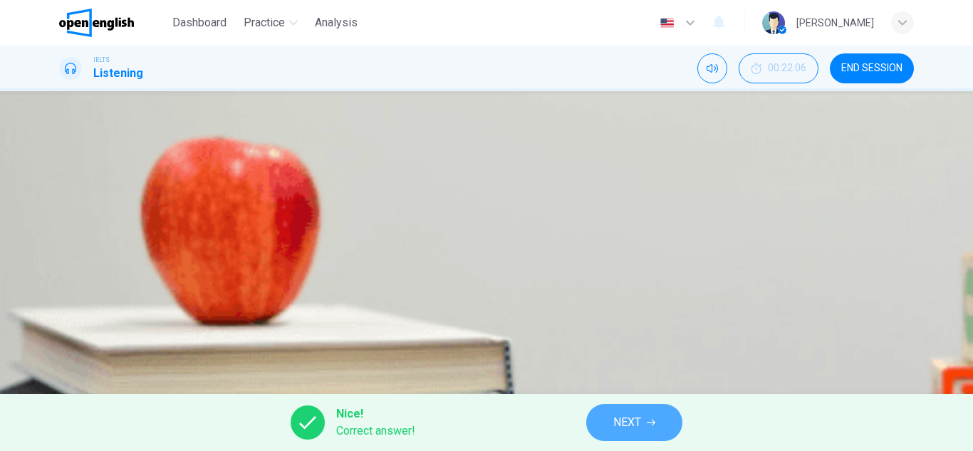
click at [624, 423] on span "NEXT" at bounding box center [628, 423] width 28 height 20
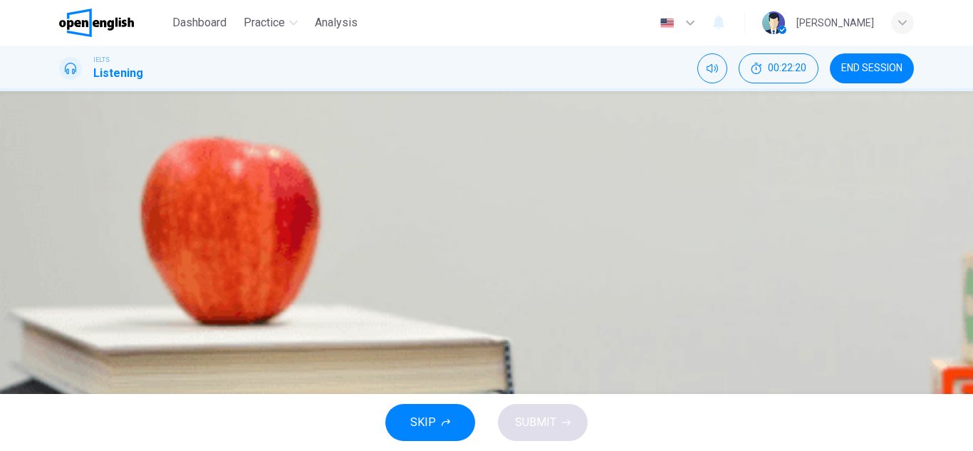
scroll to position [0, 0]
click at [192, 223] on input at bounding box center [142, 216] width 98 height 13
click at [62, 250] on button "button" at bounding box center [60, 254] width 3 height 14
click at [69, 259] on icon "button" at bounding box center [69, 265] width 12 height 13
type input "**"
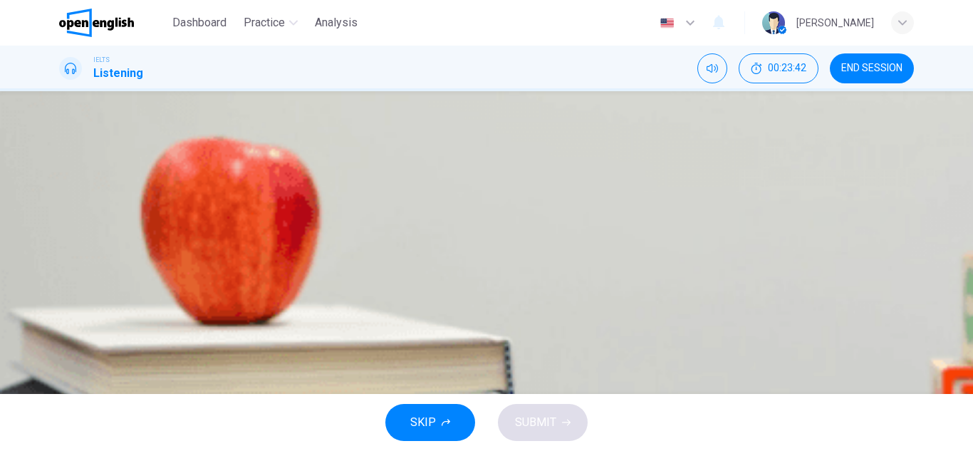
click at [192, 223] on input at bounding box center [142, 216] width 98 height 13
type input "*"
type input "**"
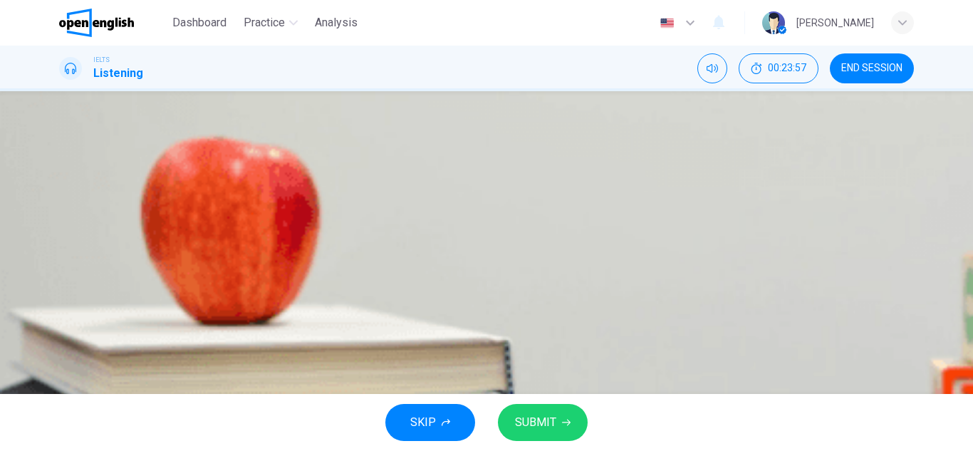
type input "**"
type input "****"
type input "**"
type input "*****"
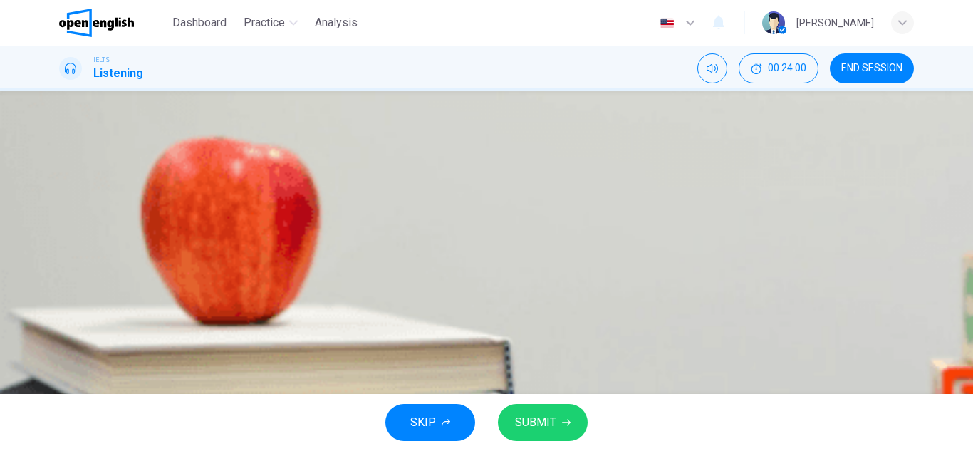
type input "**"
type input "******"
type input "**"
type input "*******"
type input "**"
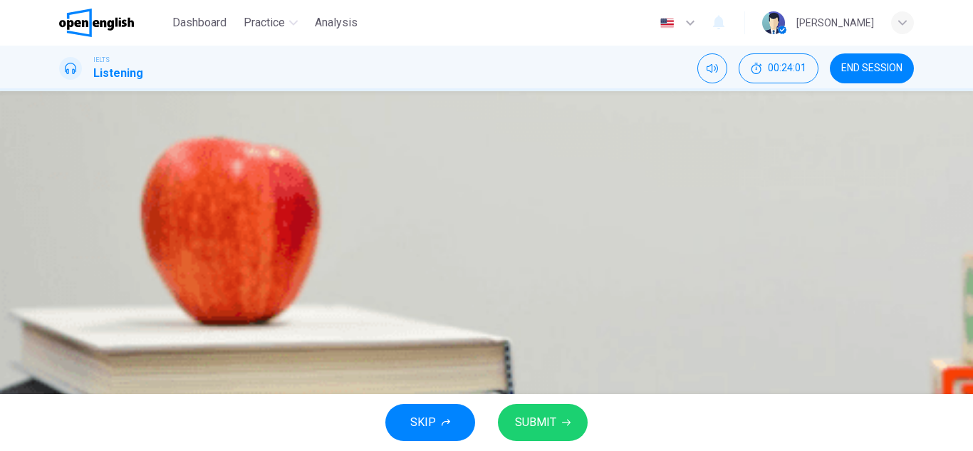
type input "*******"
type input "**"
type input "*********"
type input "**"
type input "**********"
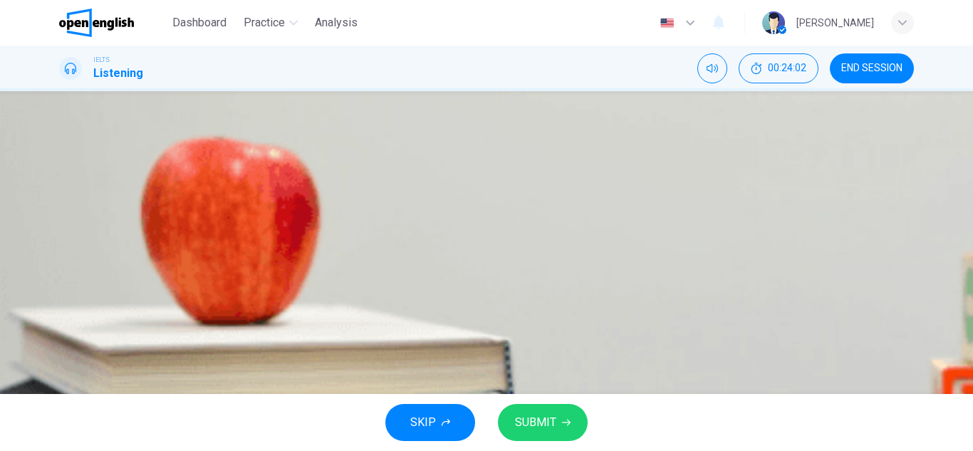
type input "**"
type input "**********"
type input "**"
type input "**********"
type input "**"
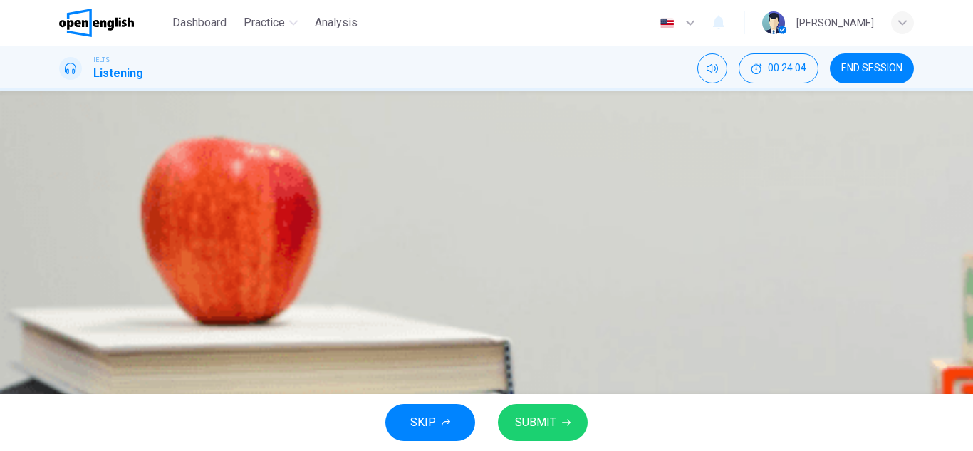
type input "**********"
type input "**"
type input "**********"
type input "**"
type input "**********"
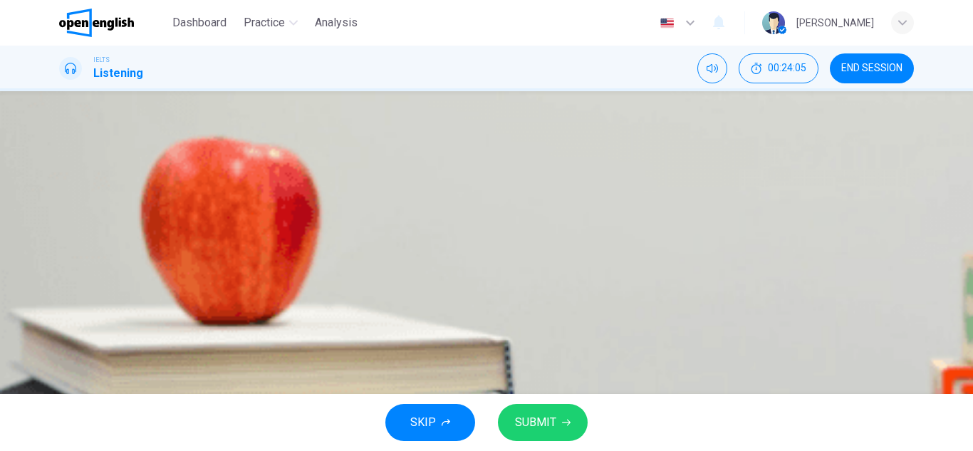
type input "**"
type input "**********"
type input "**"
type input "**********"
type input "**"
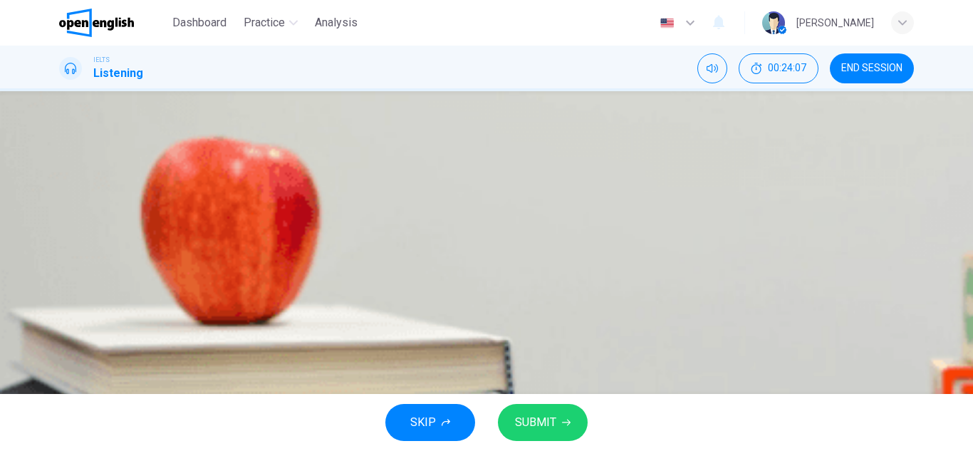
type input "**********"
type input "**"
type input "**********"
type input "**"
type input "**********"
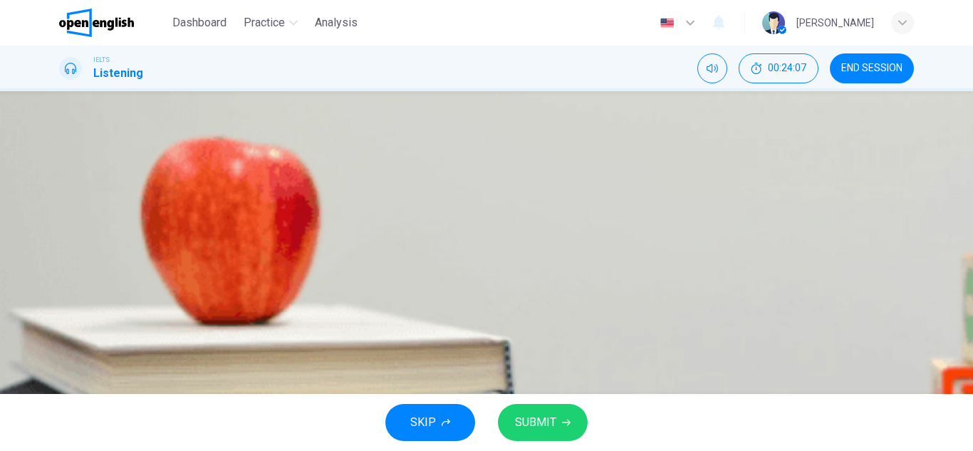
type input "**"
type input "**********"
type input "**"
type input "**********"
type input "**"
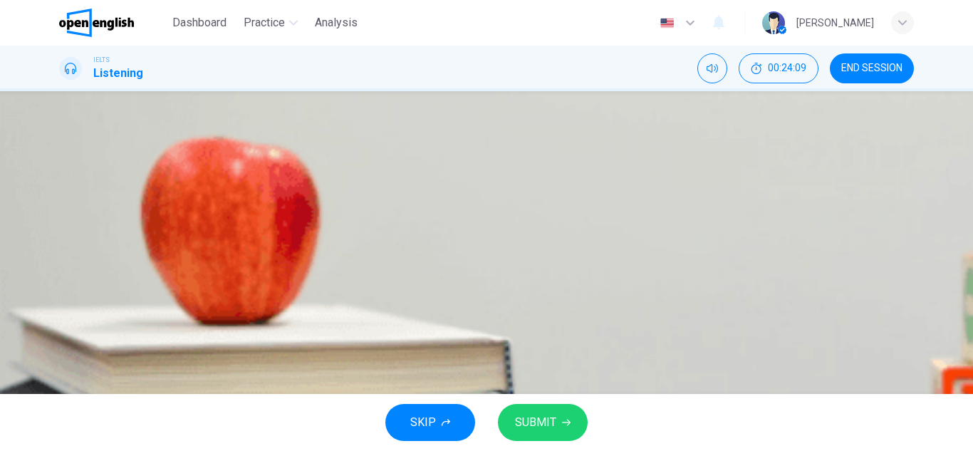
type input "**********"
type input "**"
type input "**********"
type input "**"
type input "**********"
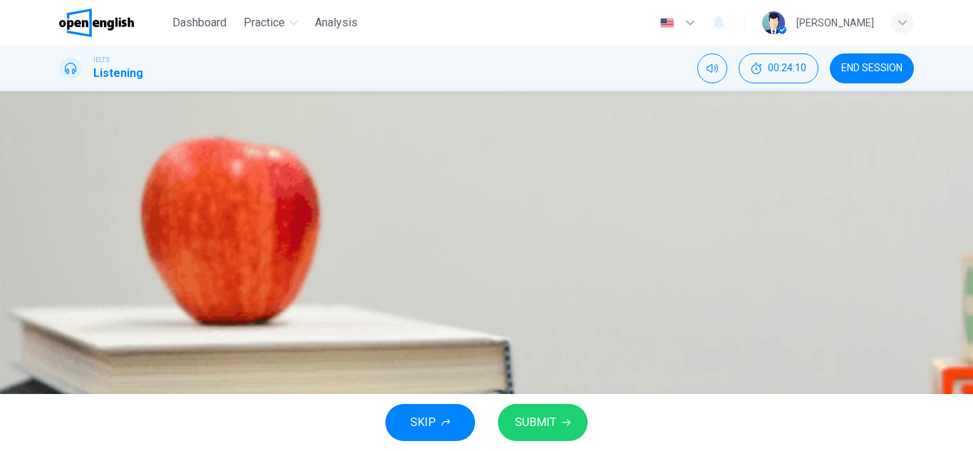
type input "**"
type input "**********"
type input "**"
type input "**********"
type input "**"
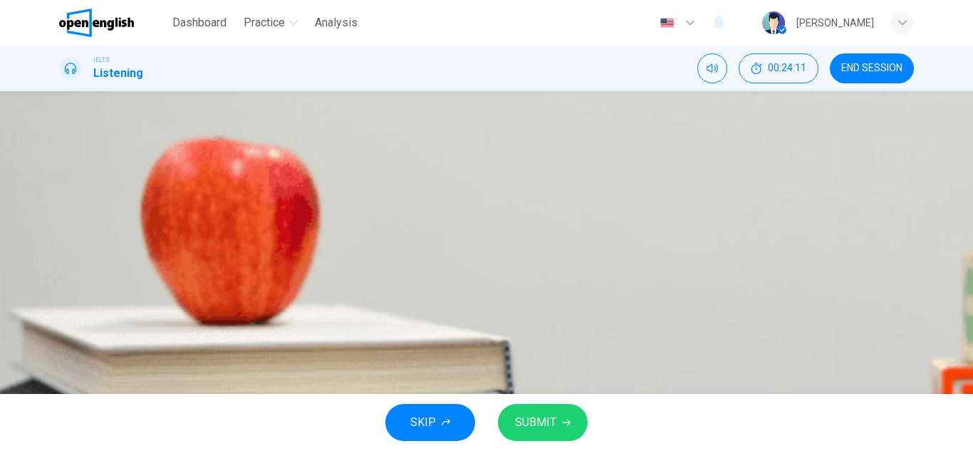
type input "**********"
type input "**"
type input "**********"
type input "**"
type input "**********"
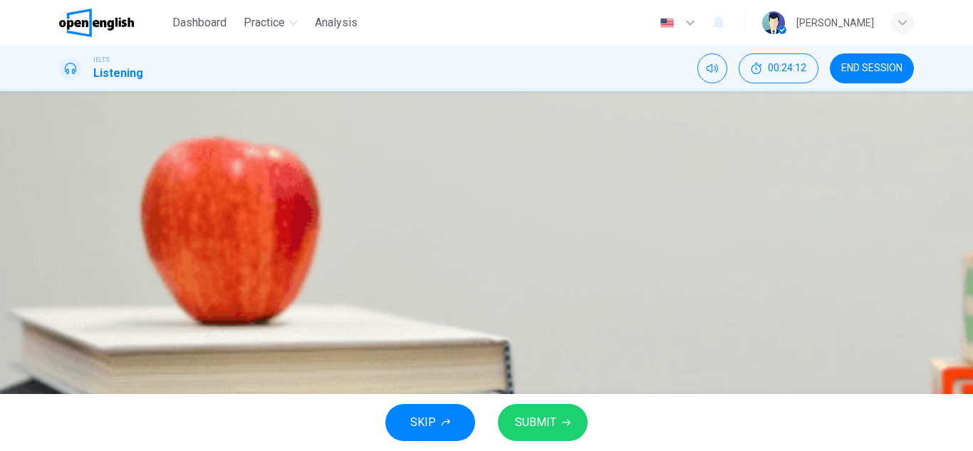
type input "**"
type input "**********"
type input "**"
type input "**********"
type input "**"
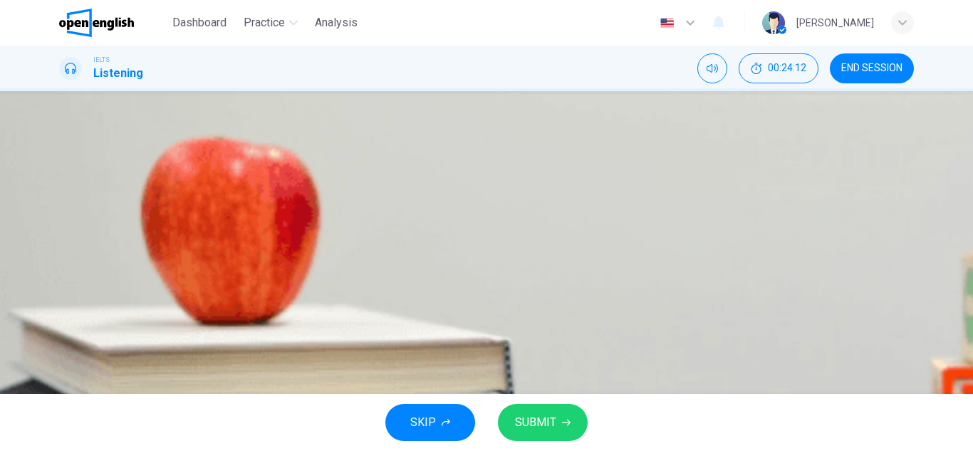
type input "**********"
type input "**"
type input "**********"
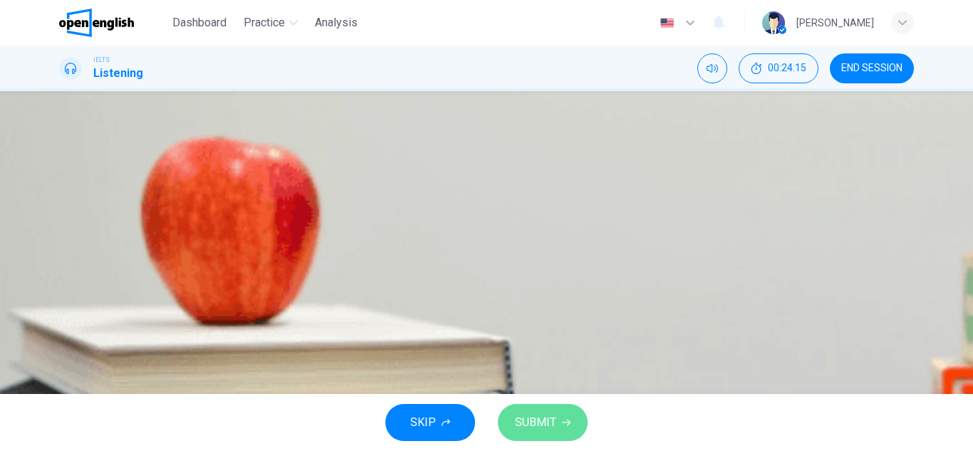
click at [544, 423] on span "SUBMIT" at bounding box center [535, 423] width 41 height 20
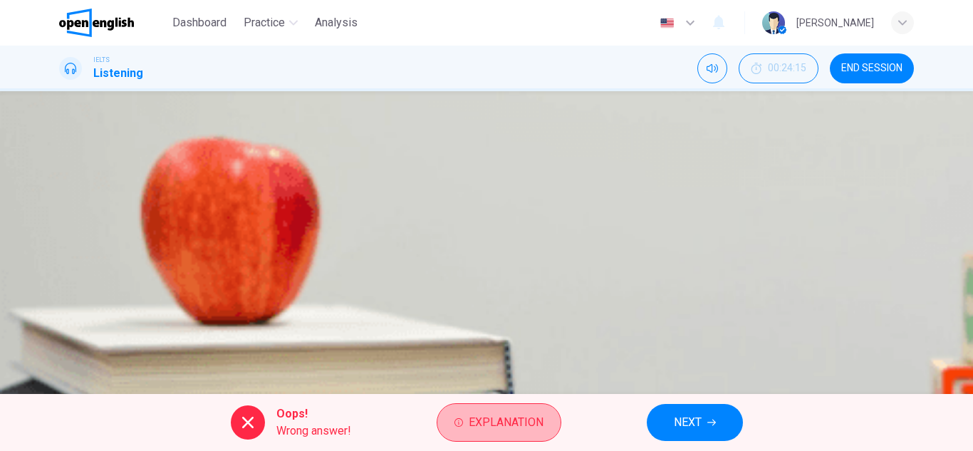
click at [544, 423] on button "Explanation" at bounding box center [499, 422] width 125 height 38
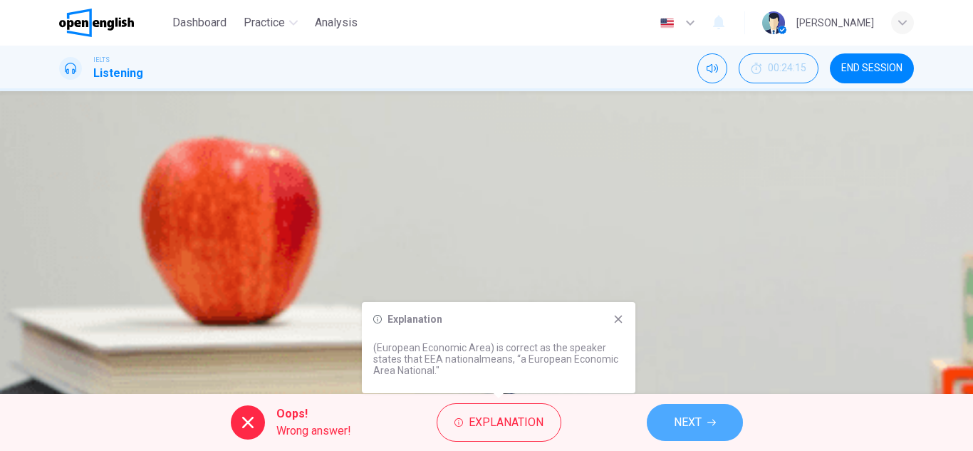
click at [710, 422] on icon "button" at bounding box center [712, 422] width 9 height 9
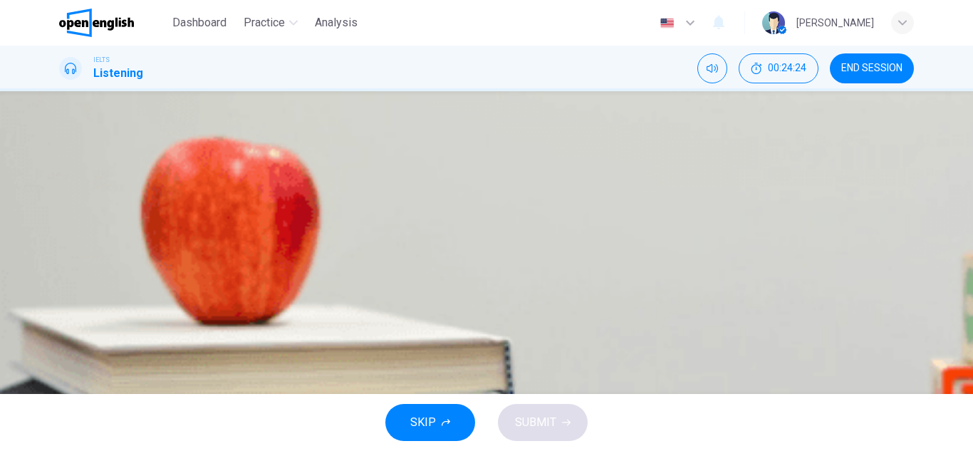
scroll to position [29, 0]
click at [897, 30] on div "button" at bounding box center [902, 22] width 23 height 23
click at [527, 46] on div at bounding box center [486, 225] width 973 height 451
click at [447, 409] on button "SKIP" at bounding box center [431, 422] width 90 height 37
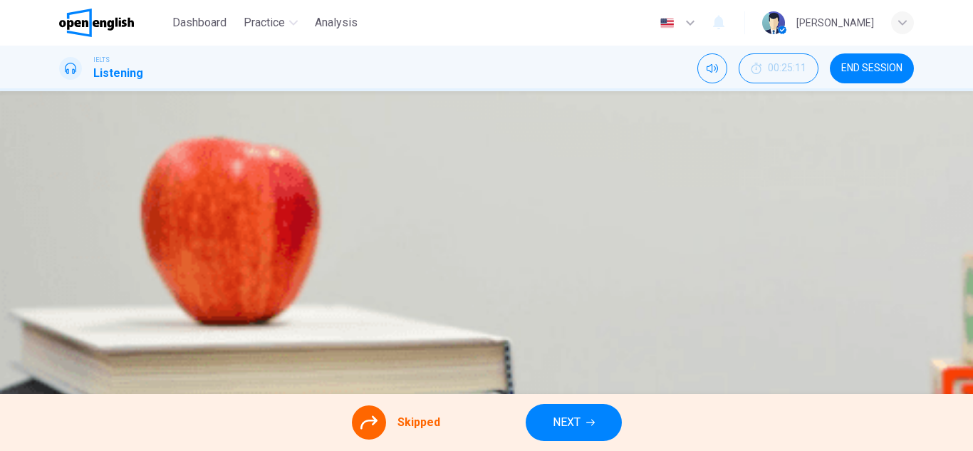
click at [539, 422] on button "NEXT" at bounding box center [574, 422] width 96 height 37
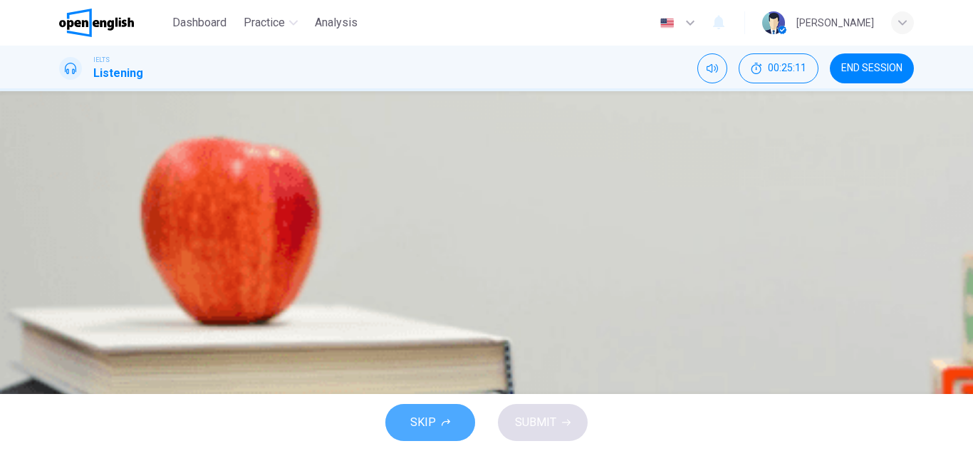
click at [417, 439] on button "SKIP" at bounding box center [431, 422] width 90 height 37
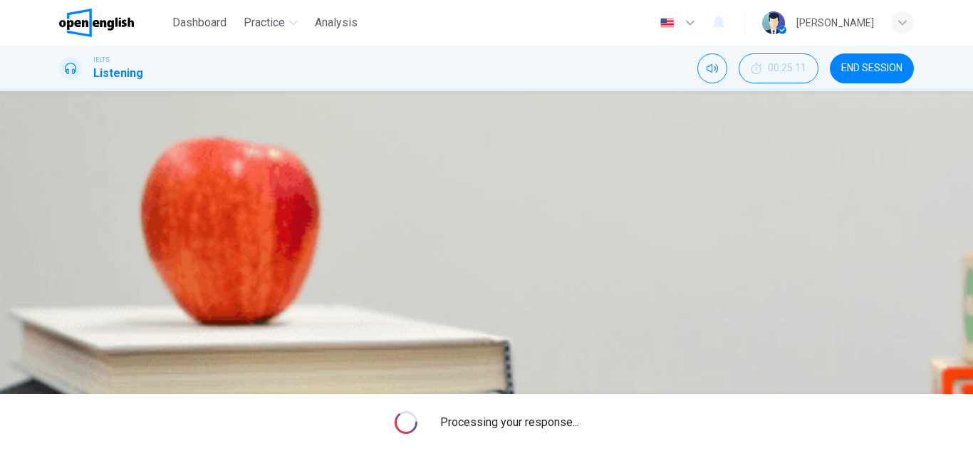
type input "**"
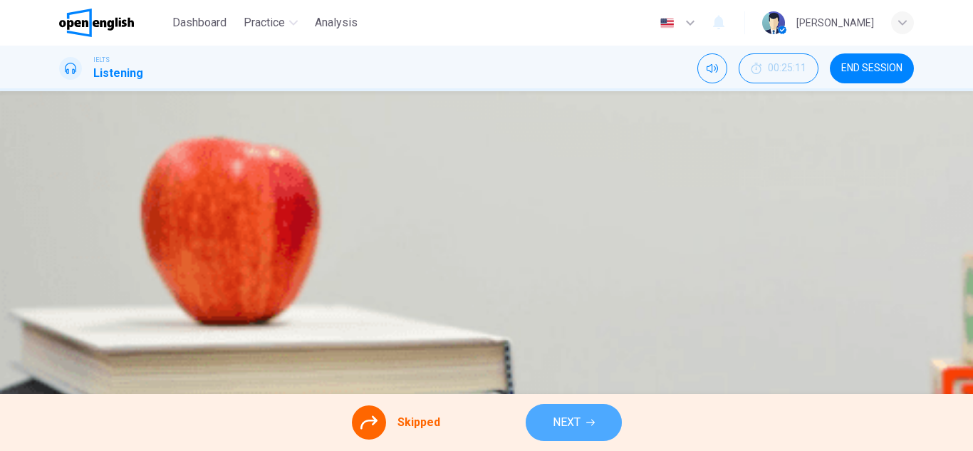
click at [611, 413] on button "NEXT" at bounding box center [574, 422] width 96 height 37
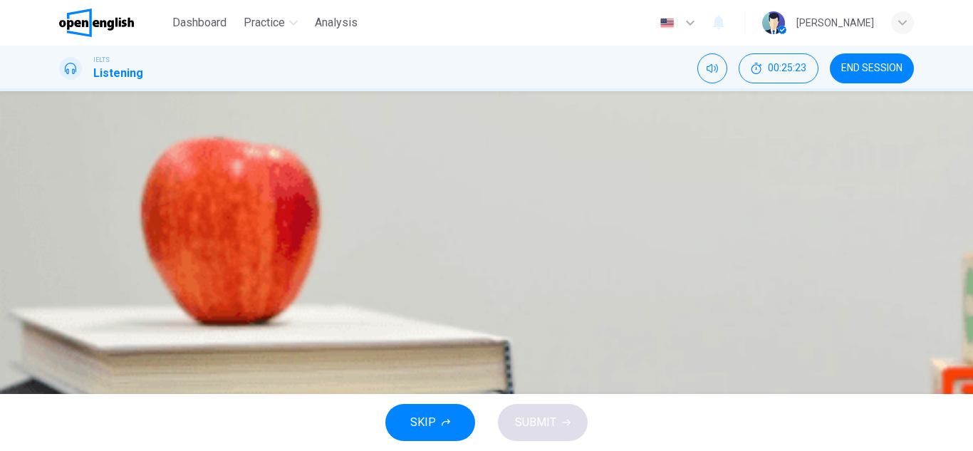
scroll to position [367, 0]
click at [413, 411] on button "SKIP" at bounding box center [431, 422] width 90 height 37
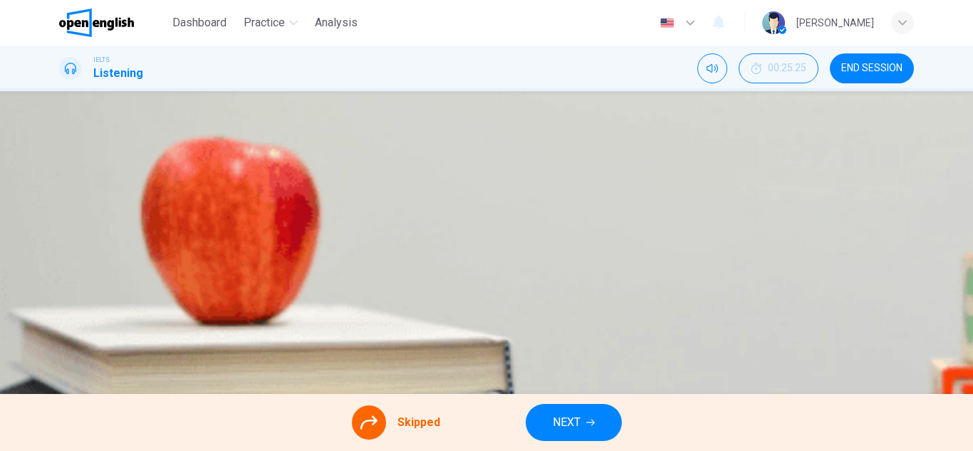
click at [547, 420] on button "NEXT" at bounding box center [574, 422] width 96 height 37
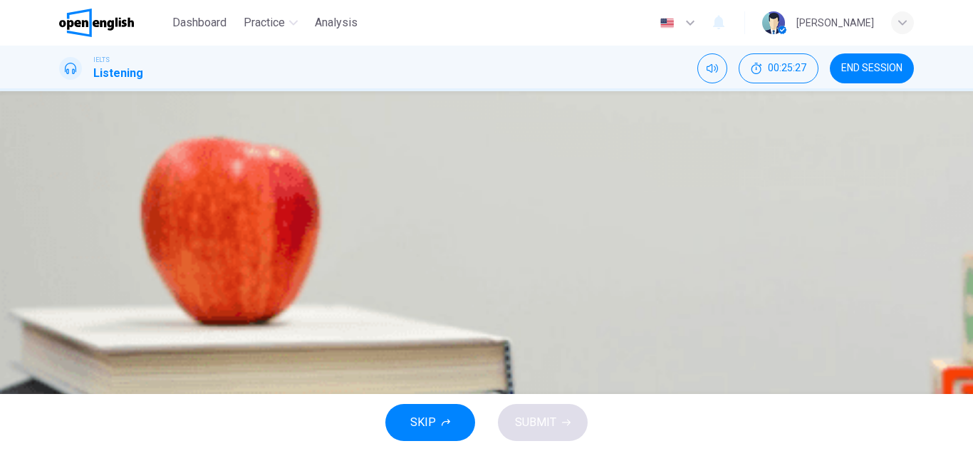
scroll to position [211, 0]
click at [436, 408] on button "SKIP" at bounding box center [431, 422] width 90 height 37
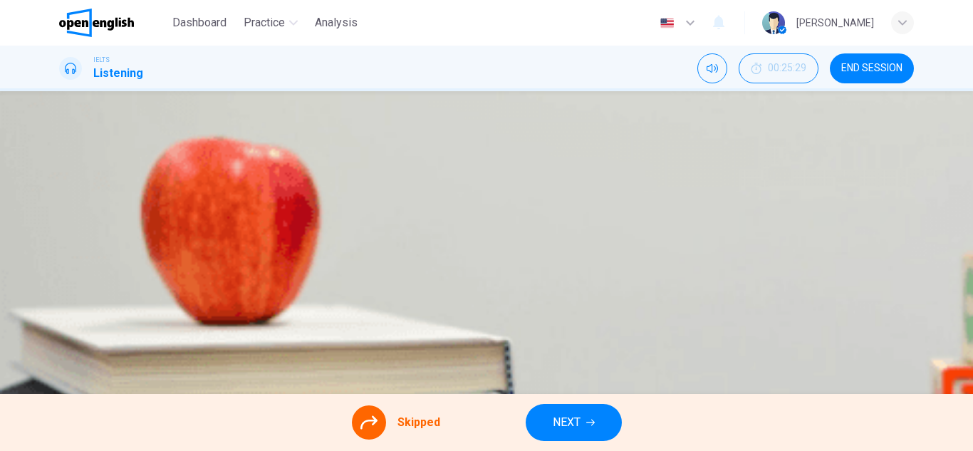
click at [561, 414] on span "NEXT" at bounding box center [567, 423] width 28 height 20
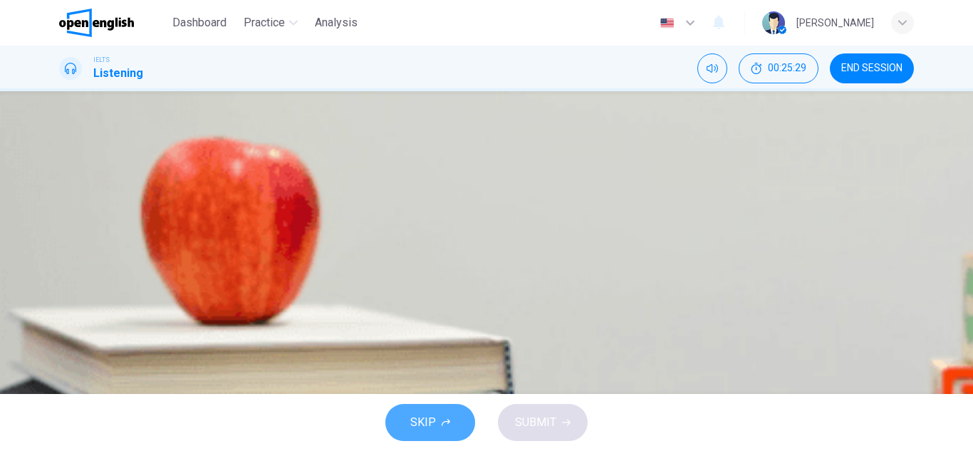
click at [421, 412] on button "SKIP" at bounding box center [431, 422] width 90 height 37
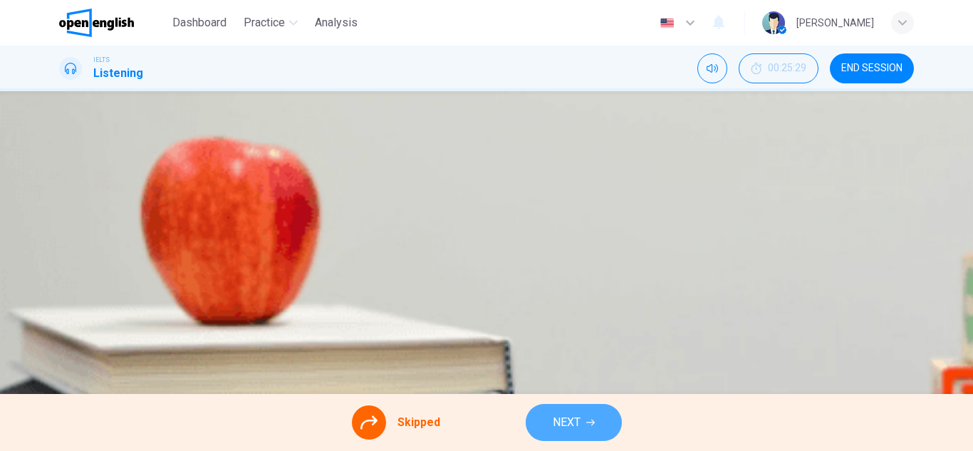
click at [603, 417] on button "NEXT" at bounding box center [574, 422] width 96 height 37
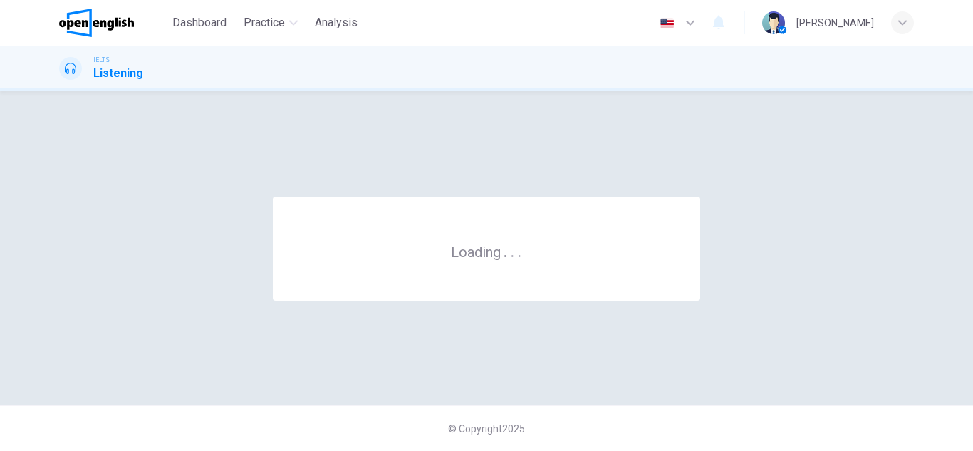
scroll to position [0, 0]
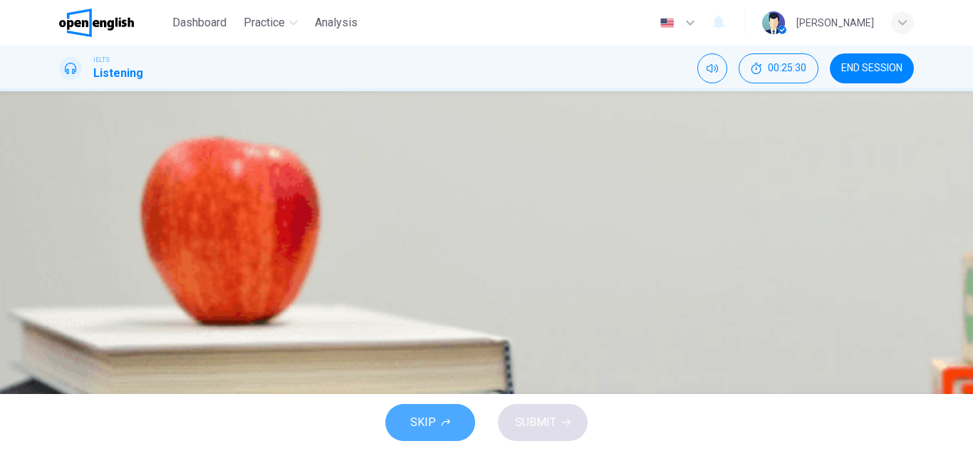
click at [438, 410] on button "SKIP" at bounding box center [431, 422] width 90 height 37
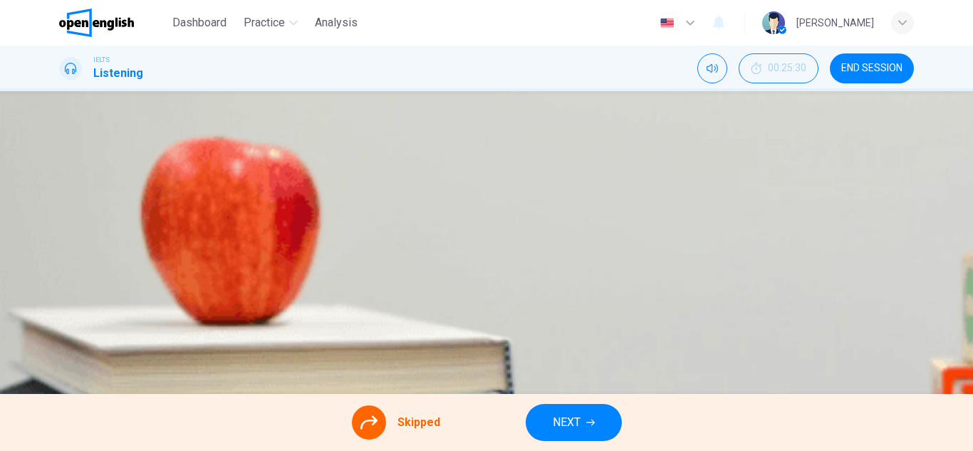
click at [607, 425] on button "NEXT" at bounding box center [574, 422] width 96 height 37
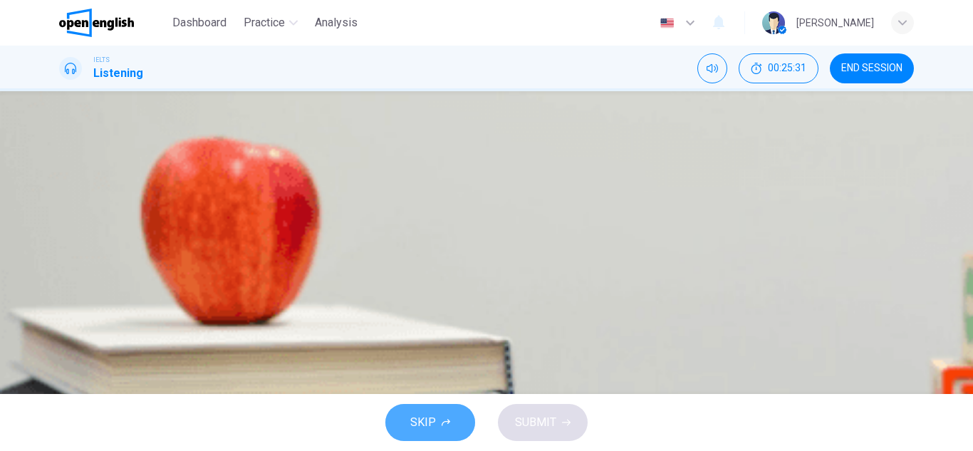
click at [450, 425] on icon "button" at bounding box center [446, 422] width 9 height 9
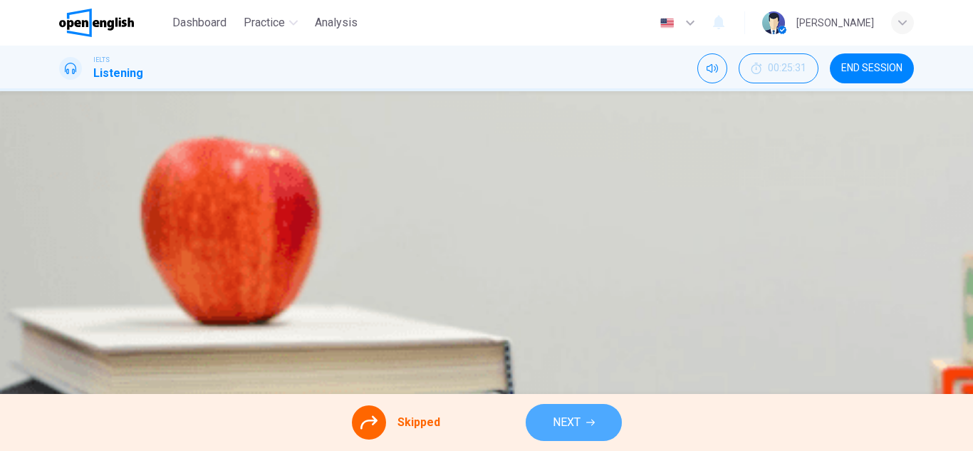
click at [579, 429] on span "NEXT" at bounding box center [567, 423] width 28 height 20
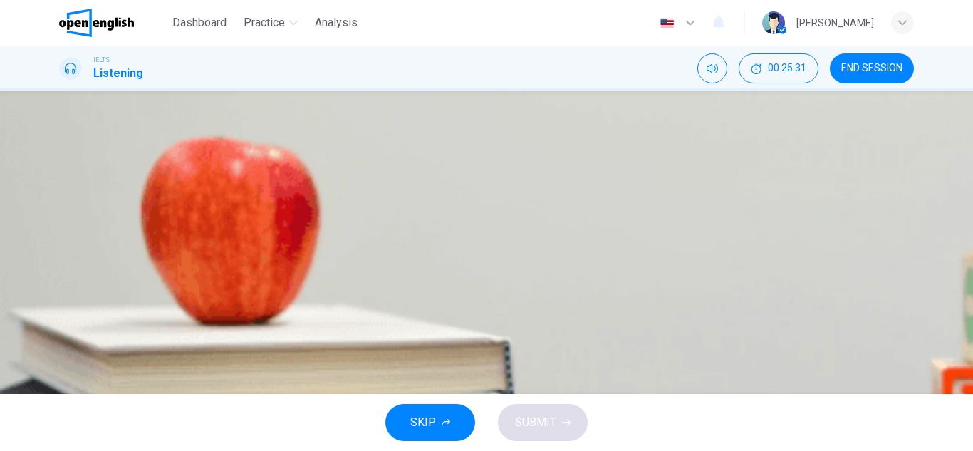
click at [434, 410] on button "SKIP" at bounding box center [431, 422] width 90 height 37
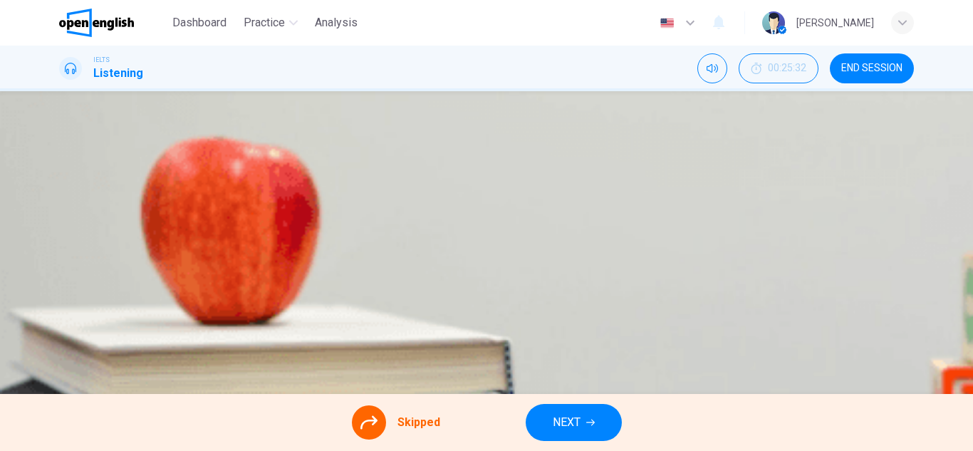
click at [596, 416] on button "NEXT" at bounding box center [574, 422] width 96 height 37
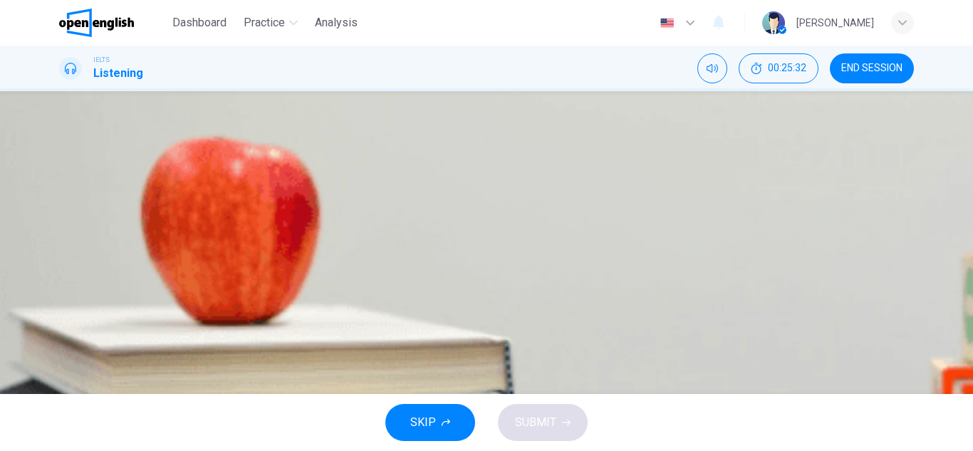
click at [431, 408] on button "SKIP" at bounding box center [431, 422] width 90 height 37
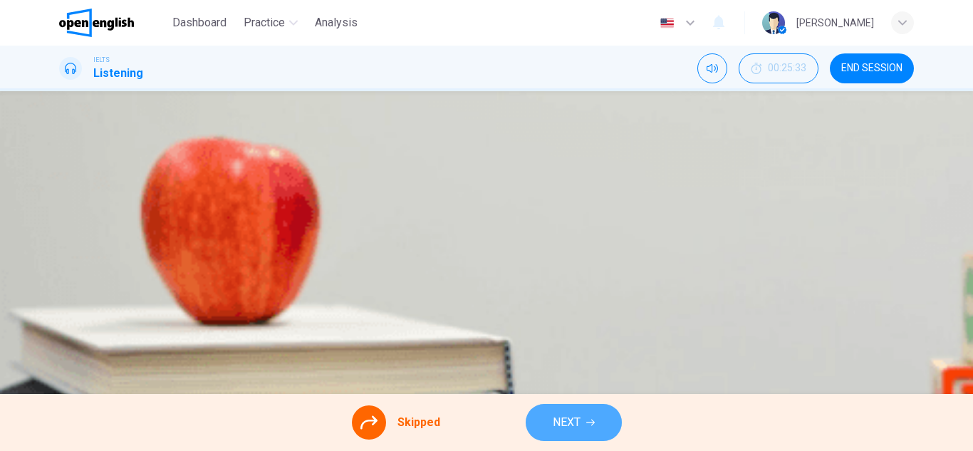
click at [589, 426] on icon "button" at bounding box center [590, 422] width 9 height 9
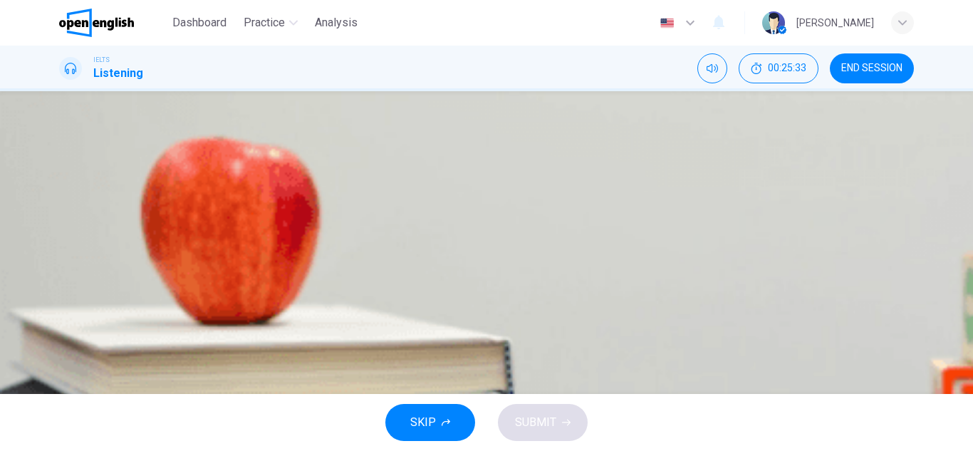
click at [432, 409] on button "SKIP" at bounding box center [431, 422] width 90 height 37
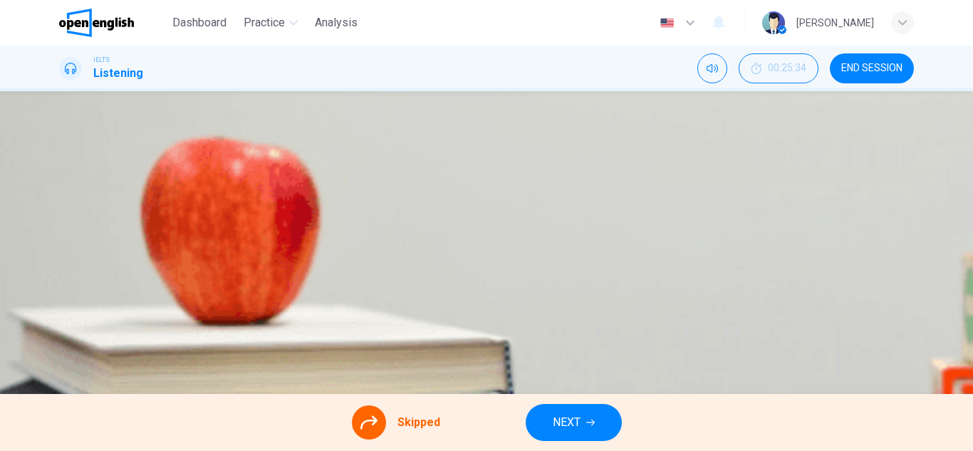
click at [604, 422] on button "NEXT" at bounding box center [574, 422] width 96 height 37
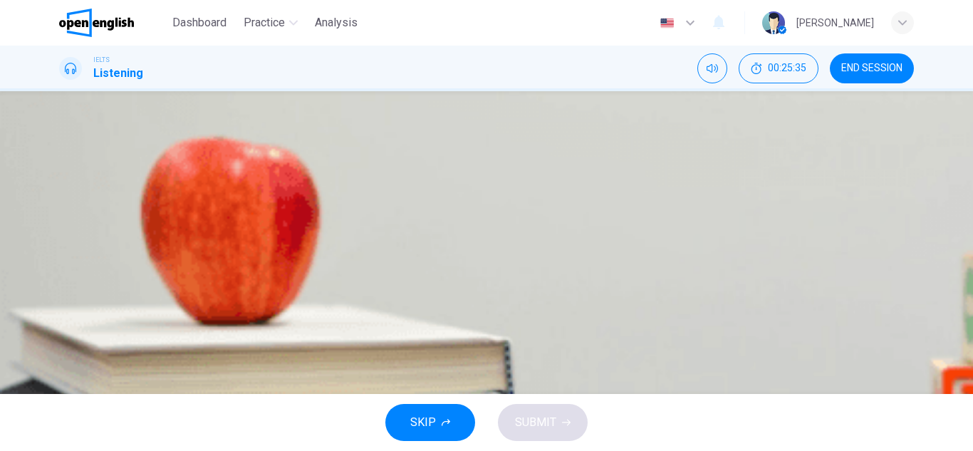
scroll to position [120, 0]
click at [433, 414] on span "SKIP" at bounding box center [423, 423] width 26 height 20
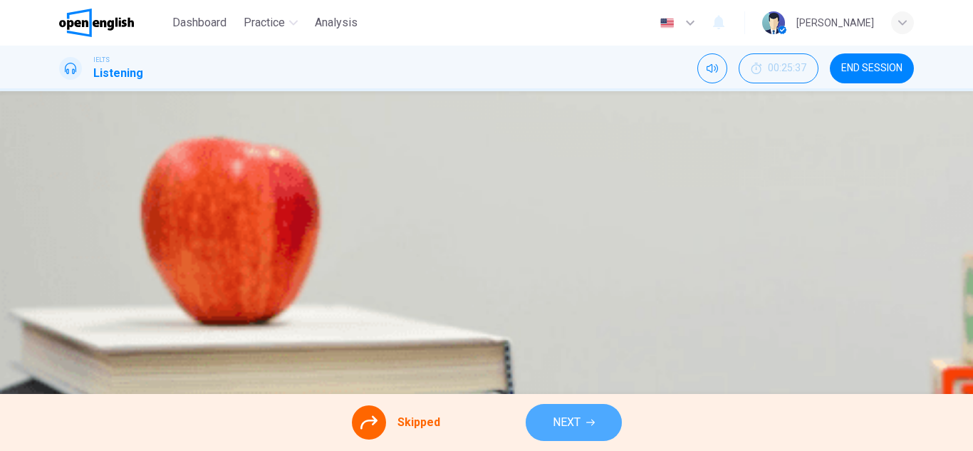
click at [606, 418] on button "NEXT" at bounding box center [574, 422] width 96 height 37
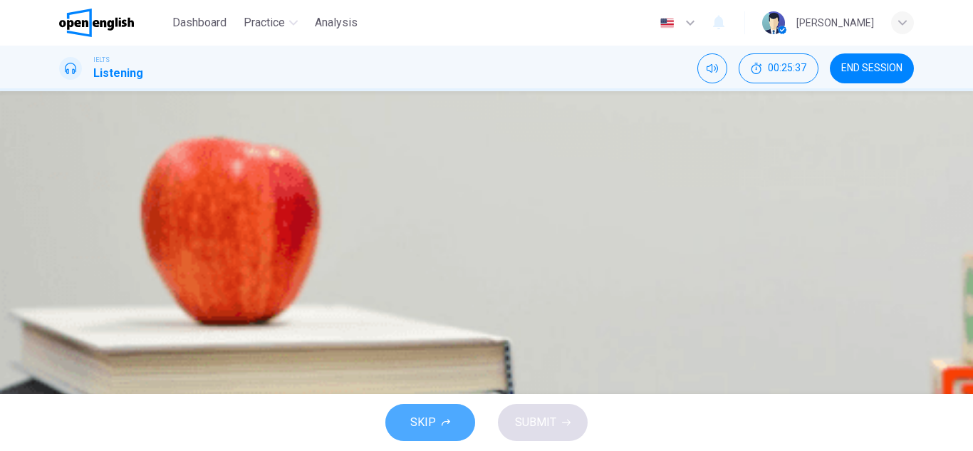
click at [431, 420] on span "SKIP" at bounding box center [423, 423] width 26 height 20
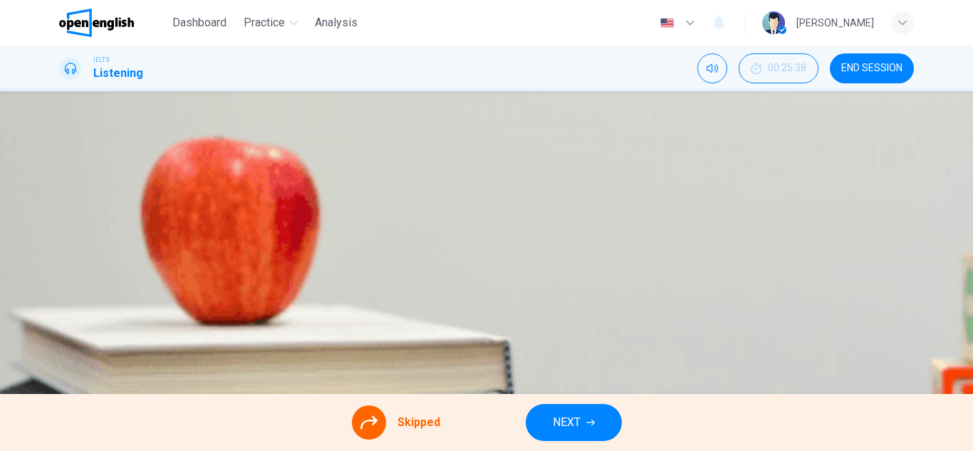
click at [581, 420] on button "NEXT" at bounding box center [574, 422] width 96 height 37
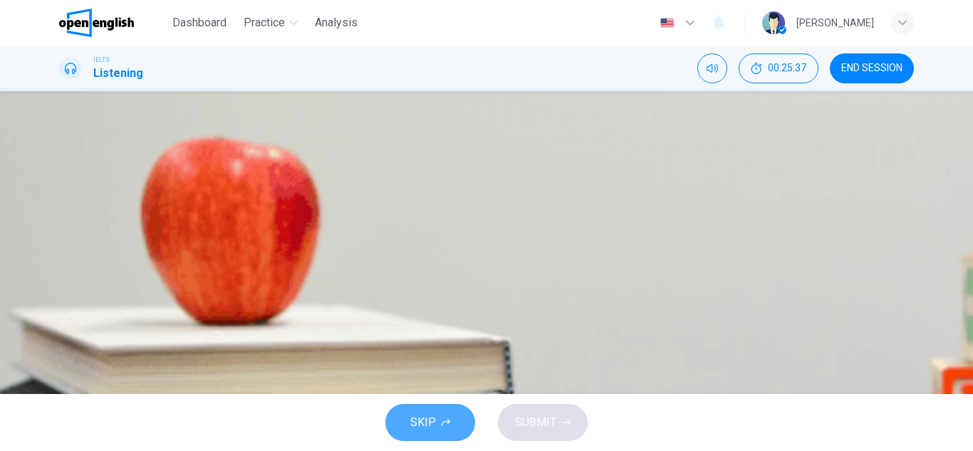
click at [450, 423] on icon "button" at bounding box center [446, 422] width 9 height 9
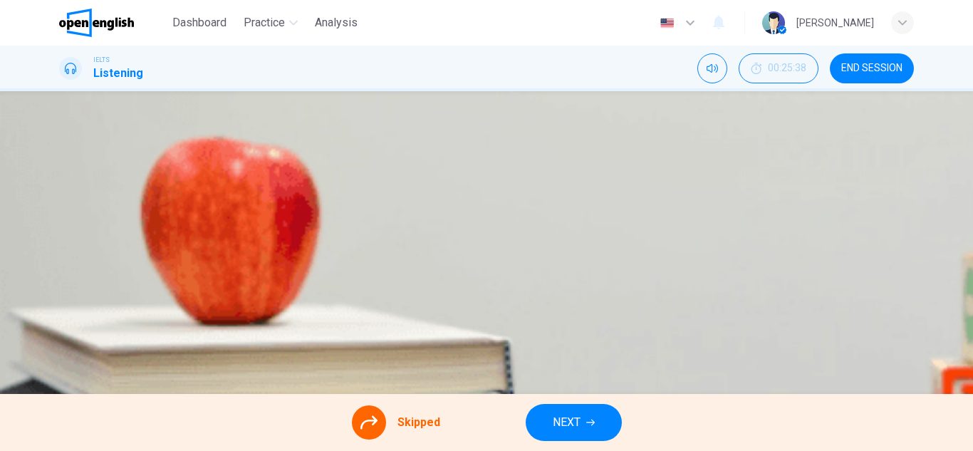
click at [575, 429] on span "NEXT" at bounding box center [567, 423] width 28 height 20
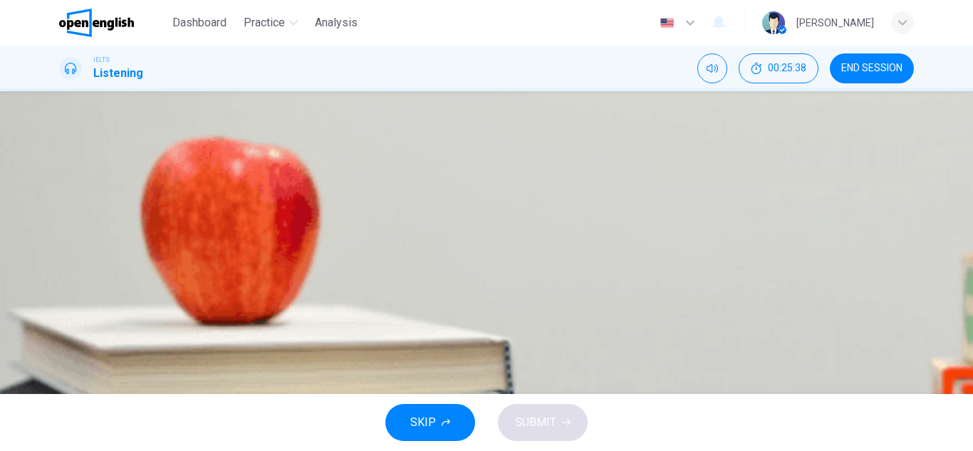
scroll to position [143, 0]
click at [433, 418] on span "SKIP" at bounding box center [423, 423] width 26 height 20
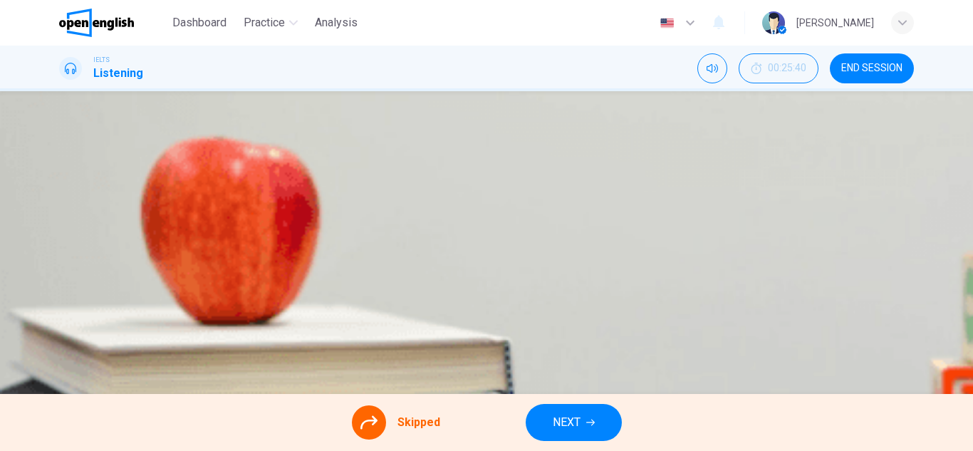
click at [562, 413] on span "NEXT" at bounding box center [567, 423] width 28 height 20
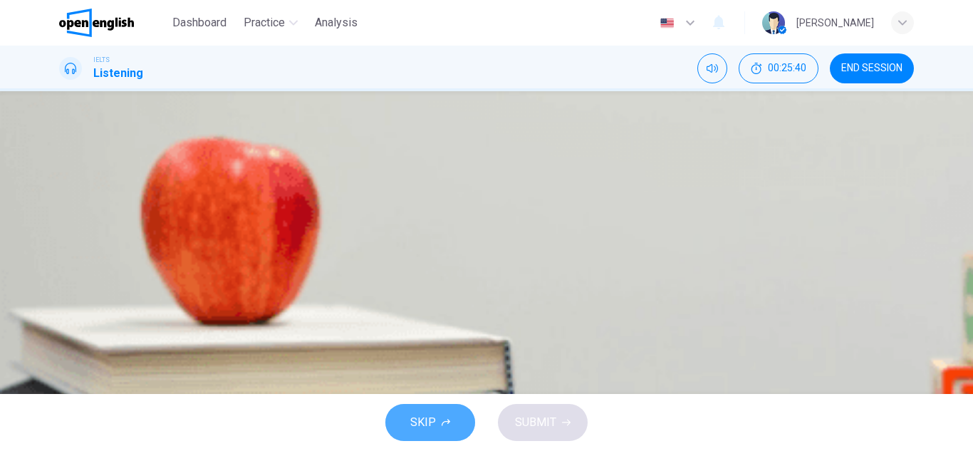
click at [449, 438] on button "SKIP" at bounding box center [431, 422] width 90 height 37
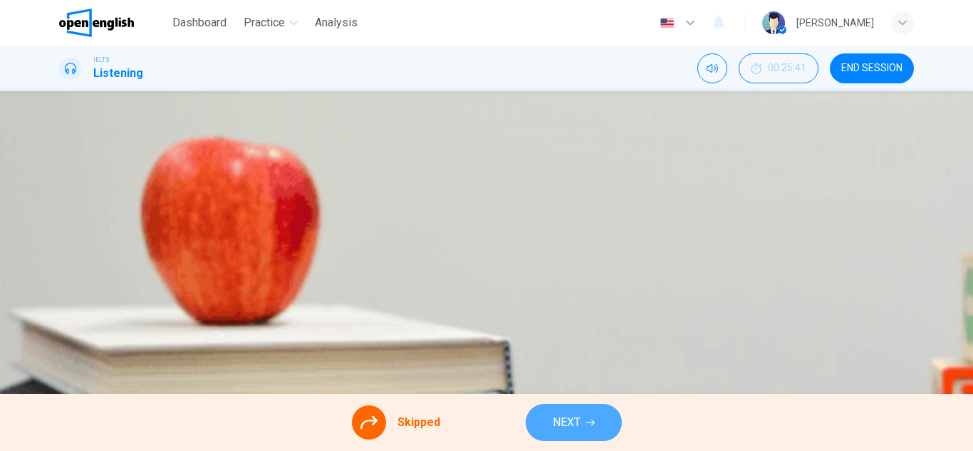
click at [589, 416] on button "NEXT" at bounding box center [574, 422] width 96 height 37
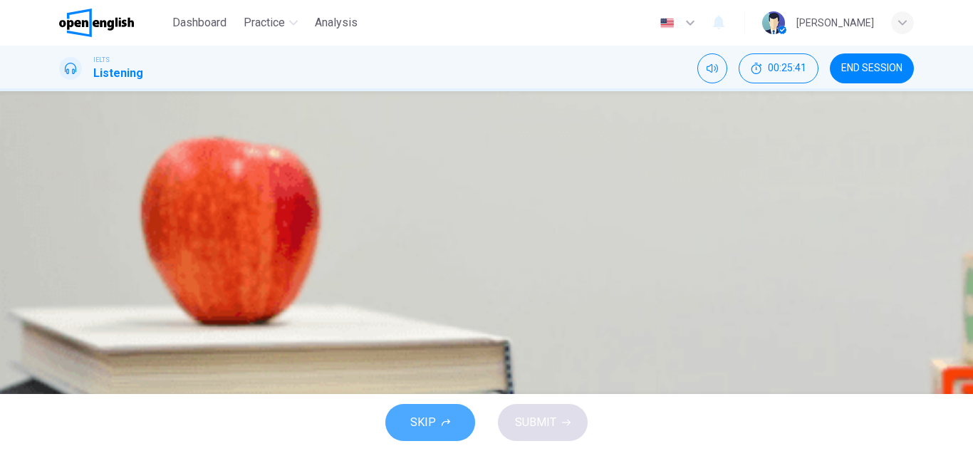
click at [445, 409] on button "SKIP" at bounding box center [431, 422] width 90 height 37
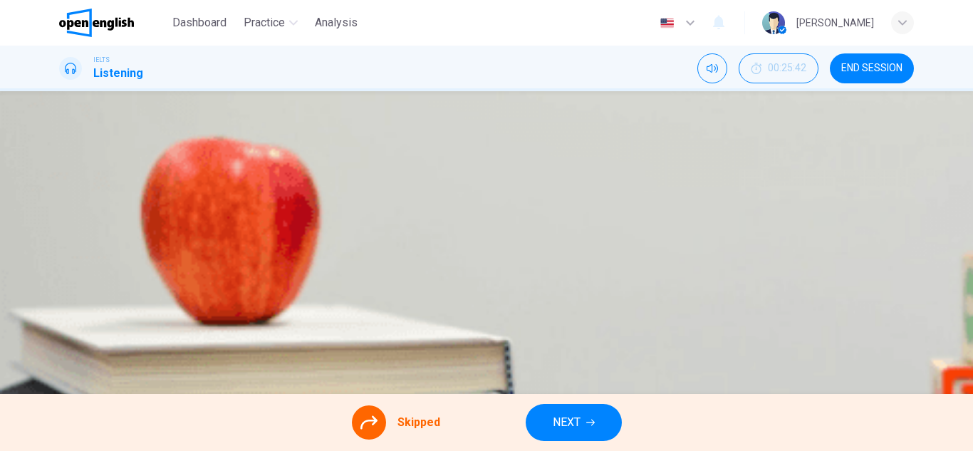
click at [565, 427] on span "NEXT" at bounding box center [567, 423] width 28 height 20
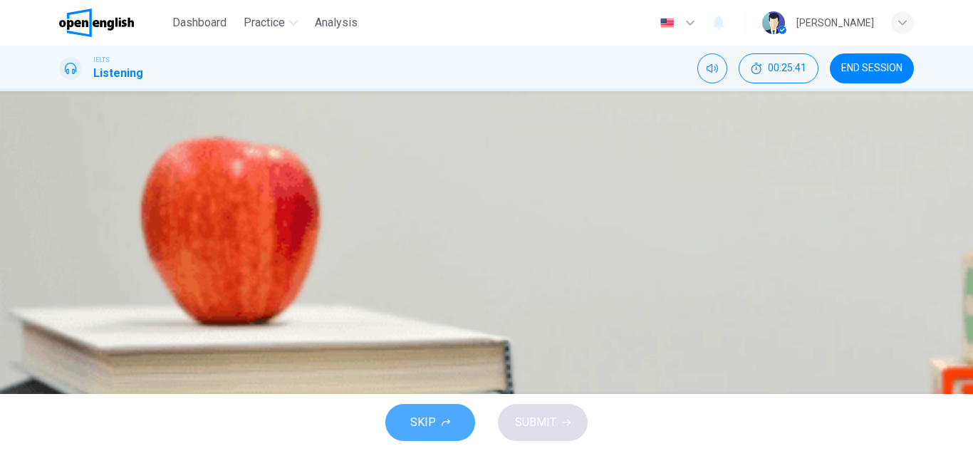
click at [447, 413] on button "SKIP" at bounding box center [431, 422] width 90 height 37
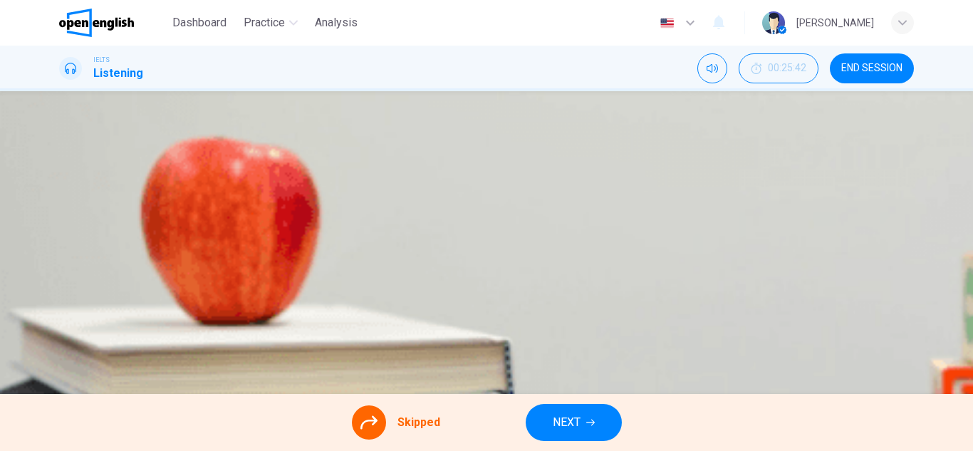
click at [578, 420] on span "NEXT" at bounding box center [567, 423] width 28 height 20
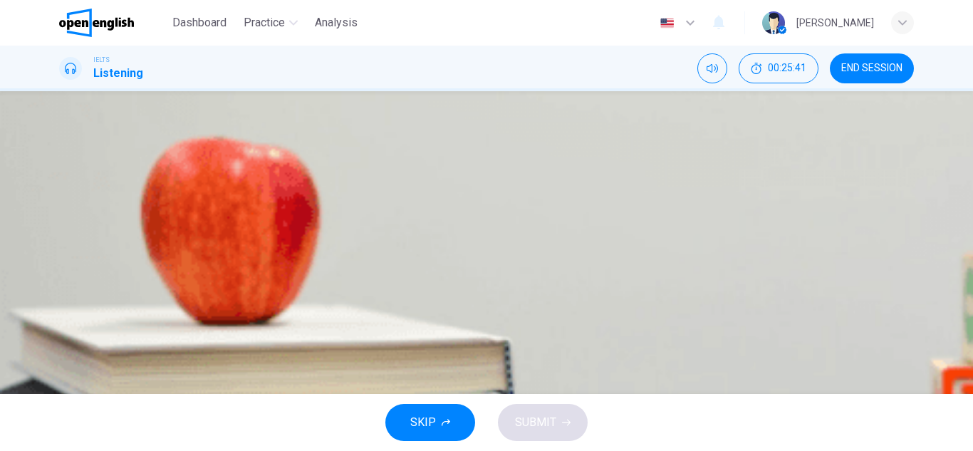
click at [443, 423] on icon "button" at bounding box center [446, 422] width 9 height 9
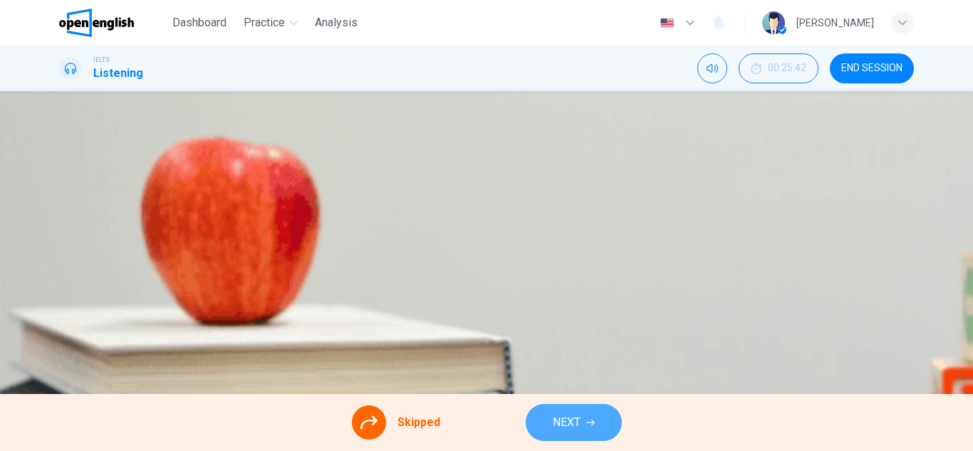
click at [548, 434] on button "NEXT" at bounding box center [574, 422] width 96 height 37
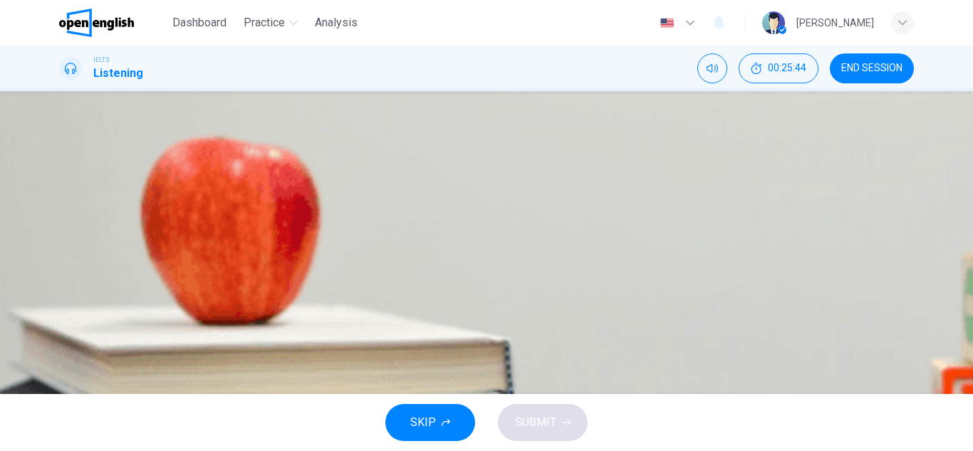
scroll to position [155, 0]
click at [430, 410] on button "SKIP" at bounding box center [431, 422] width 90 height 37
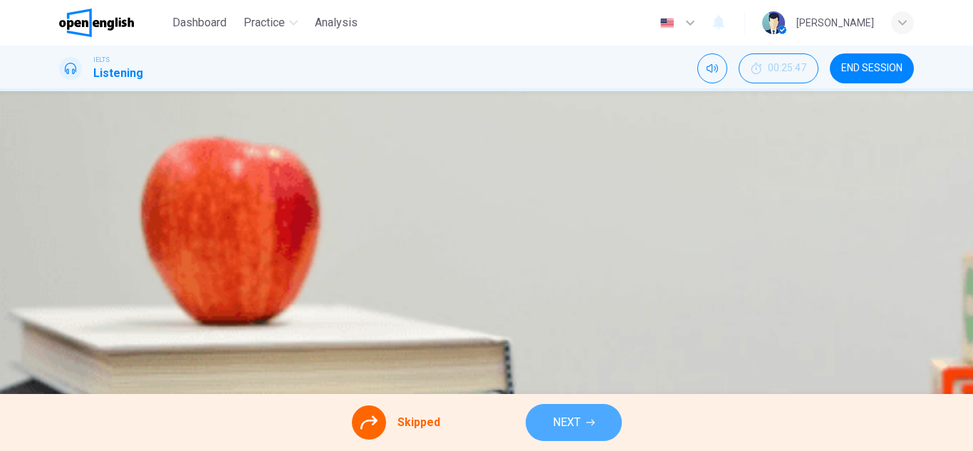
click at [554, 430] on span "NEXT" at bounding box center [567, 423] width 28 height 20
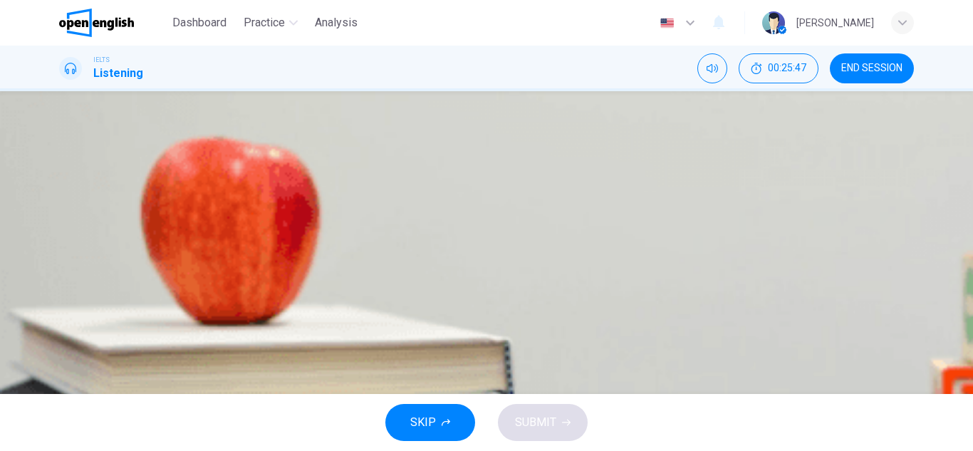
scroll to position [0, 0]
click at [400, 406] on button "SKIP" at bounding box center [431, 422] width 90 height 37
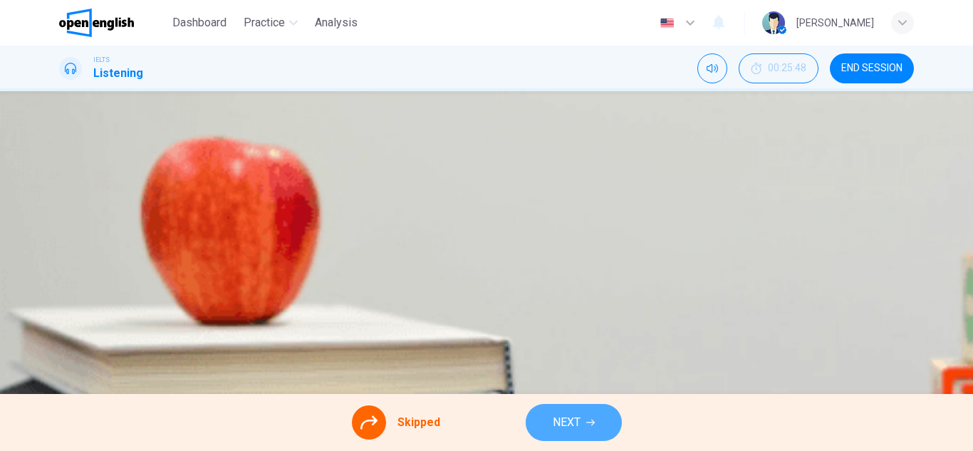
click at [542, 421] on button "NEXT" at bounding box center [574, 422] width 96 height 37
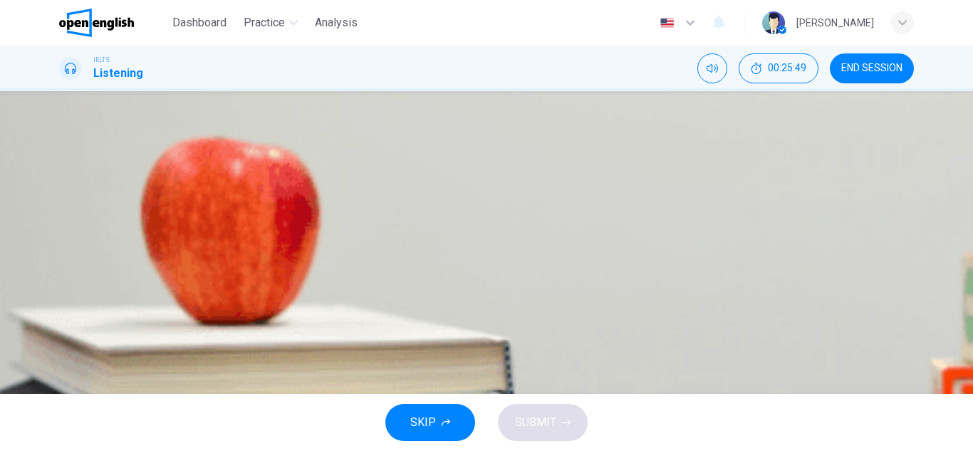
scroll to position [131, 0]
click at [443, 407] on button "SKIP" at bounding box center [431, 422] width 90 height 37
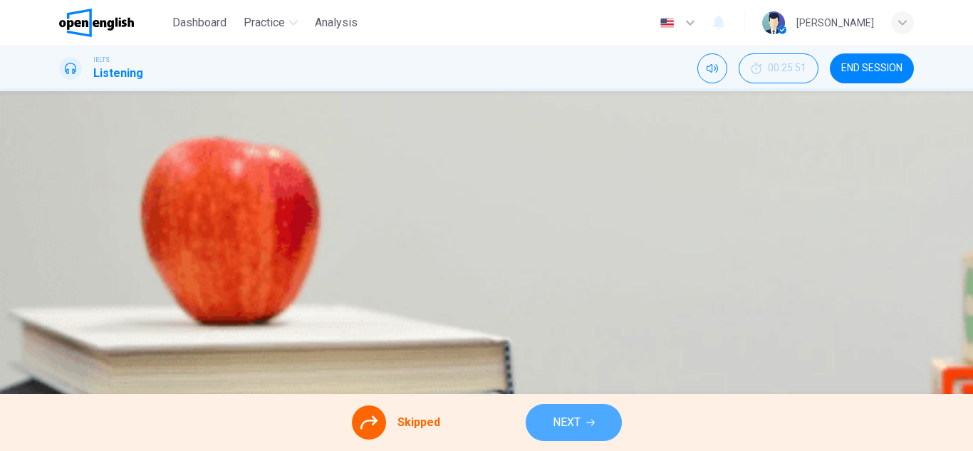
click at [596, 404] on button "NEXT" at bounding box center [574, 422] width 96 height 37
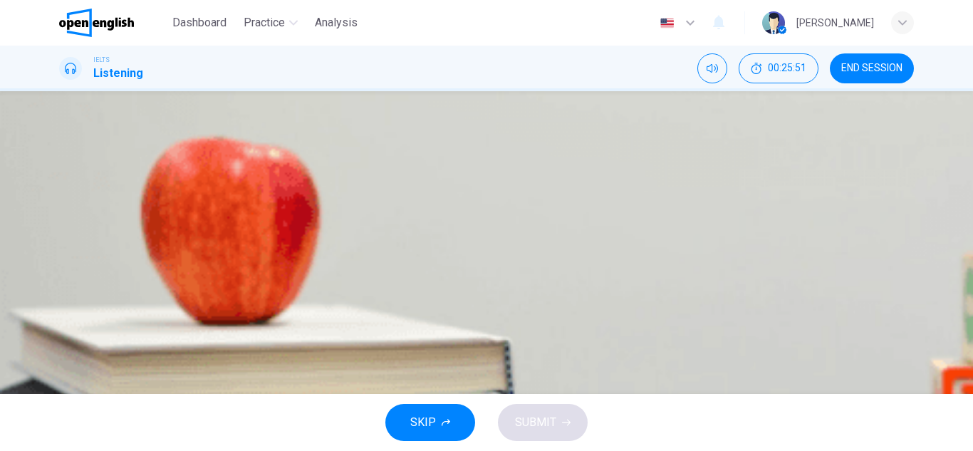
scroll to position [148, 0]
click at [454, 415] on button "SKIP" at bounding box center [431, 422] width 90 height 37
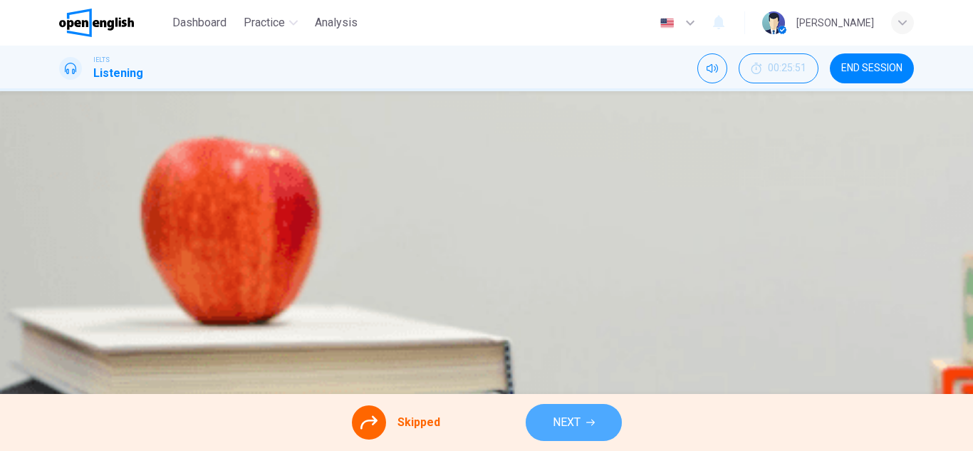
click at [559, 418] on span "NEXT" at bounding box center [567, 423] width 28 height 20
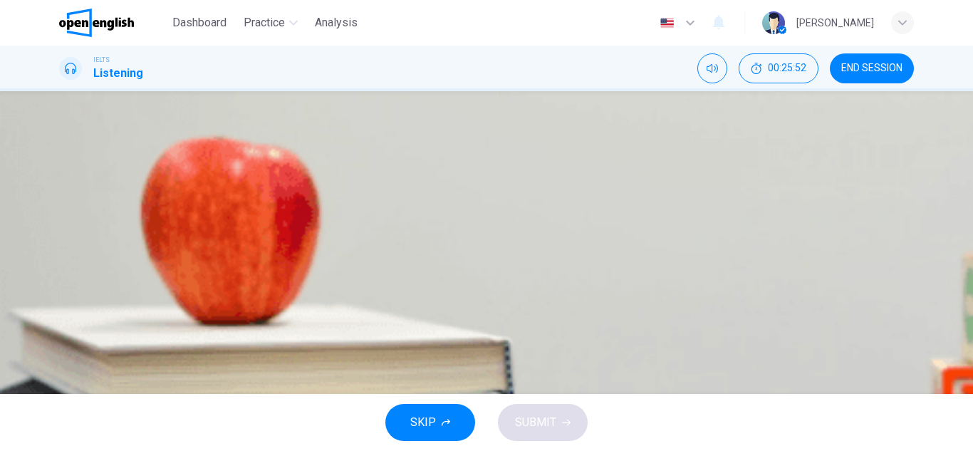
click at [436, 415] on button "SKIP" at bounding box center [431, 422] width 90 height 37
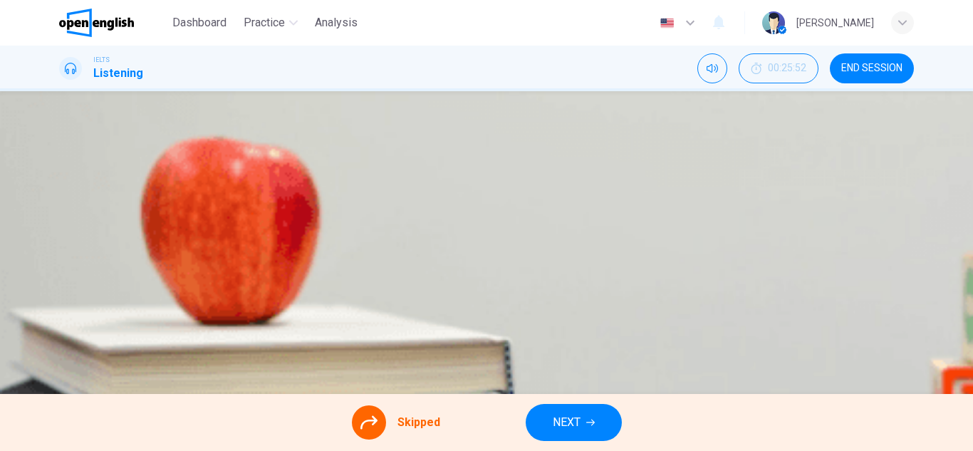
click at [564, 420] on span "NEXT" at bounding box center [567, 423] width 28 height 20
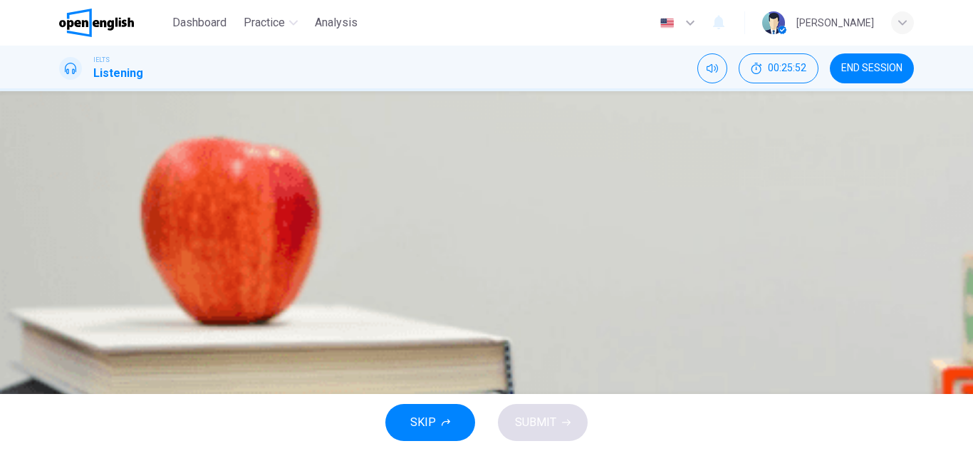
click at [466, 416] on button "SKIP" at bounding box center [431, 422] width 90 height 37
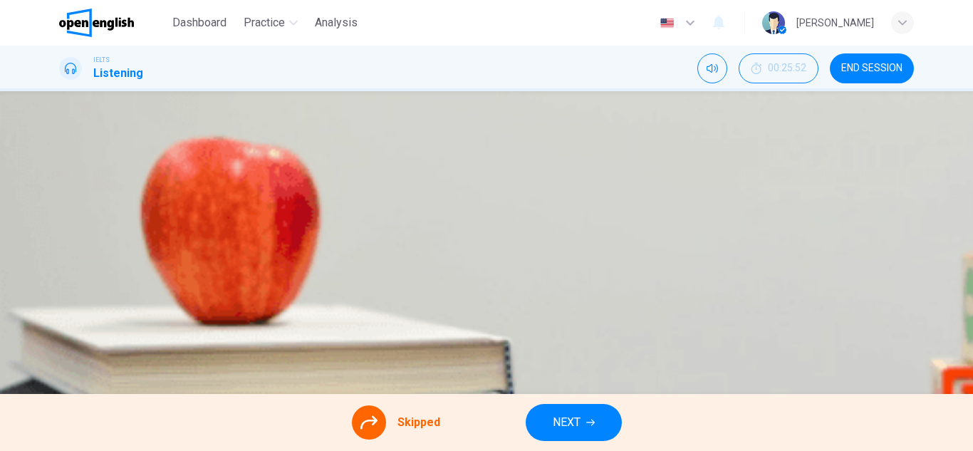
click at [574, 418] on span "NEXT" at bounding box center [567, 423] width 28 height 20
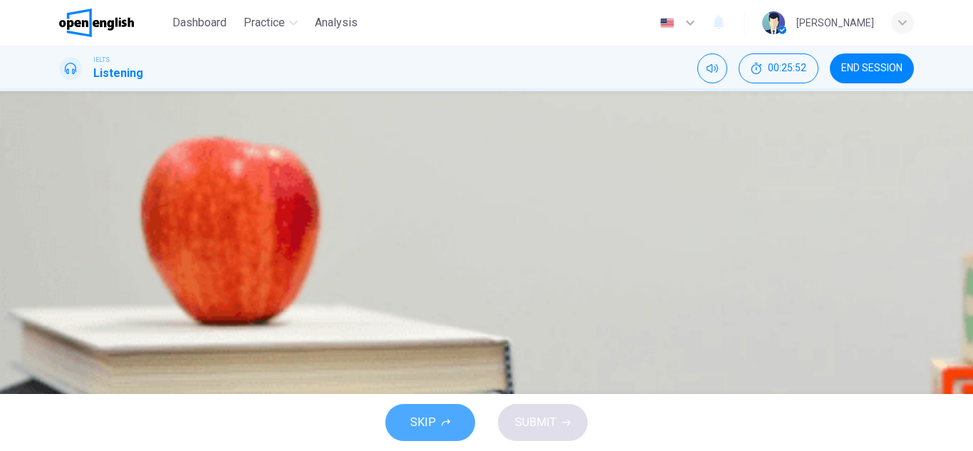
click at [440, 417] on button "SKIP" at bounding box center [431, 422] width 90 height 37
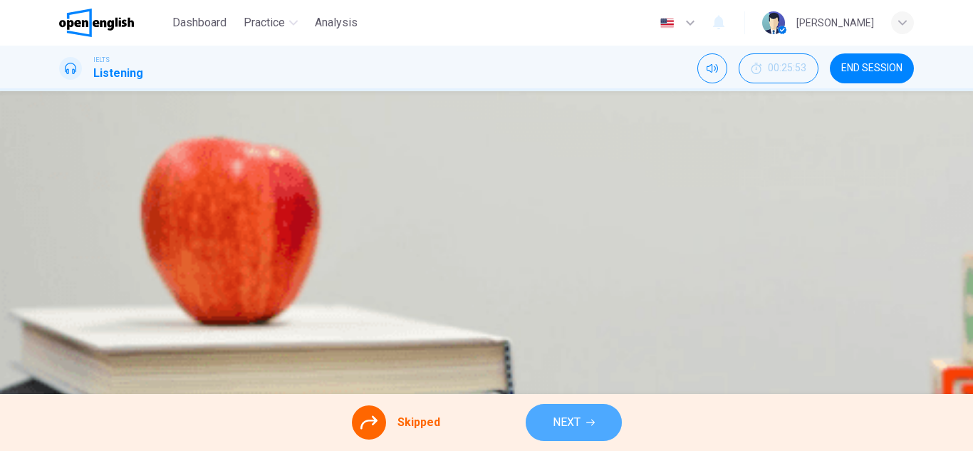
click at [551, 424] on button "NEXT" at bounding box center [574, 422] width 96 height 37
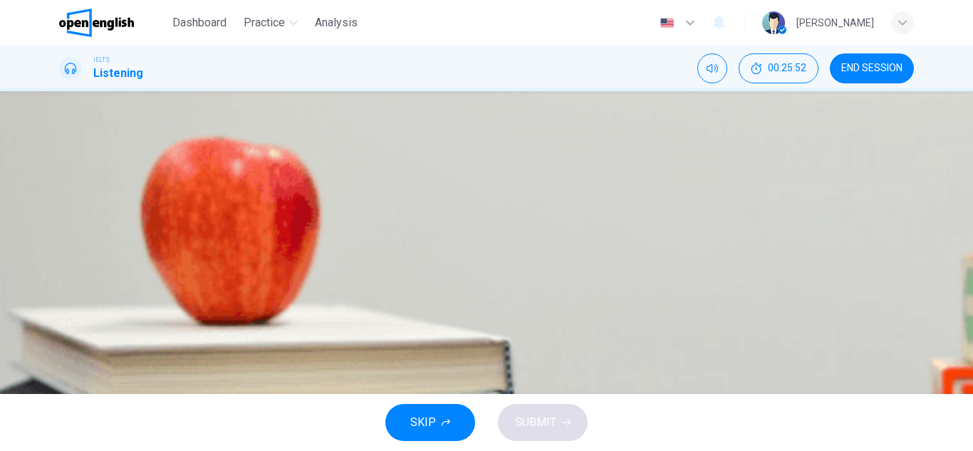
click at [432, 410] on button "SKIP" at bounding box center [431, 422] width 90 height 37
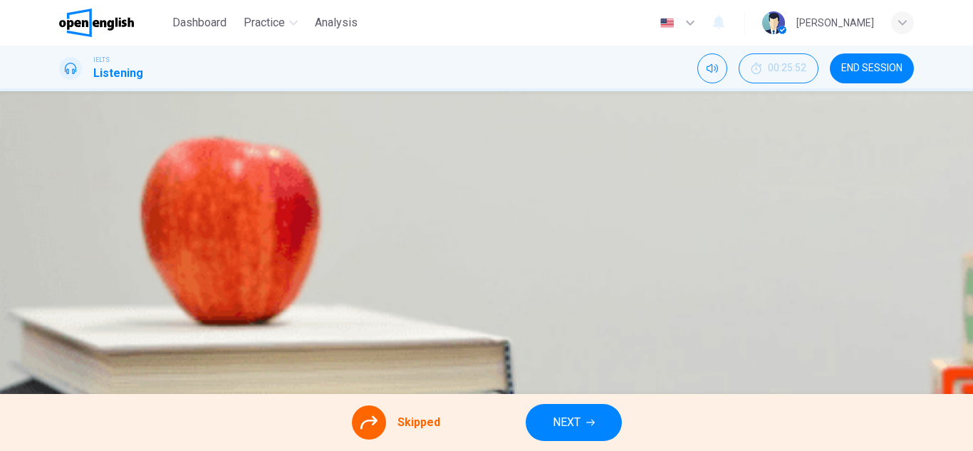
click at [544, 422] on button "NEXT" at bounding box center [574, 422] width 96 height 37
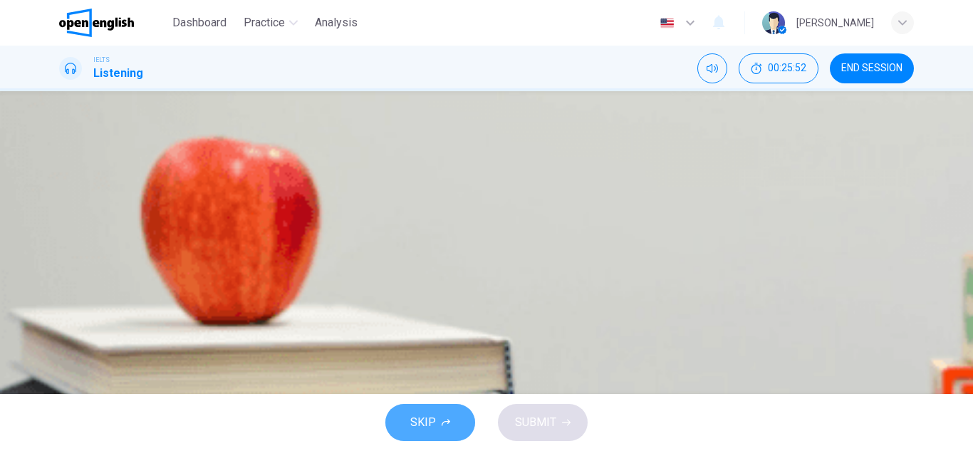
click at [434, 418] on span "SKIP" at bounding box center [423, 423] width 26 height 20
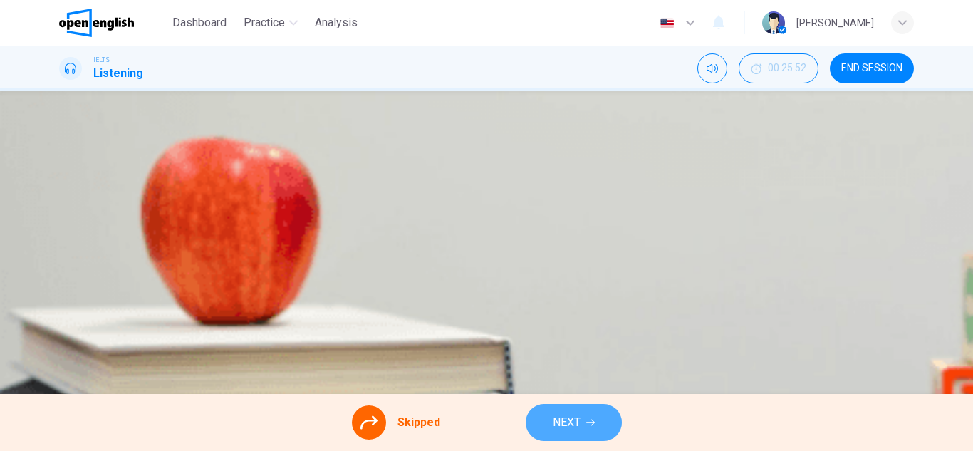
click at [534, 423] on button "NEXT" at bounding box center [574, 422] width 96 height 37
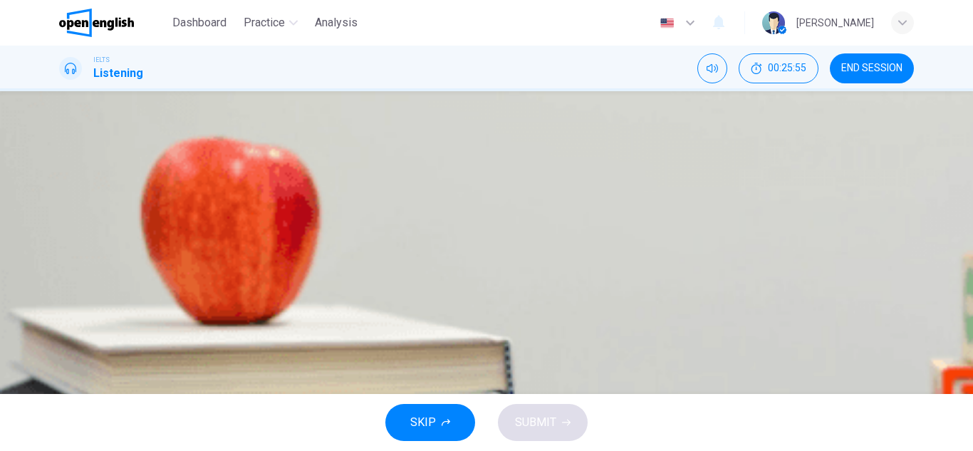
scroll to position [109, 0]
click at [443, 408] on button "SKIP" at bounding box center [431, 422] width 90 height 37
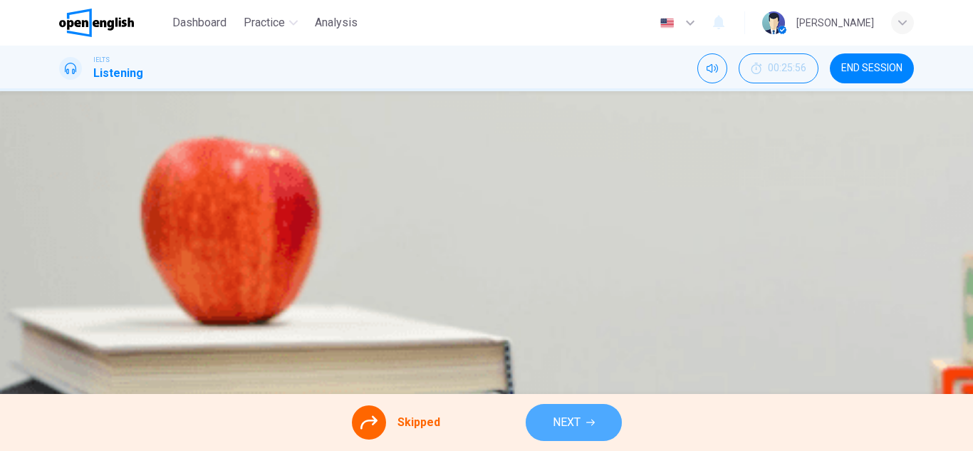
click at [558, 409] on button "NEXT" at bounding box center [574, 422] width 96 height 37
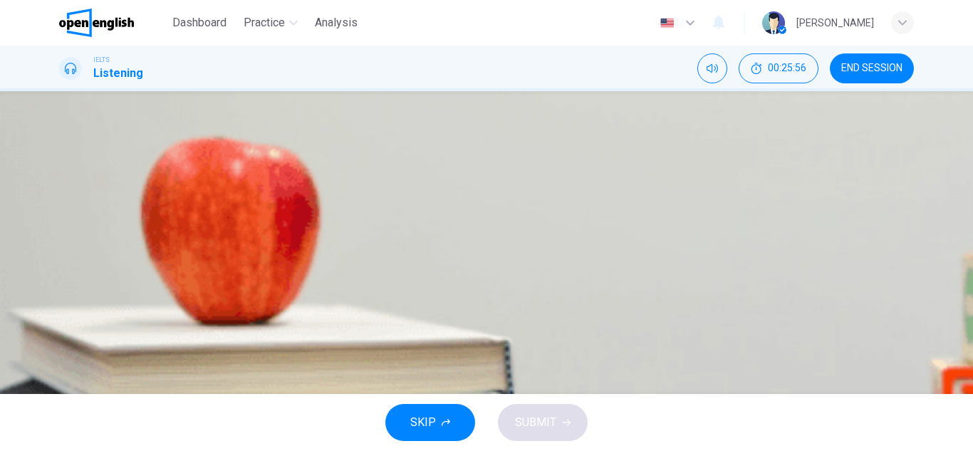
scroll to position [12, 0]
click at [455, 405] on button "SKIP" at bounding box center [431, 422] width 90 height 37
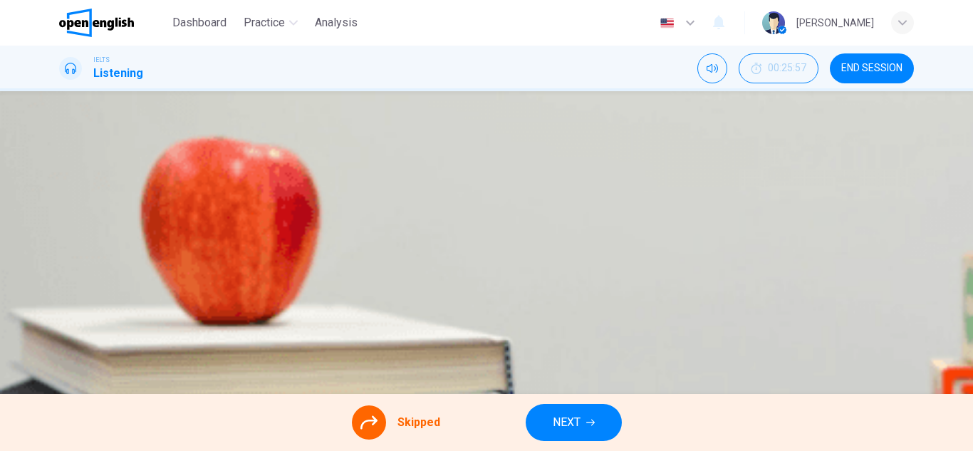
click at [583, 425] on button "NEXT" at bounding box center [574, 422] width 96 height 37
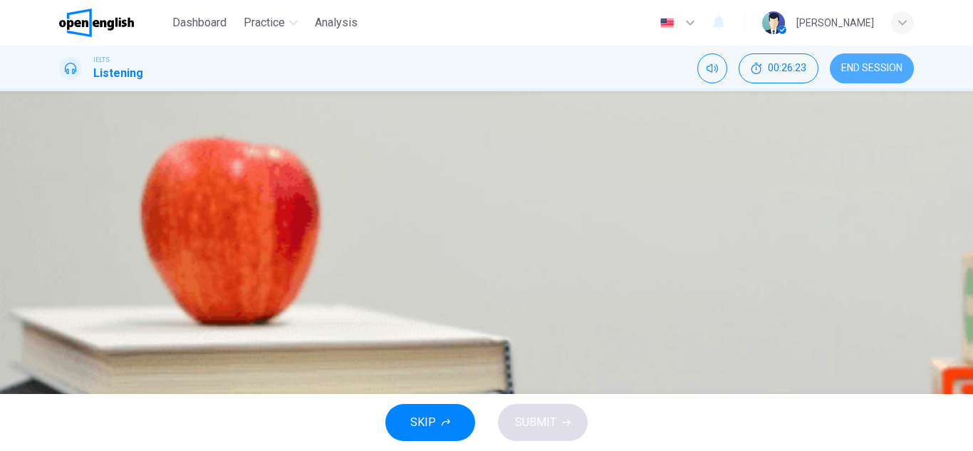
click at [857, 54] on button "END SESSION" at bounding box center [872, 68] width 84 height 30
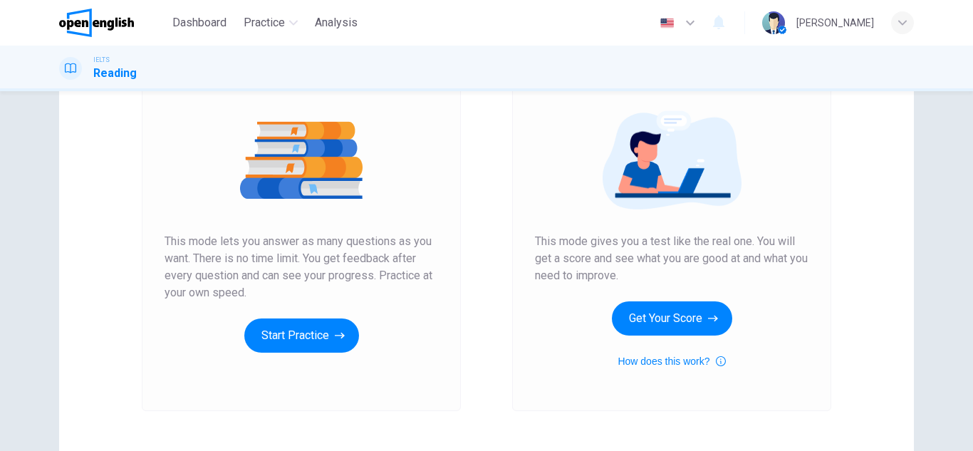
scroll to position [145, 0]
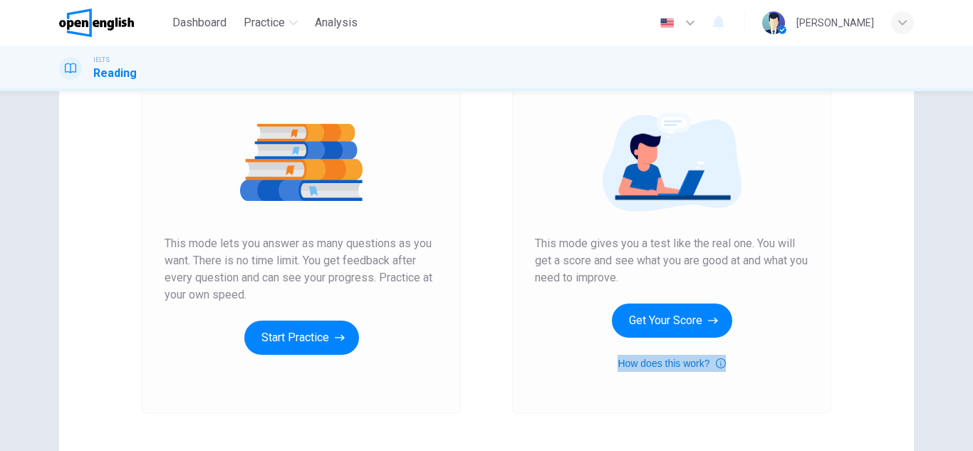
click at [688, 367] on button "How does this work?" at bounding box center [672, 363] width 108 height 17
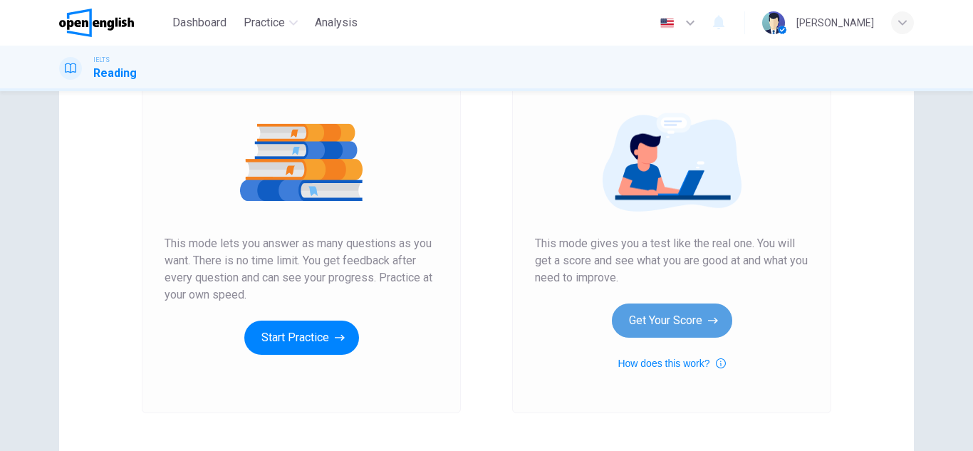
click at [661, 318] on button "Get Your Score" at bounding box center [672, 321] width 120 height 34
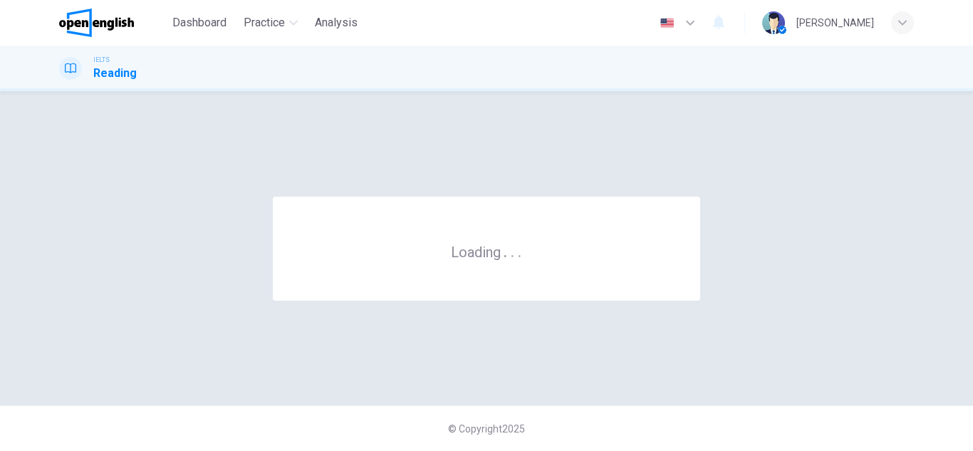
scroll to position [0, 0]
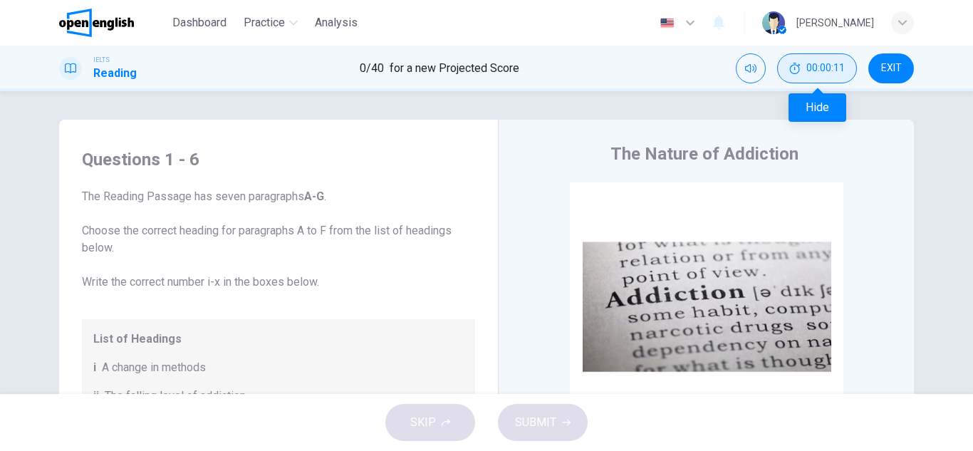
click at [819, 63] on span "00:00:11" at bounding box center [826, 68] width 38 height 11
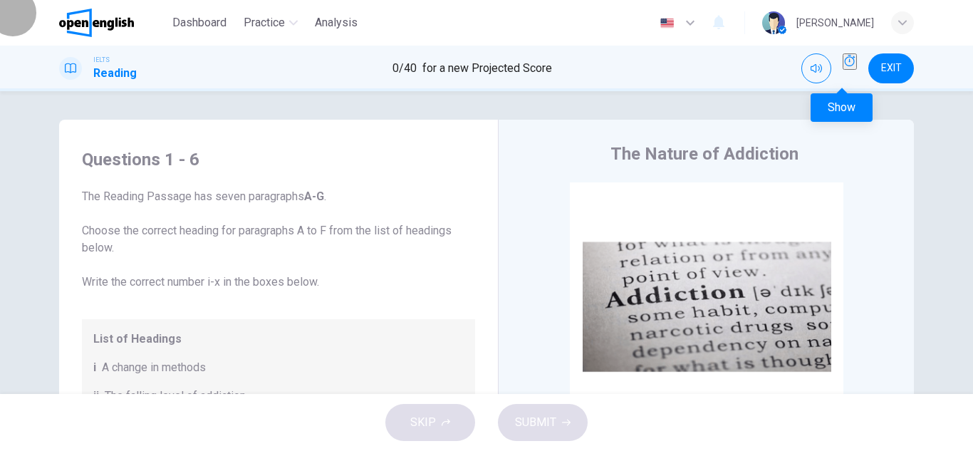
click at [844, 66] on icon "Show" at bounding box center [849, 60] width 11 height 11
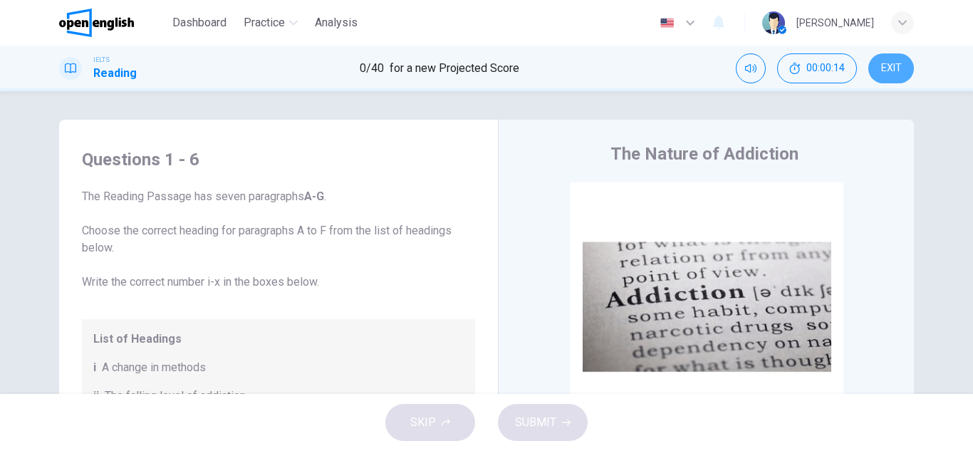
click at [894, 69] on span "EXIT" at bounding box center [891, 68] width 21 height 11
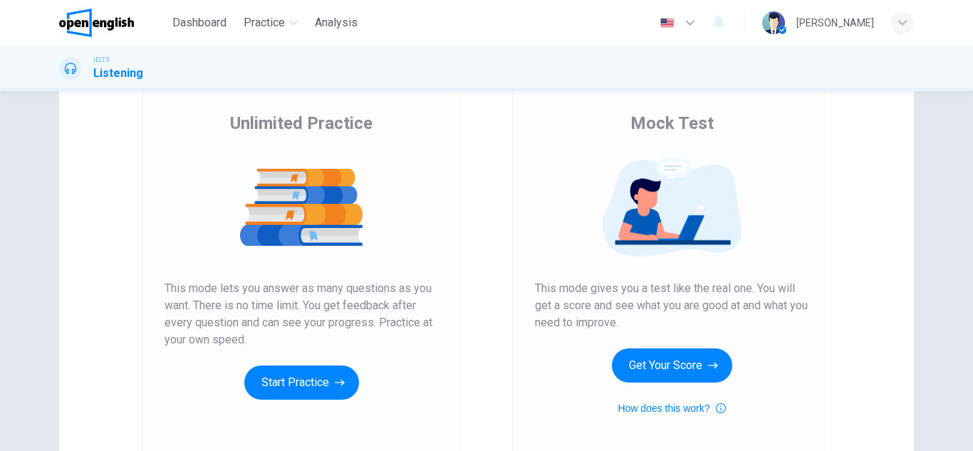
scroll to position [102, 0]
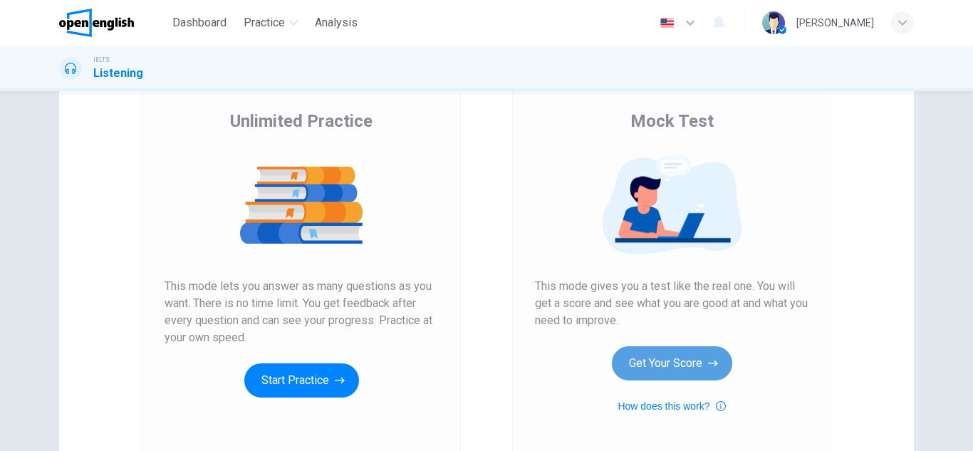
click at [702, 363] on button "Get Your Score" at bounding box center [672, 363] width 120 height 34
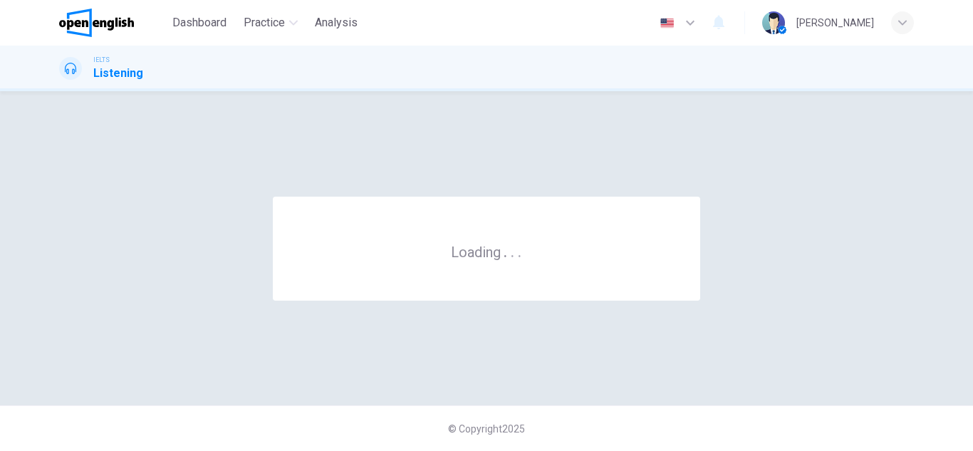
scroll to position [0, 0]
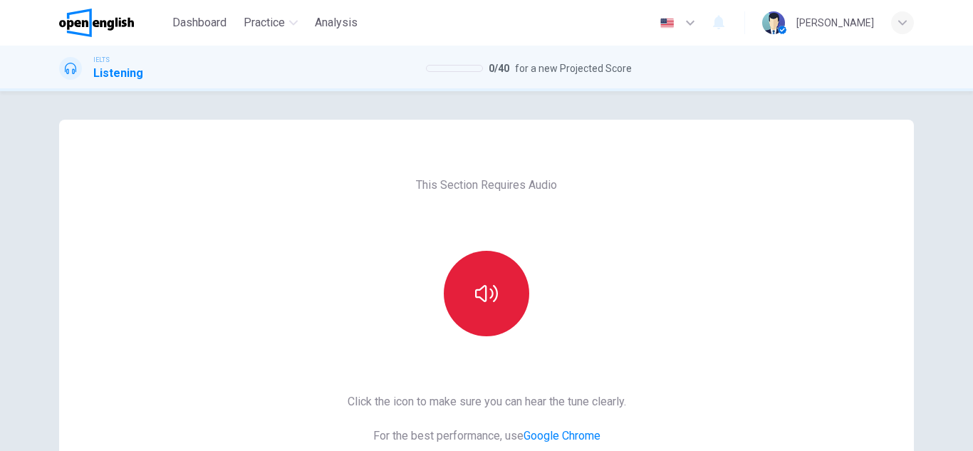
click at [481, 291] on icon "button" at bounding box center [486, 293] width 23 height 23
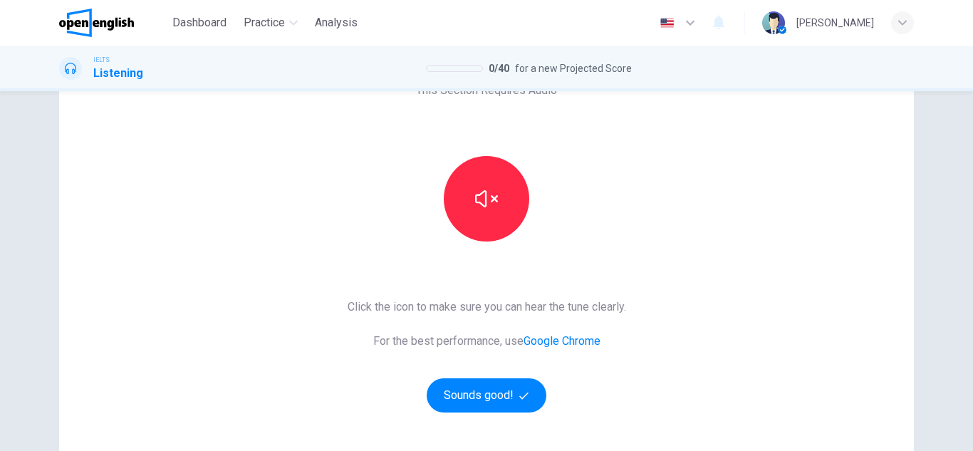
scroll to position [118, 0]
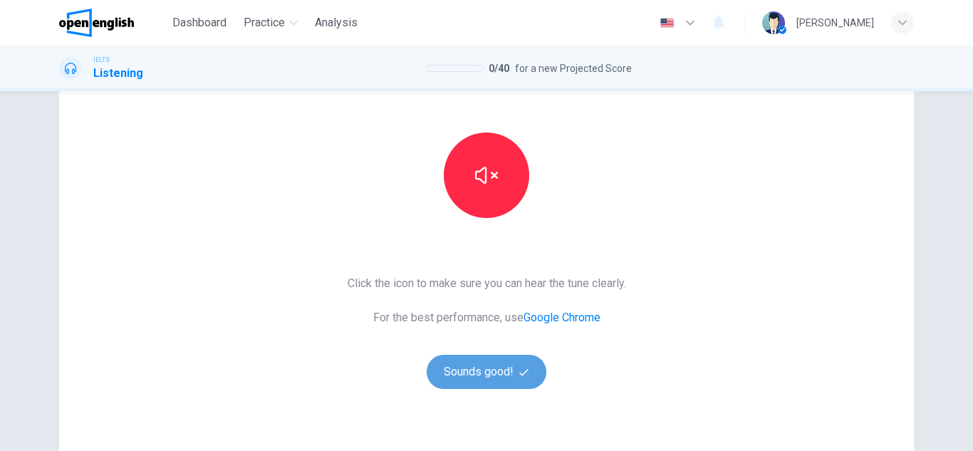
click at [483, 355] on button "Sounds good!" at bounding box center [487, 372] width 120 height 34
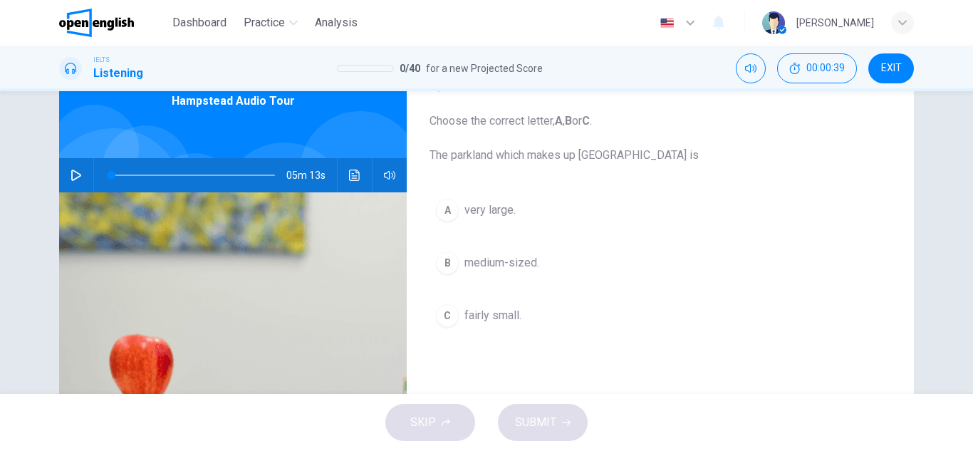
scroll to position [80, 0]
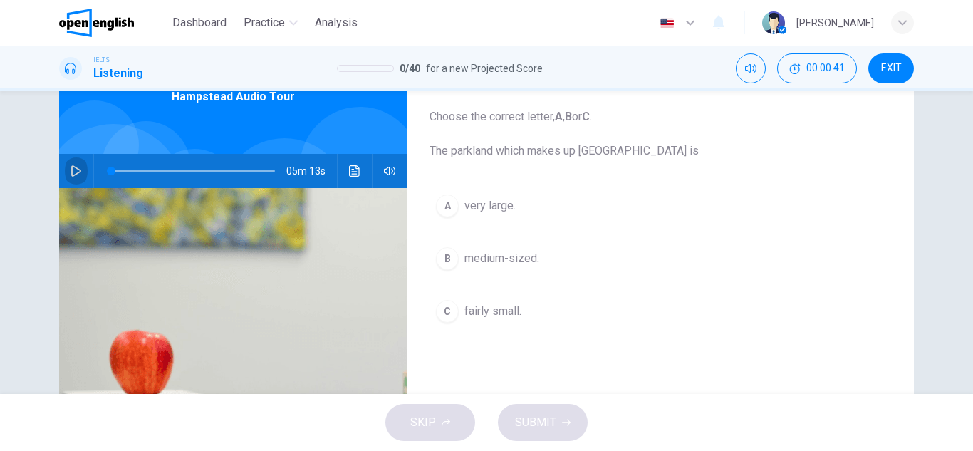
click at [73, 174] on icon "button" at bounding box center [76, 170] width 10 height 11
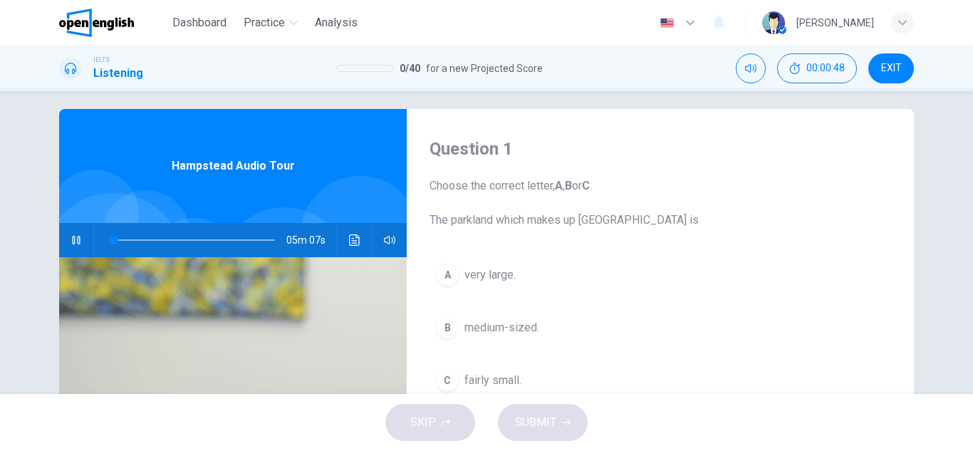
scroll to position [15, 0]
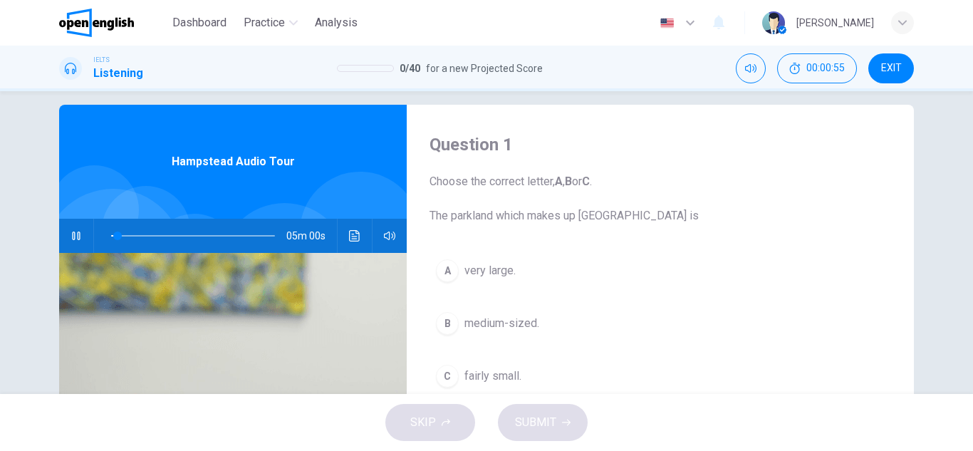
type input "*"
click at [885, 69] on span "EXIT" at bounding box center [891, 68] width 21 height 11
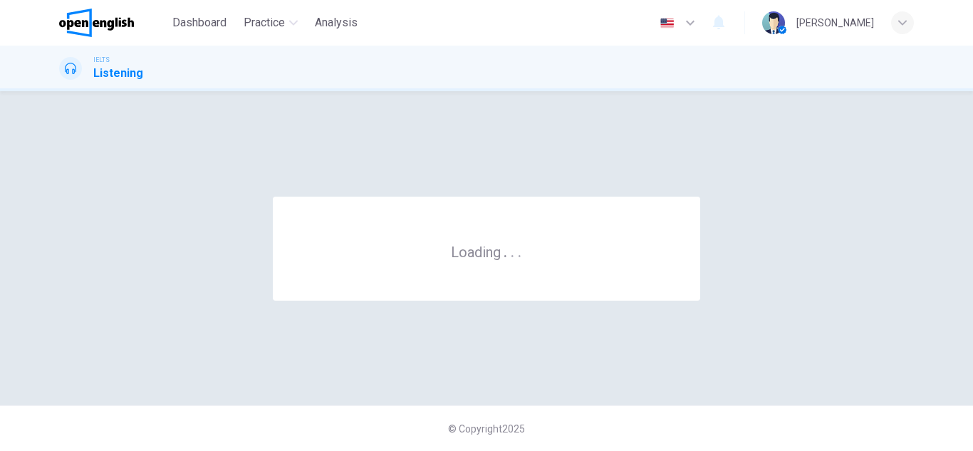
scroll to position [0, 0]
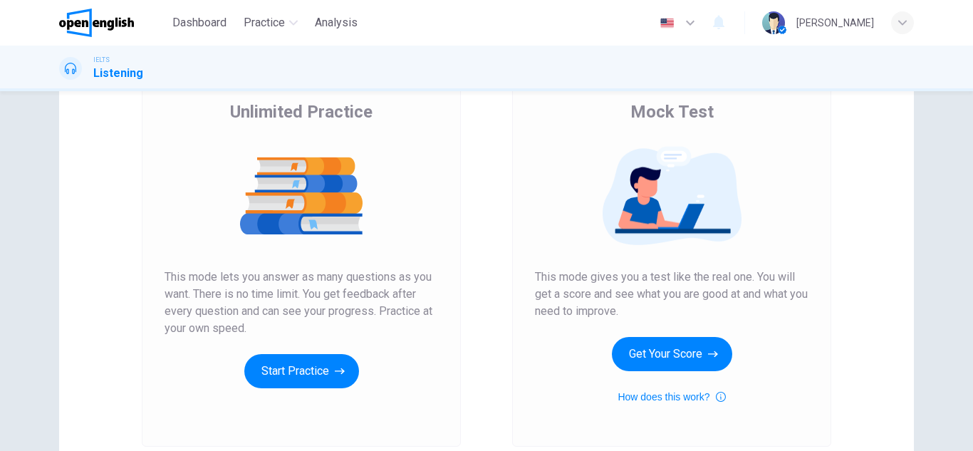
scroll to position [116, 0]
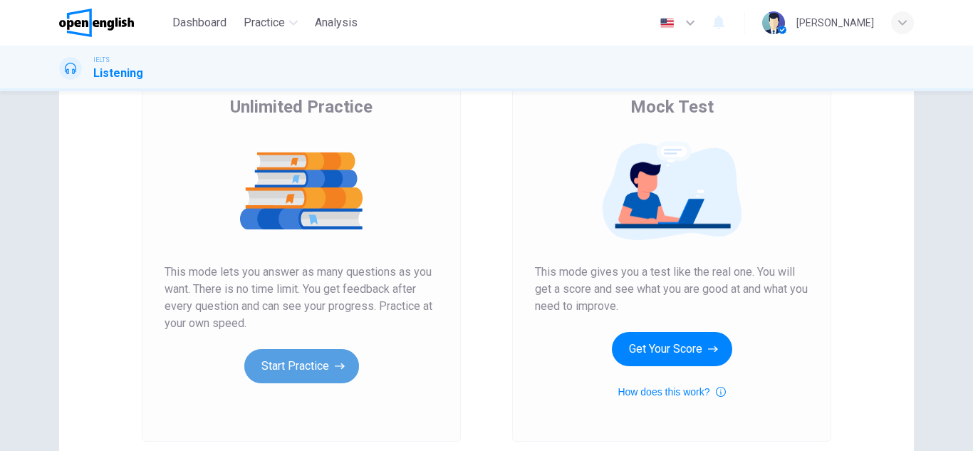
click at [306, 357] on button "Start Practice" at bounding box center [301, 366] width 115 height 34
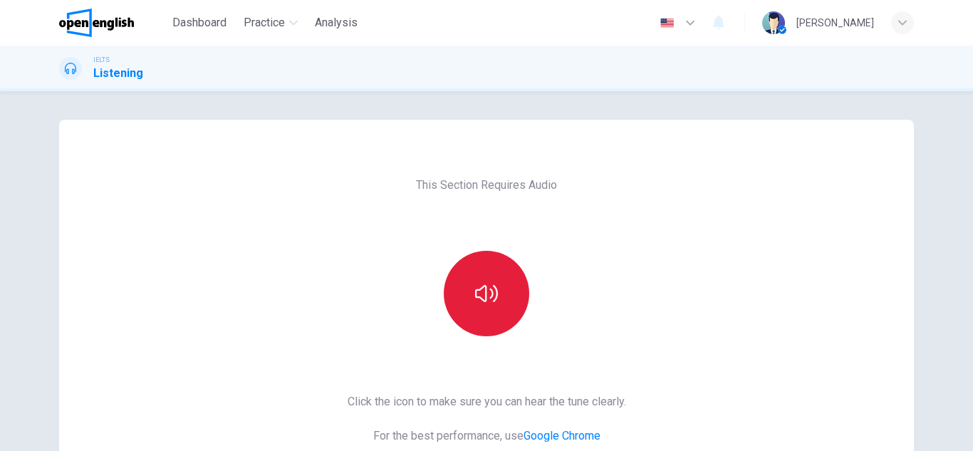
click at [457, 319] on button "button" at bounding box center [487, 294] width 86 height 86
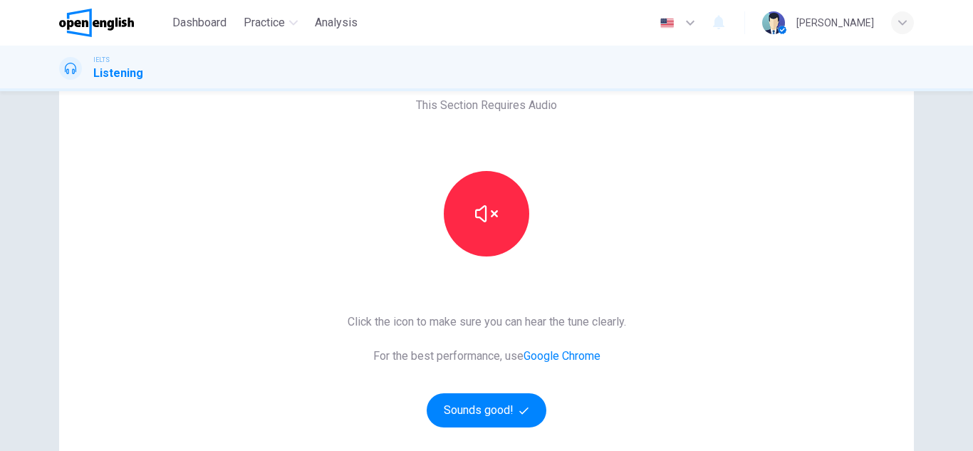
scroll to position [116, 0]
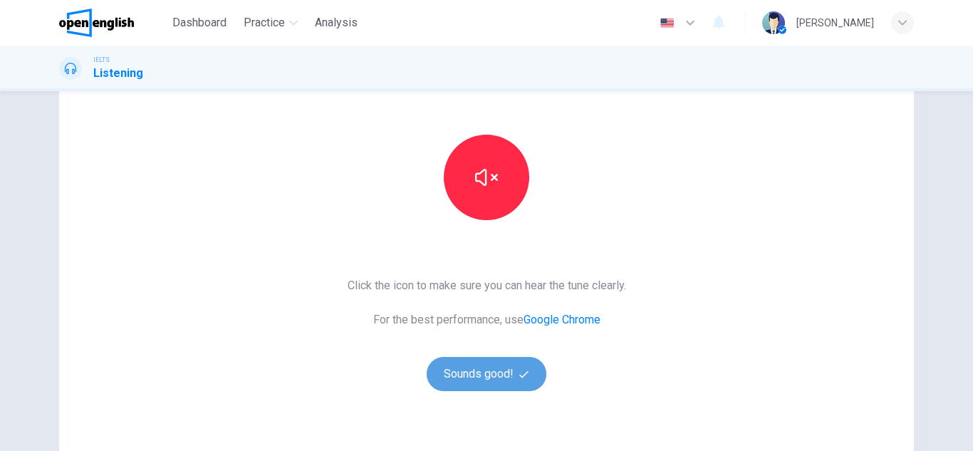
click at [509, 360] on button "Sounds good!" at bounding box center [487, 374] width 120 height 34
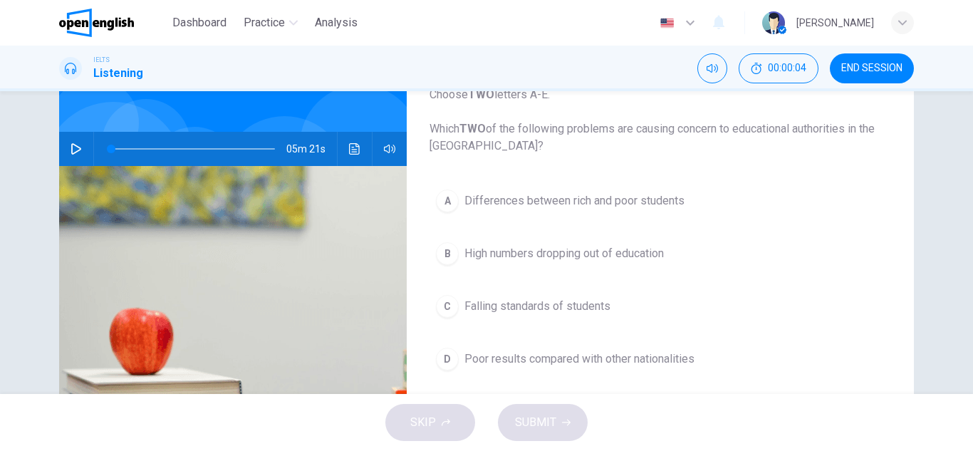
scroll to position [105, 0]
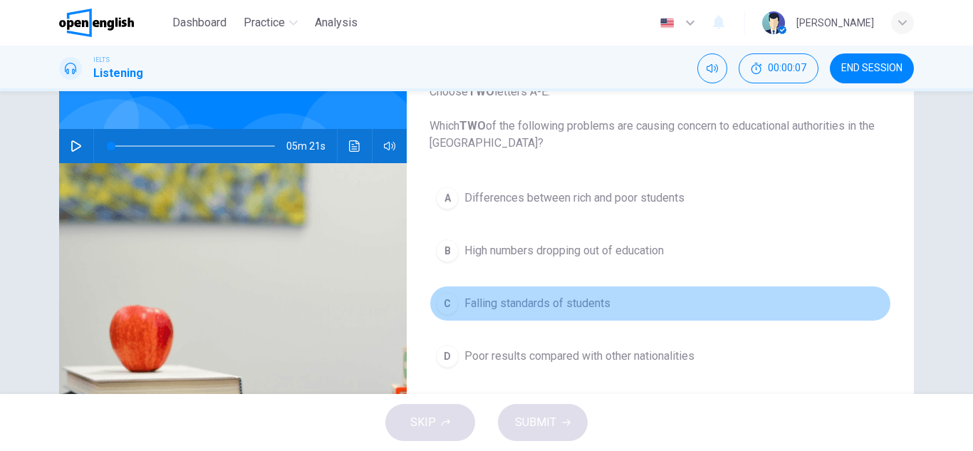
click at [510, 301] on span "Falling standards of students" at bounding box center [538, 303] width 146 height 17
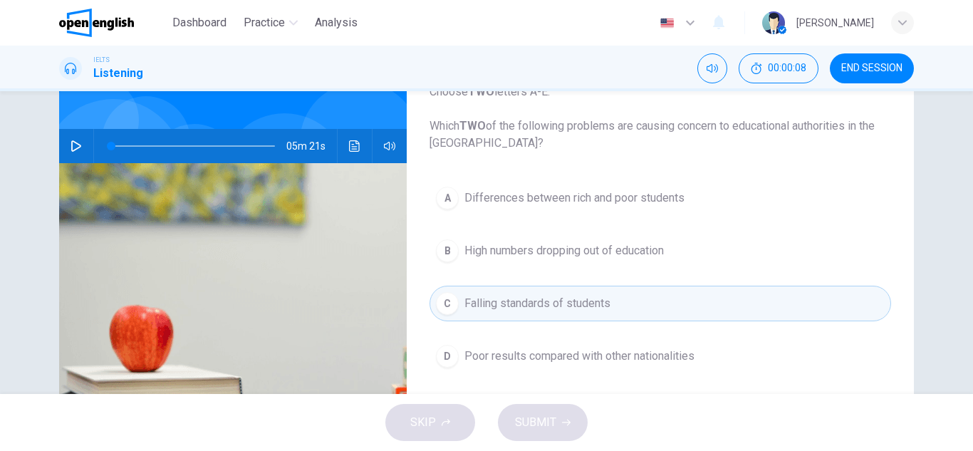
click at [465, 305] on span "Falling standards of students" at bounding box center [538, 303] width 146 height 17
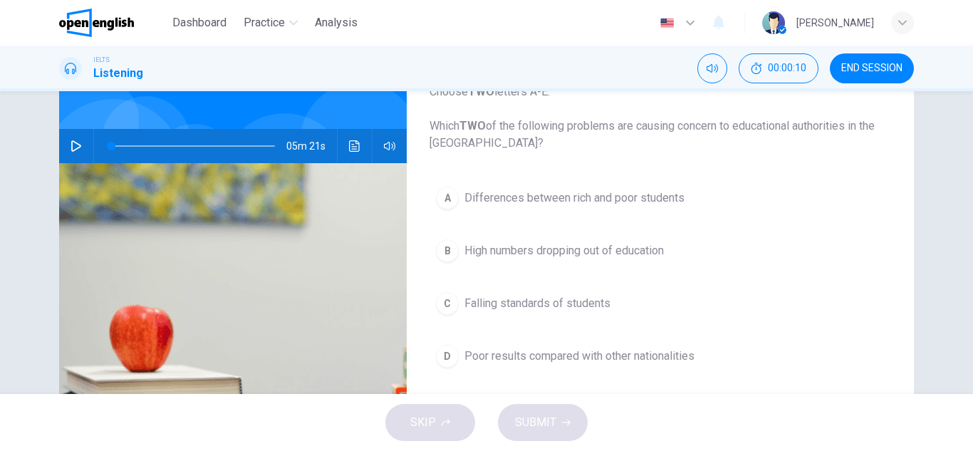
click at [71, 143] on icon "button" at bounding box center [76, 145] width 11 height 11
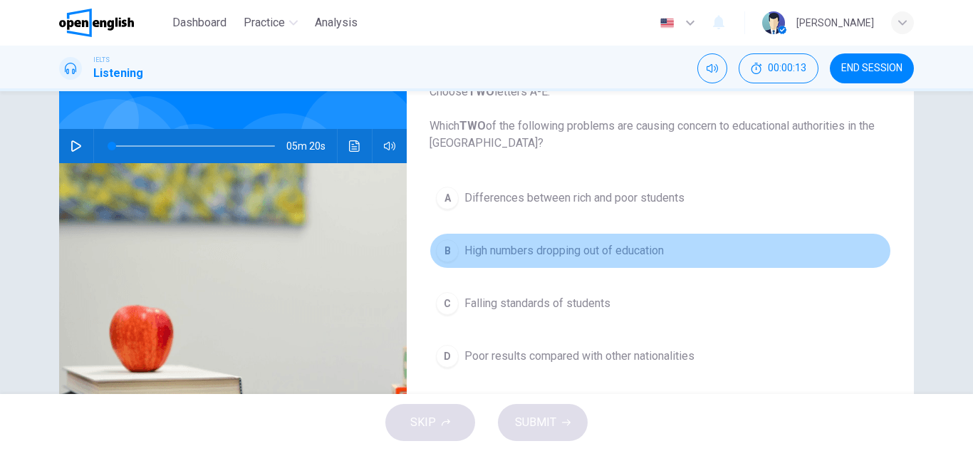
click at [547, 263] on button "B High numbers dropping out of education" at bounding box center [661, 251] width 462 height 36
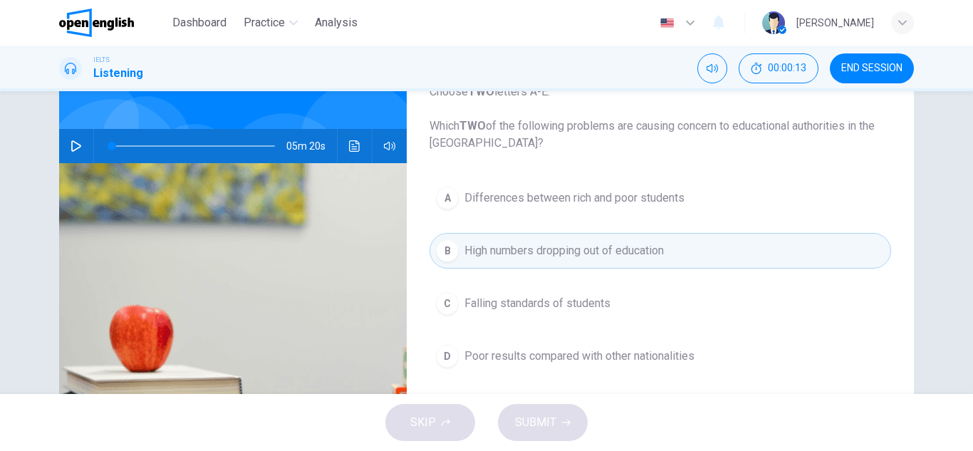
click at [547, 263] on button "B High numbers dropping out of education" at bounding box center [661, 251] width 462 height 36
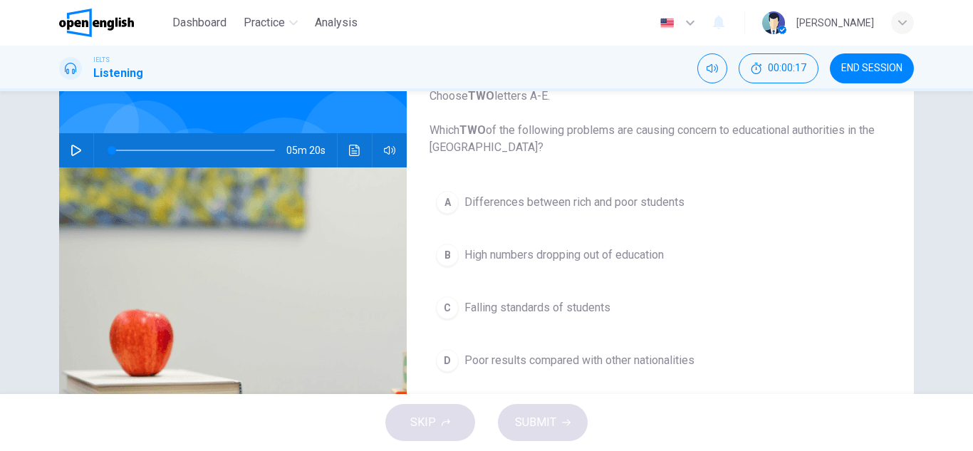
scroll to position [113, 0]
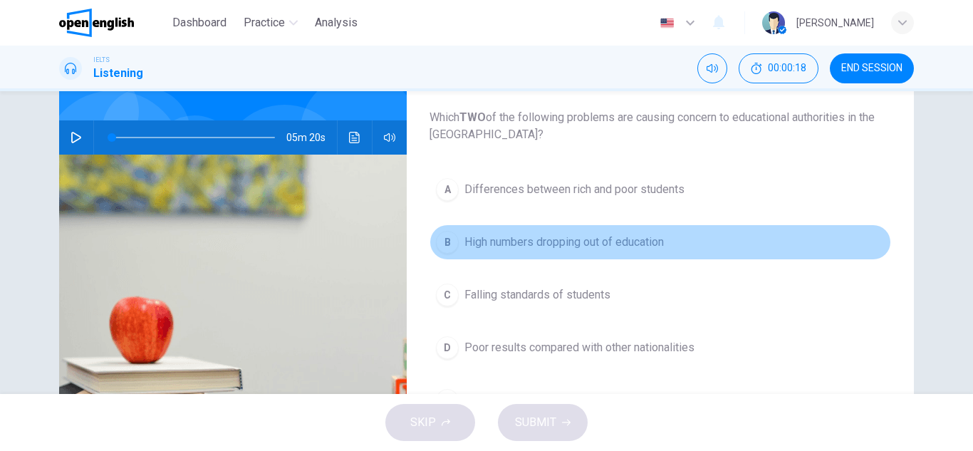
click at [612, 229] on button "B High numbers dropping out of education" at bounding box center [661, 242] width 462 height 36
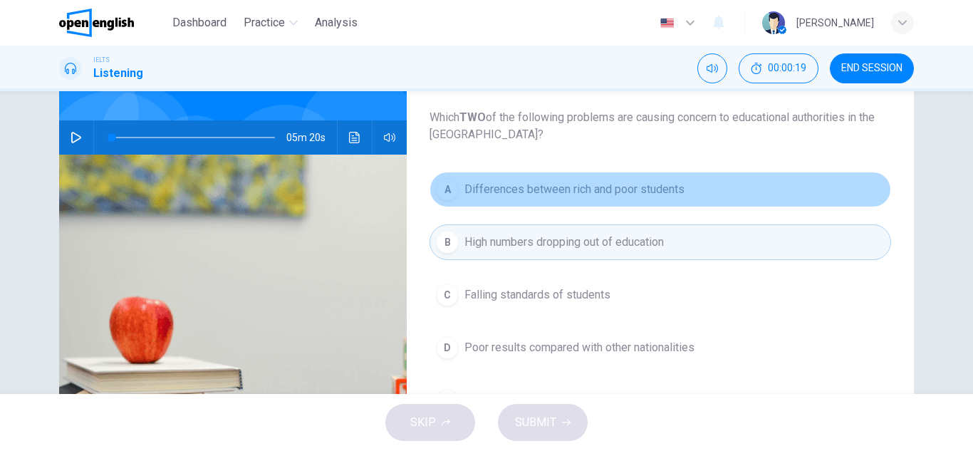
click at [597, 200] on button "A Differences between rich and poor students" at bounding box center [661, 190] width 462 height 36
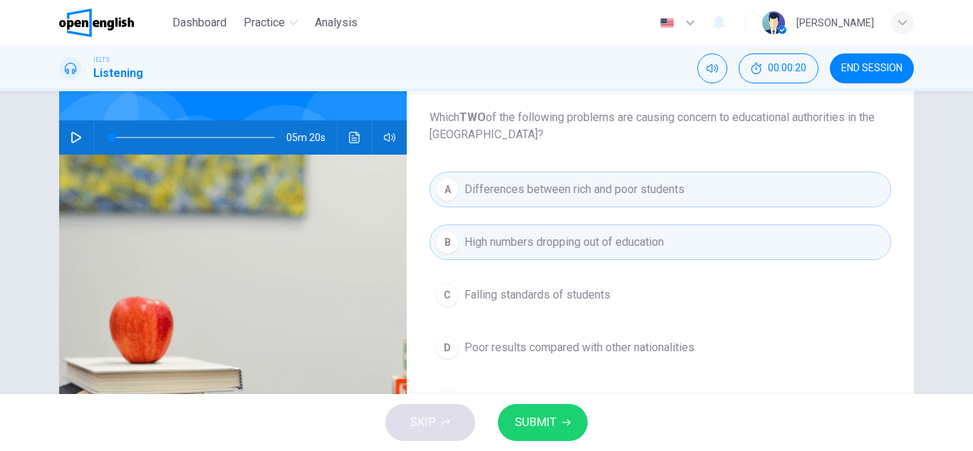
click at [569, 418] on icon "button" at bounding box center [566, 422] width 9 height 9
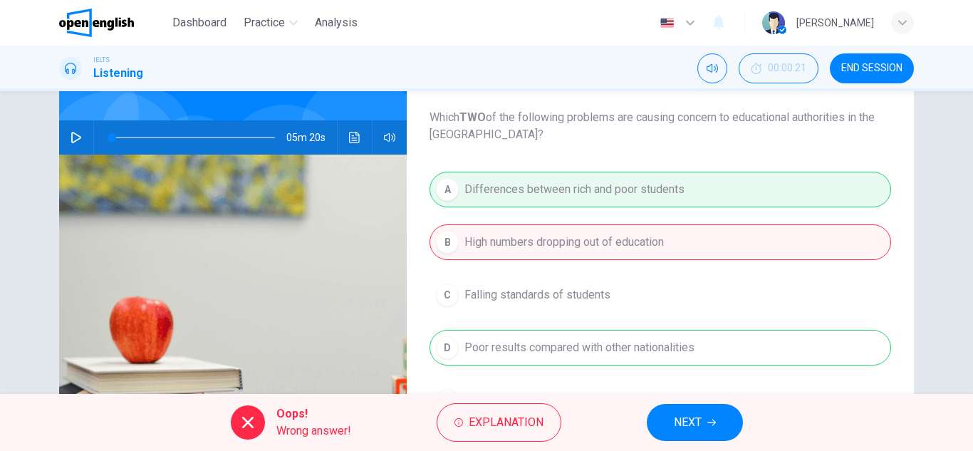
click at [676, 417] on span "NEXT" at bounding box center [688, 423] width 28 height 20
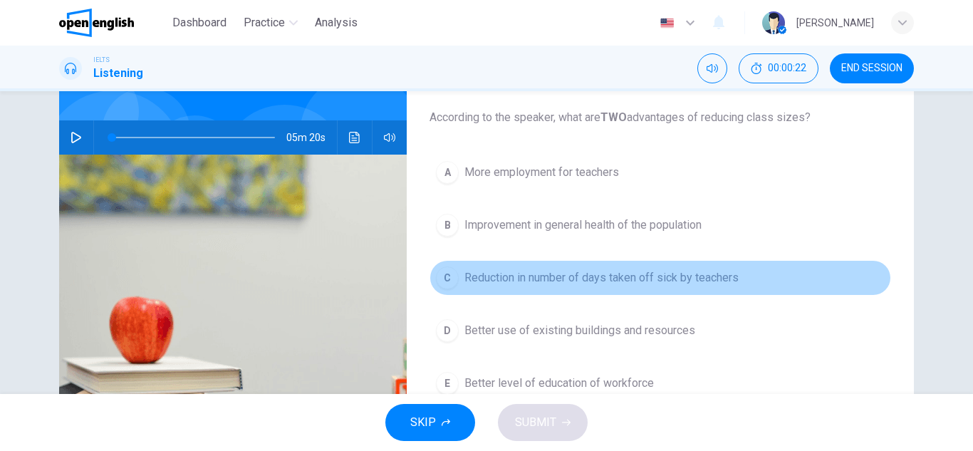
click at [604, 282] on span "Reduction in number of days taken off sick by teachers" at bounding box center [602, 277] width 274 height 17
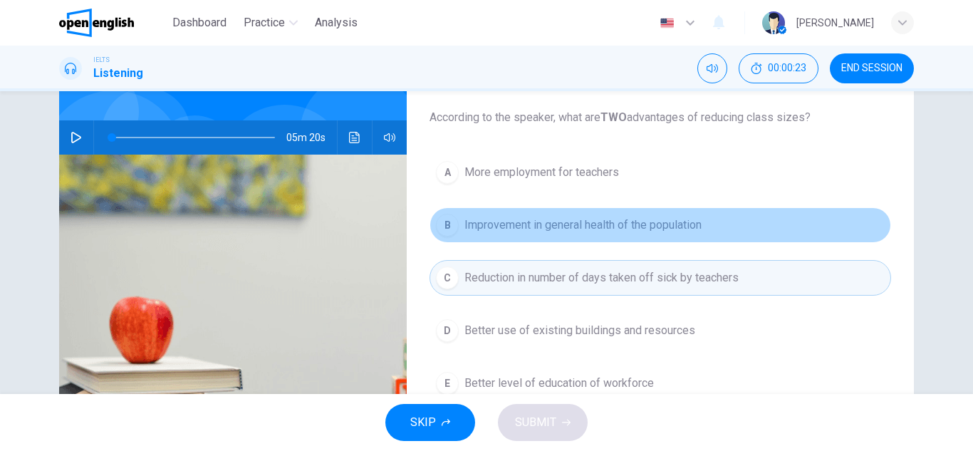
click at [576, 219] on span "Improvement in general health of the population" at bounding box center [583, 225] width 237 height 17
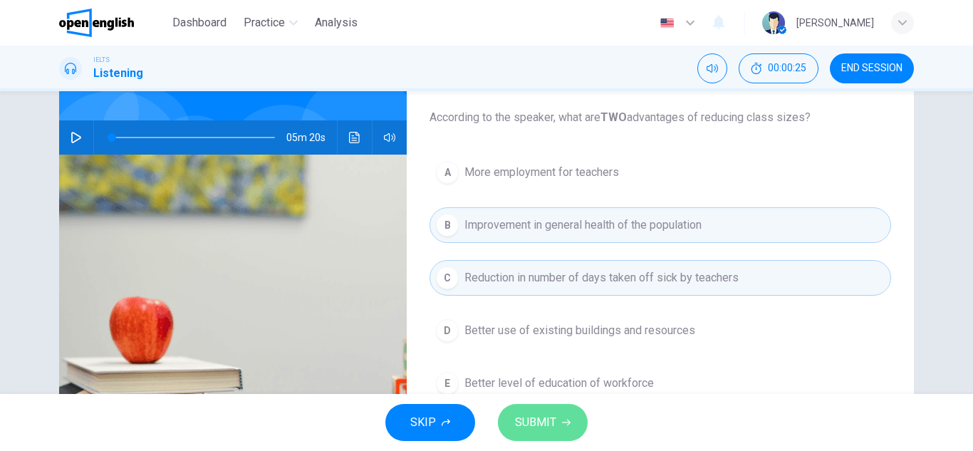
click at [531, 423] on span "SUBMIT" at bounding box center [535, 423] width 41 height 20
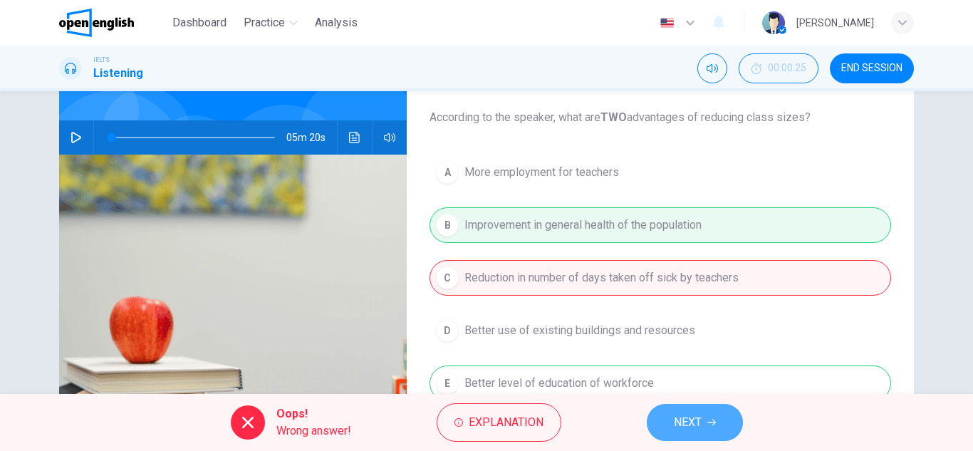
click at [669, 419] on button "NEXT" at bounding box center [695, 422] width 96 height 37
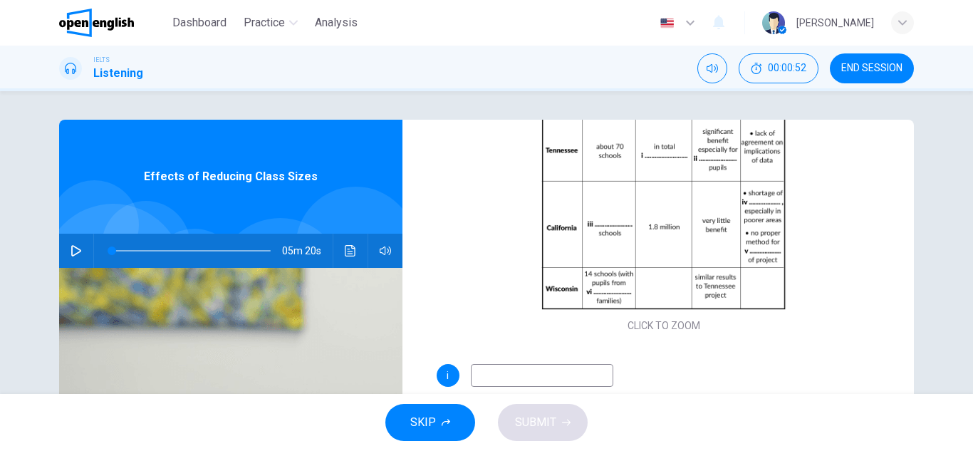
scroll to position [0, 0]
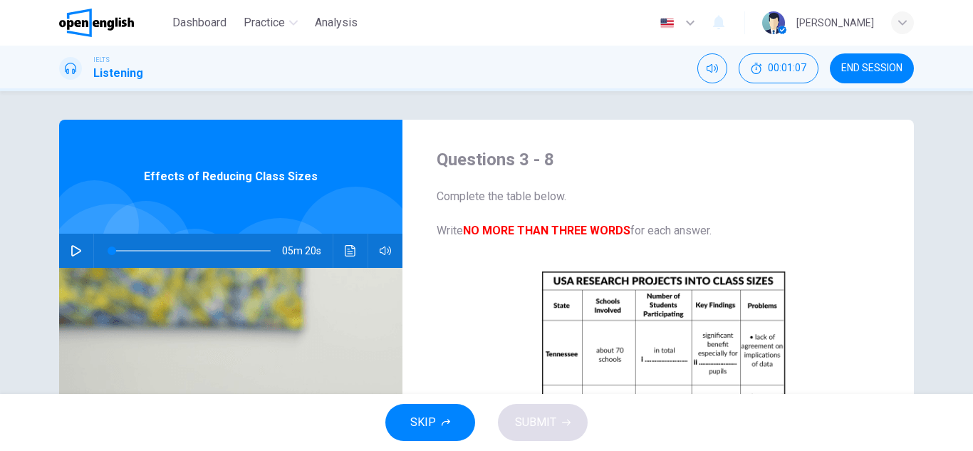
type input "*"
